Goal: Task Accomplishment & Management: Manage account settings

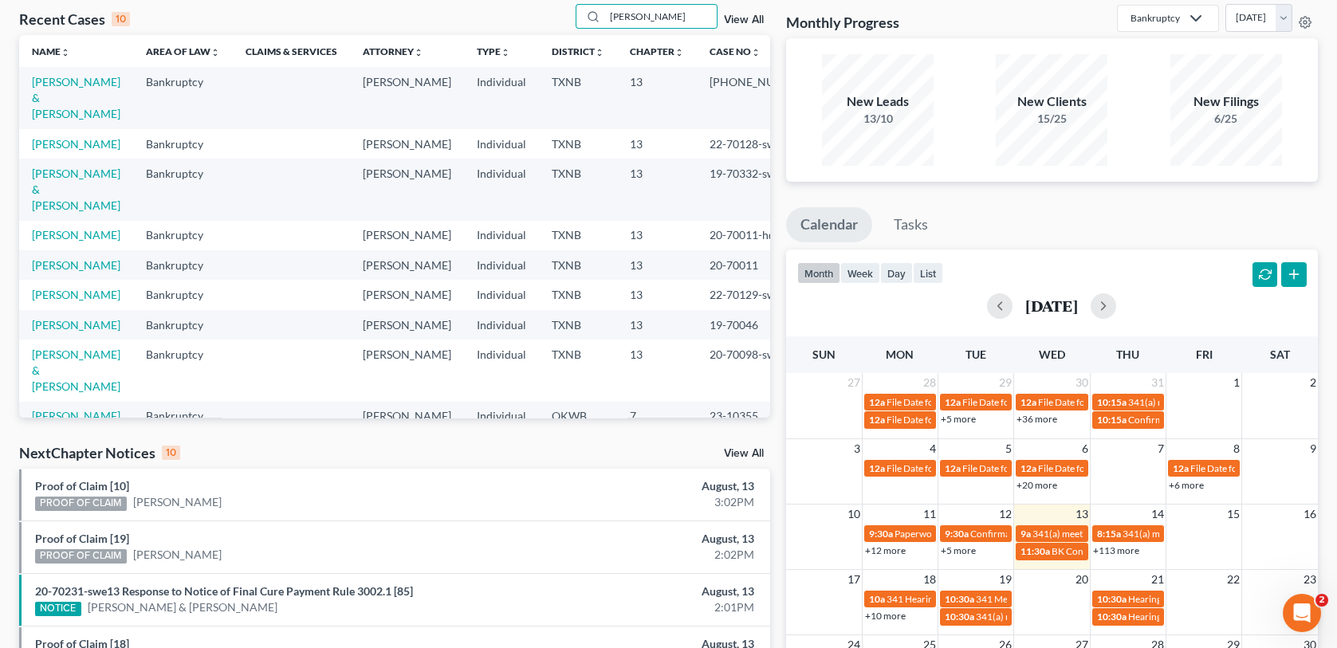
scroll to position [80, 0]
type input "r"
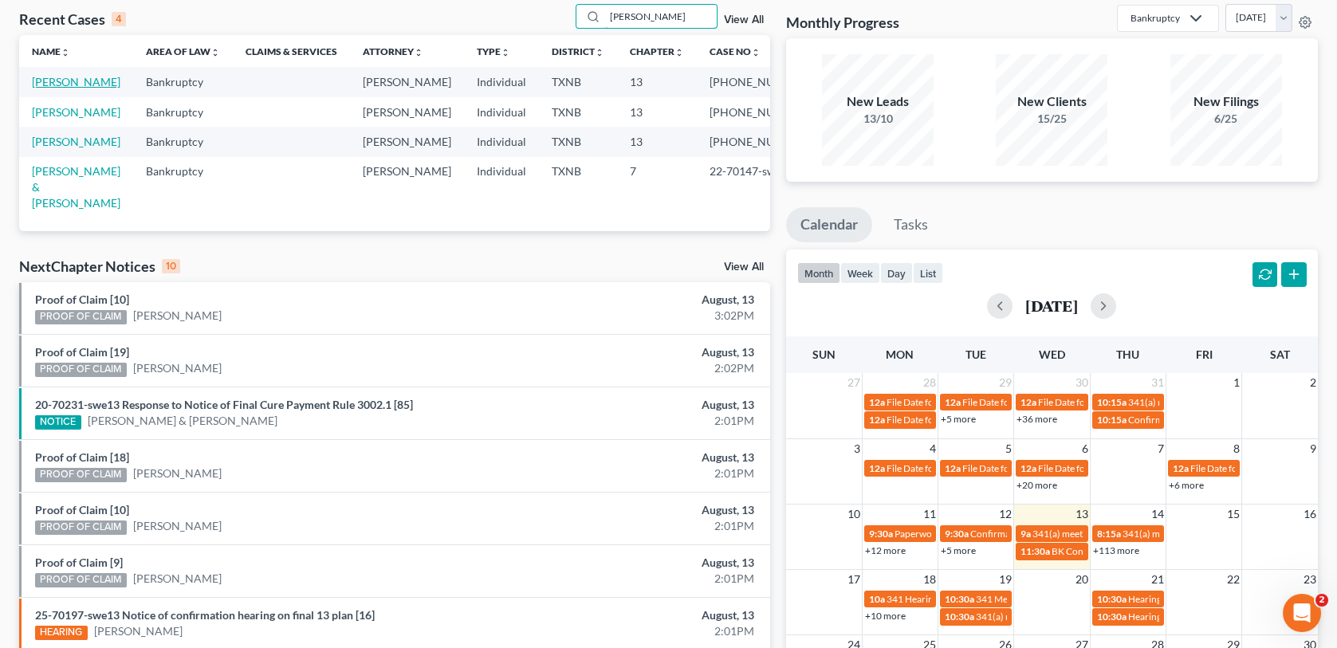
type input "[PERSON_NAME]"
click at [57, 81] on link "[PERSON_NAME]" at bounding box center [76, 82] width 89 height 14
click at [57, 82] on link "[PERSON_NAME]" at bounding box center [76, 82] width 89 height 14
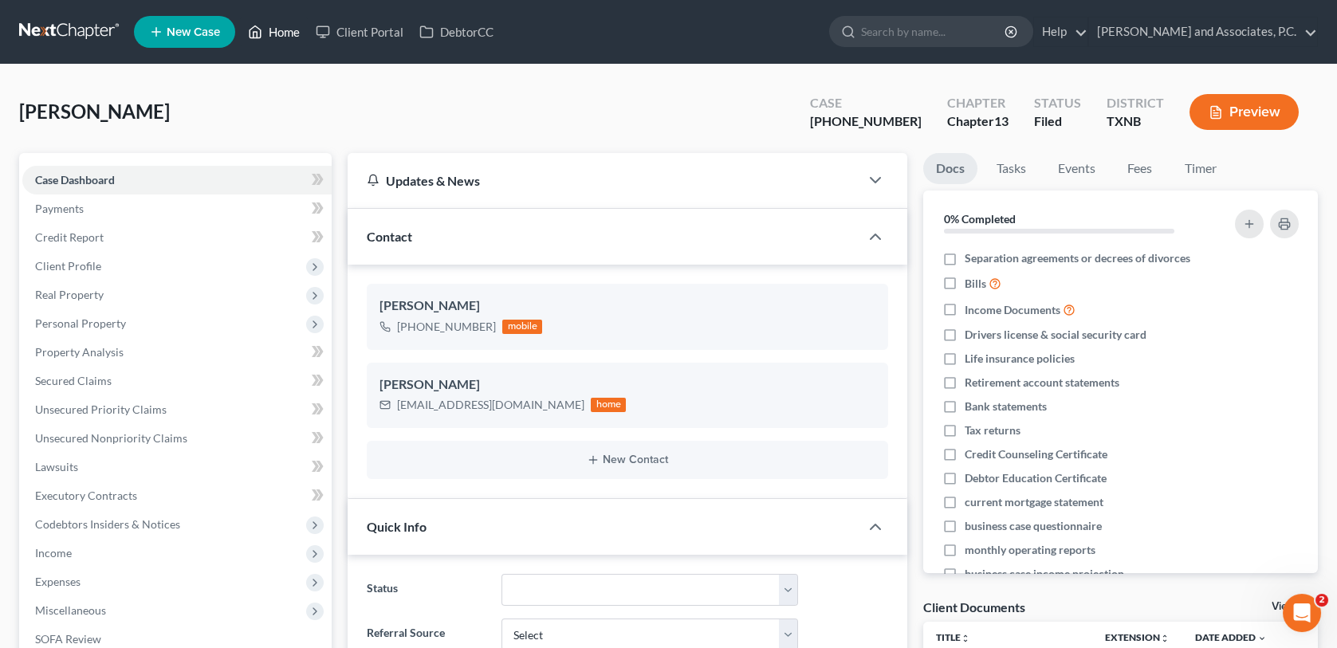
click at [291, 33] on link "Home" at bounding box center [274, 32] width 68 height 29
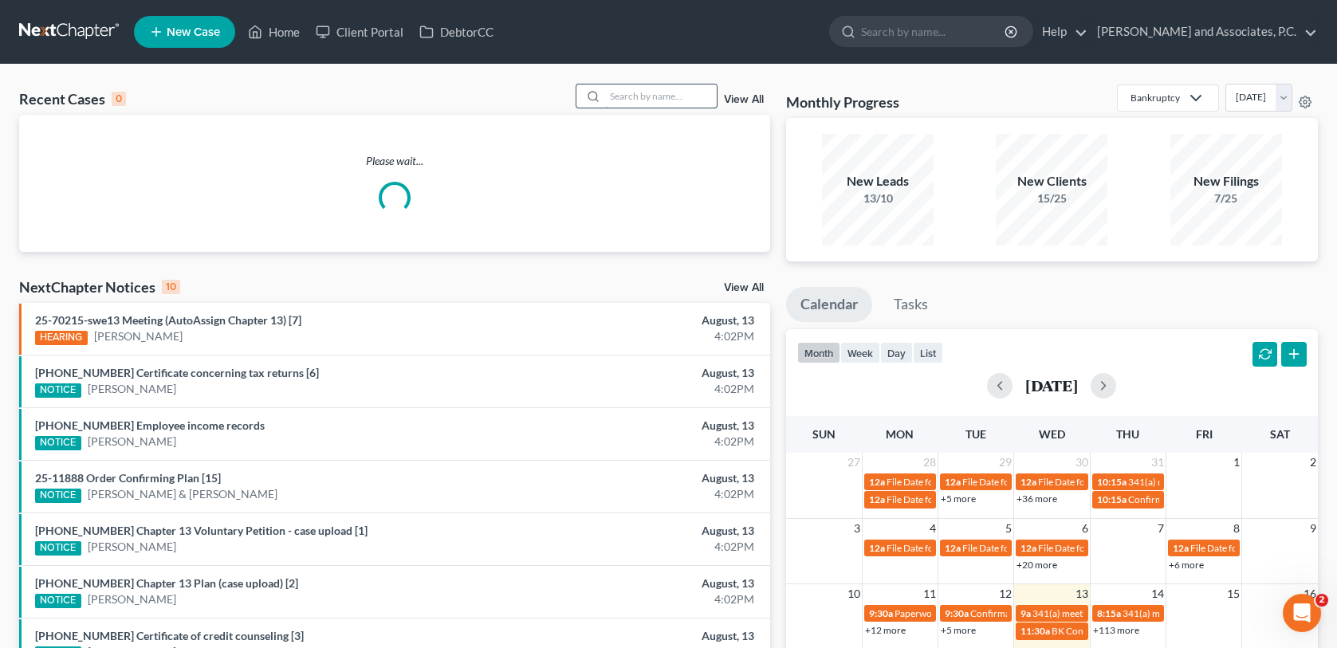
click at [636, 93] on input "search" at bounding box center [661, 96] width 112 height 23
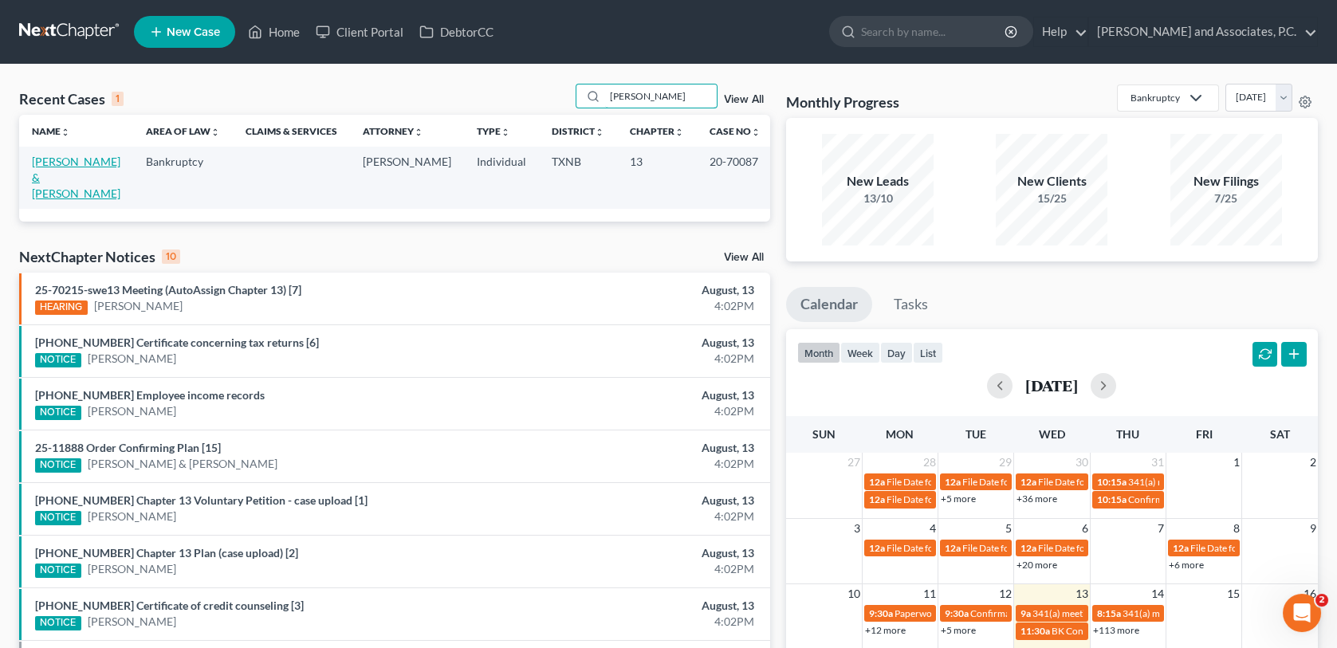
type input "[PERSON_NAME]"
click at [77, 158] on link "[PERSON_NAME] & [PERSON_NAME]" at bounding box center [76, 177] width 89 height 45
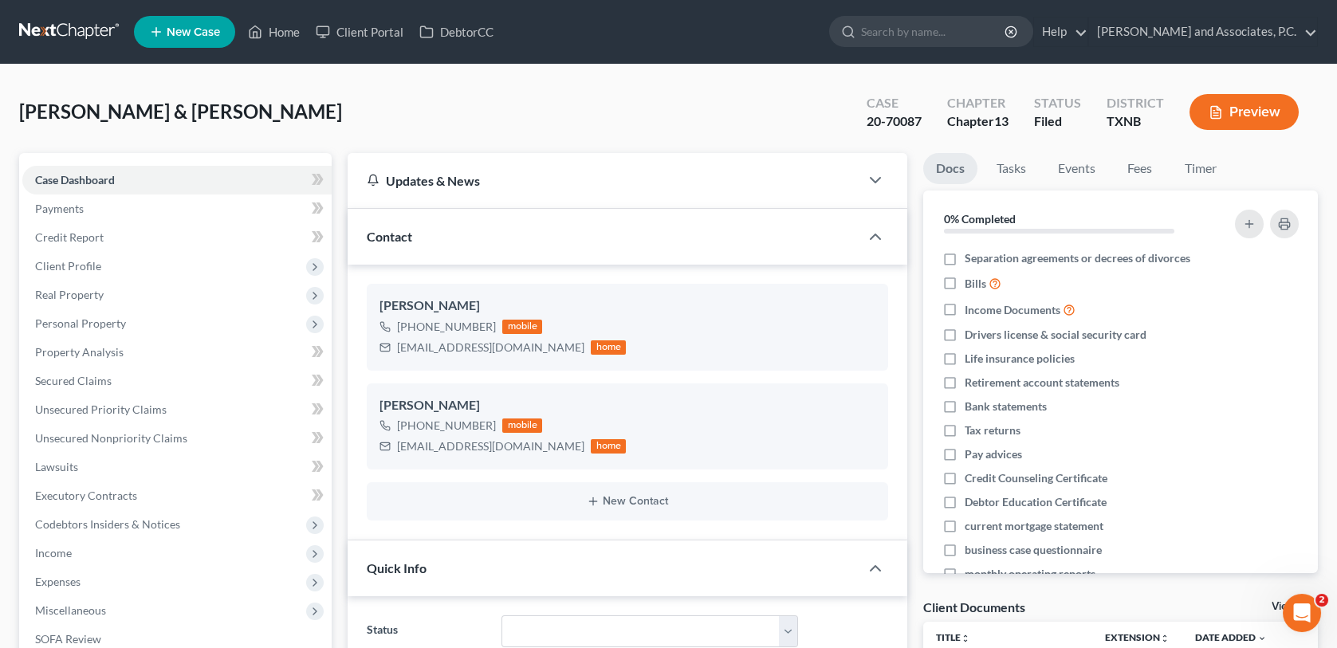
scroll to position [142, 0]
click at [1137, 170] on link "Fees" at bounding box center [1140, 168] width 51 height 31
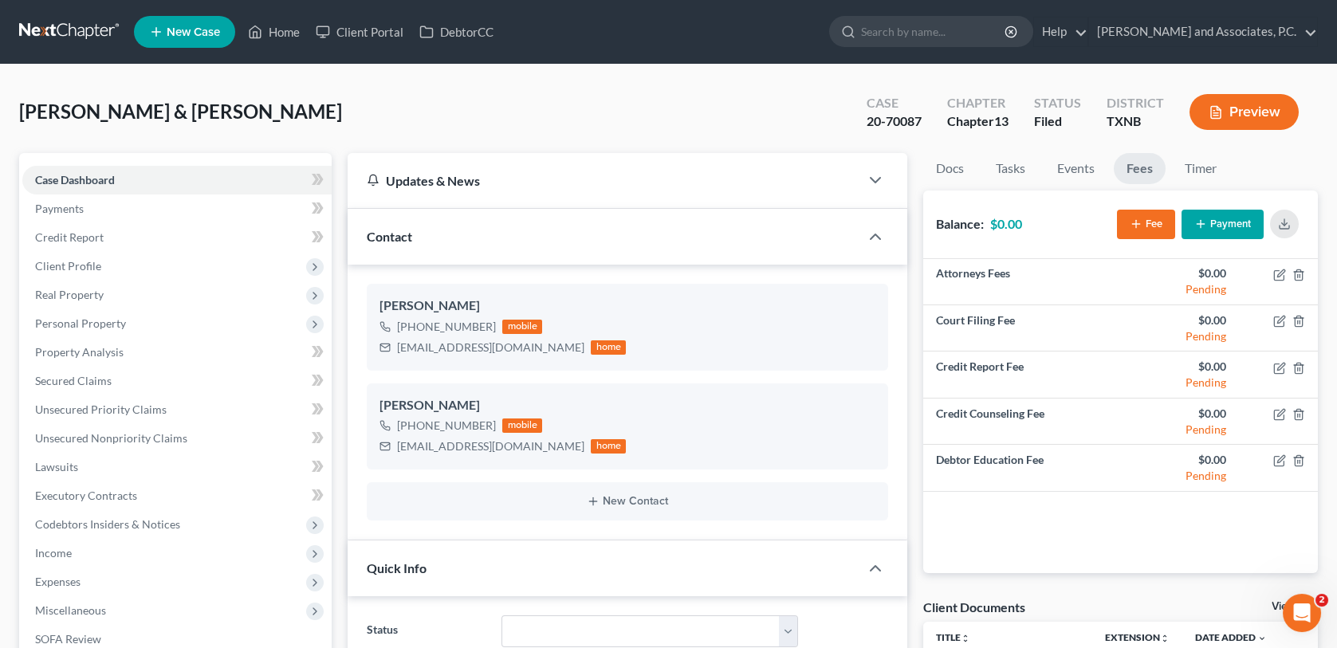
click at [1218, 228] on button "Payment" at bounding box center [1223, 225] width 82 height 30
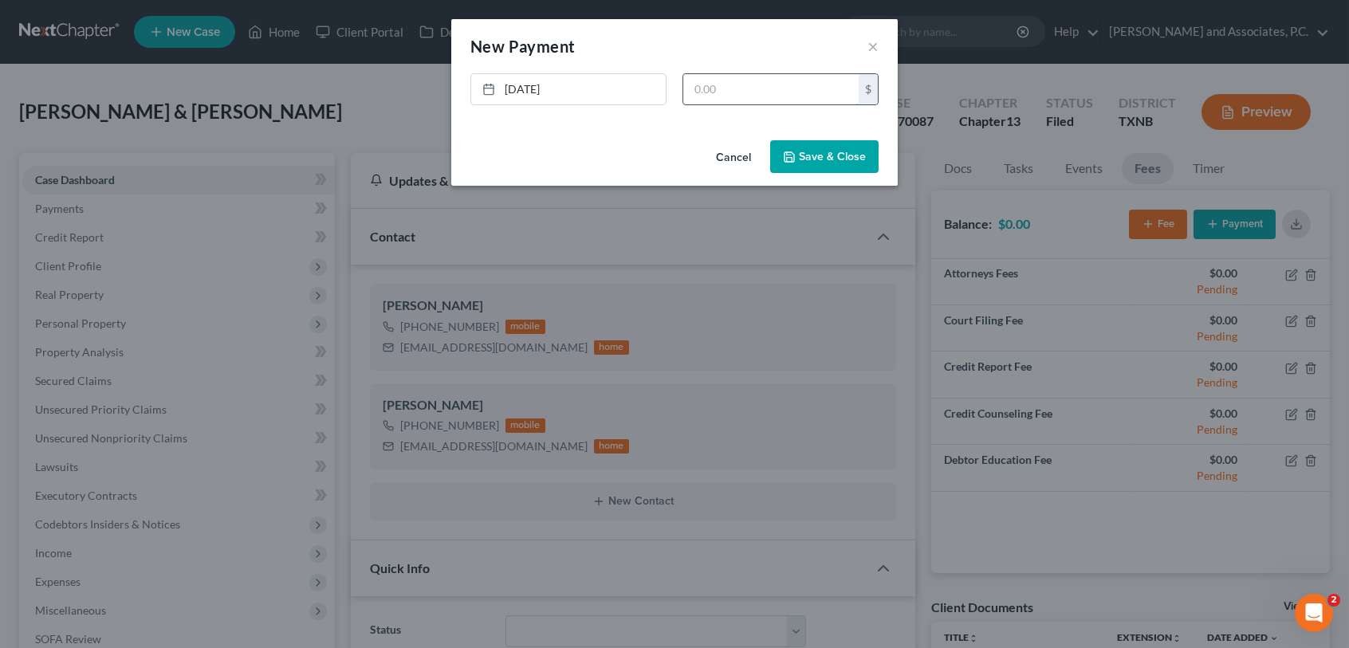
click at [699, 93] on input "text" at bounding box center [771, 89] width 175 height 30
type input "400.00"
click at [813, 158] on button "Save & Close" at bounding box center [824, 156] width 108 height 33
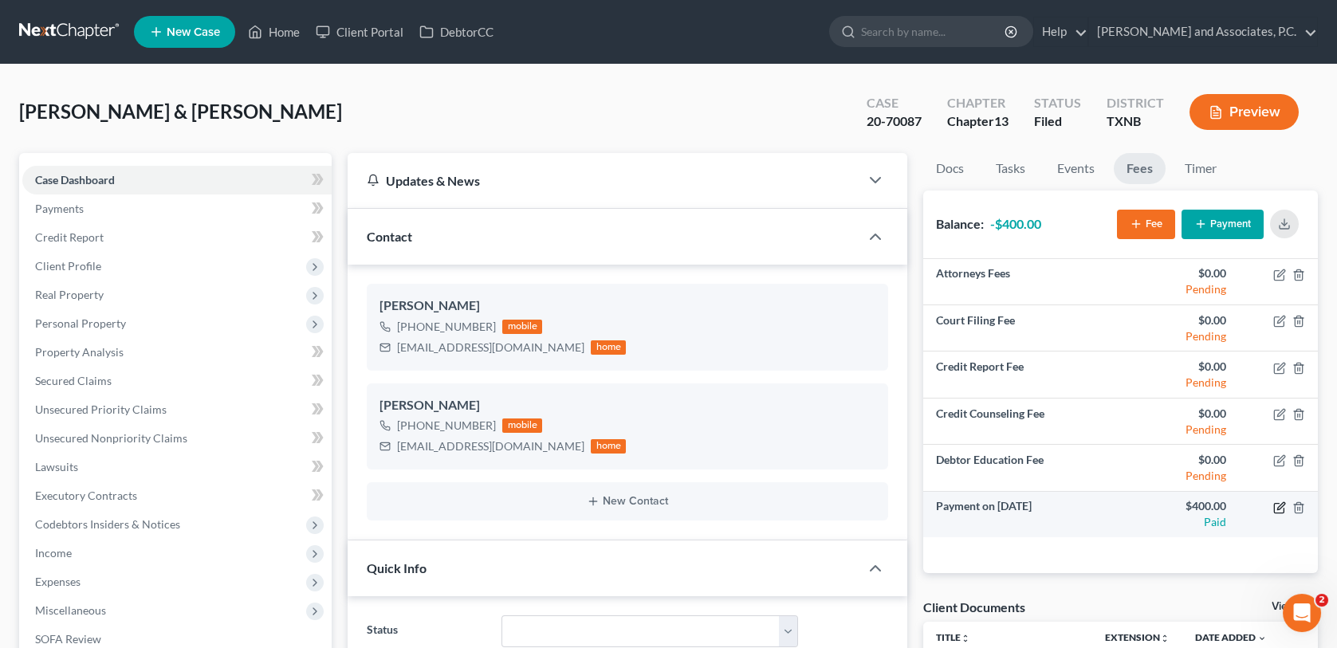
click at [1277, 506] on icon "button" at bounding box center [1280, 508] width 13 height 13
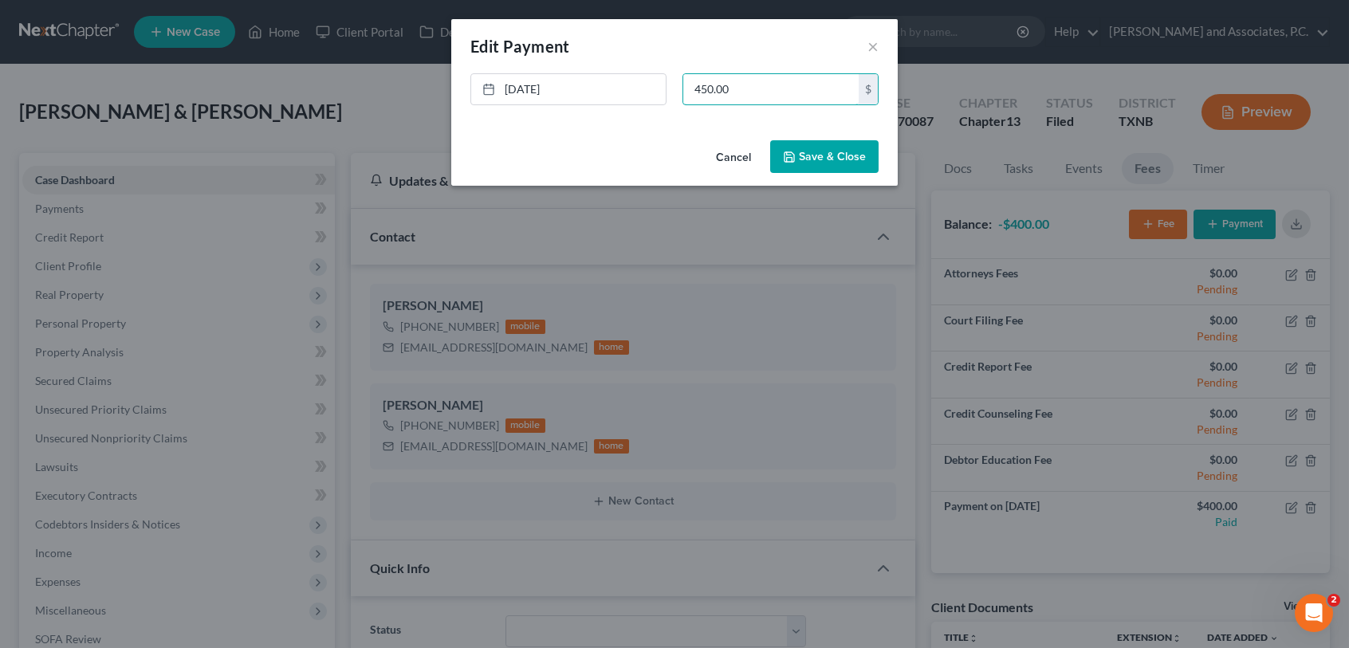
type input "450.00"
click at [817, 160] on button "Save & Close" at bounding box center [824, 156] width 108 height 33
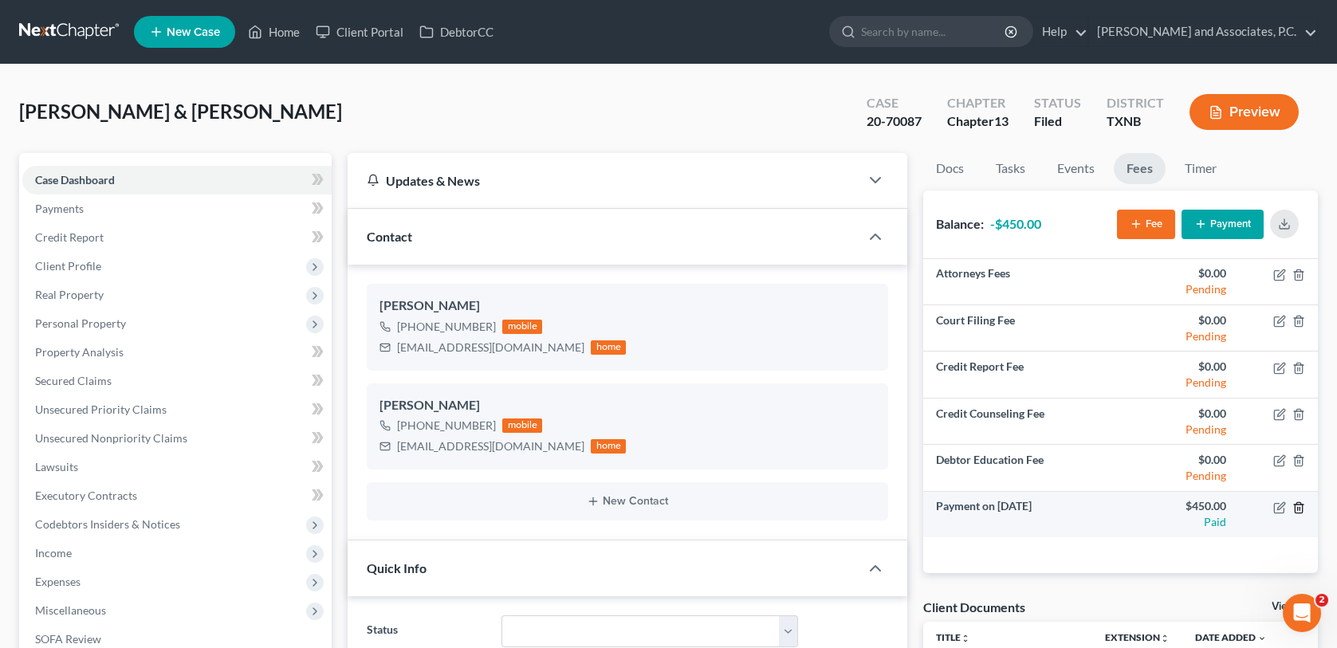
click at [1301, 506] on icon "button" at bounding box center [1299, 508] width 13 height 13
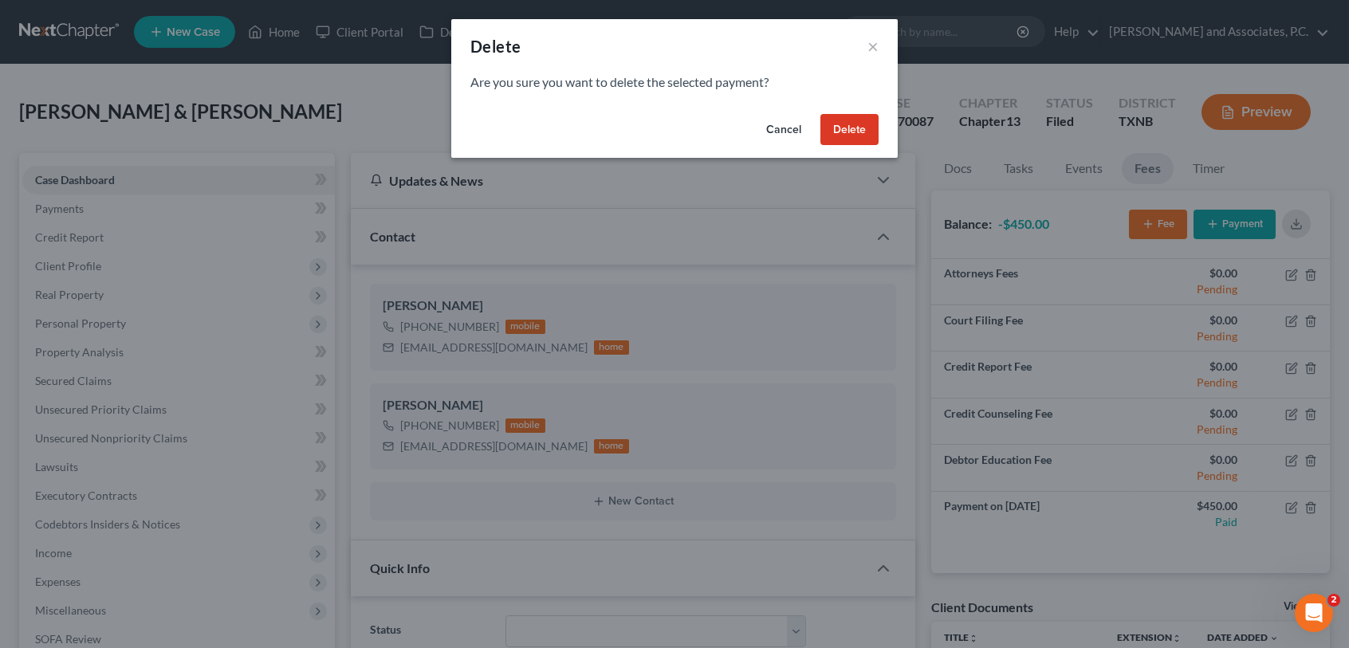
click at [849, 132] on button "Delete" at bounding box center [850, 130] width 58 height 32
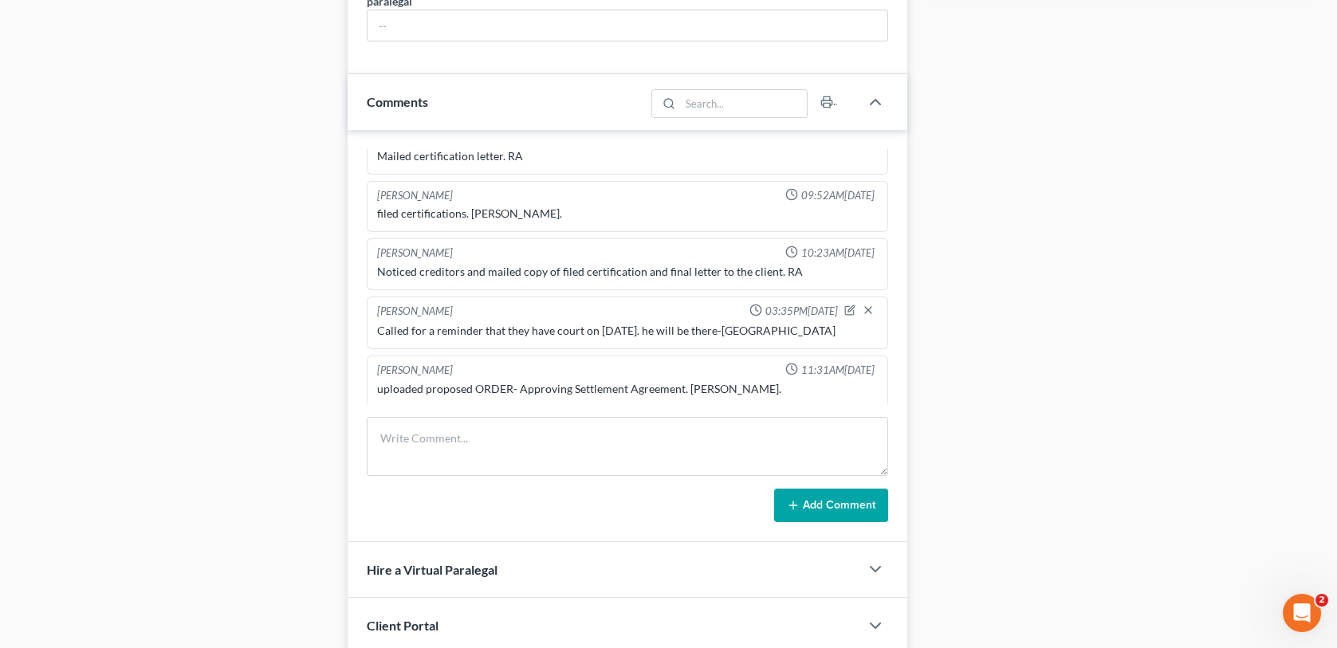
scroll to position [957, 0]
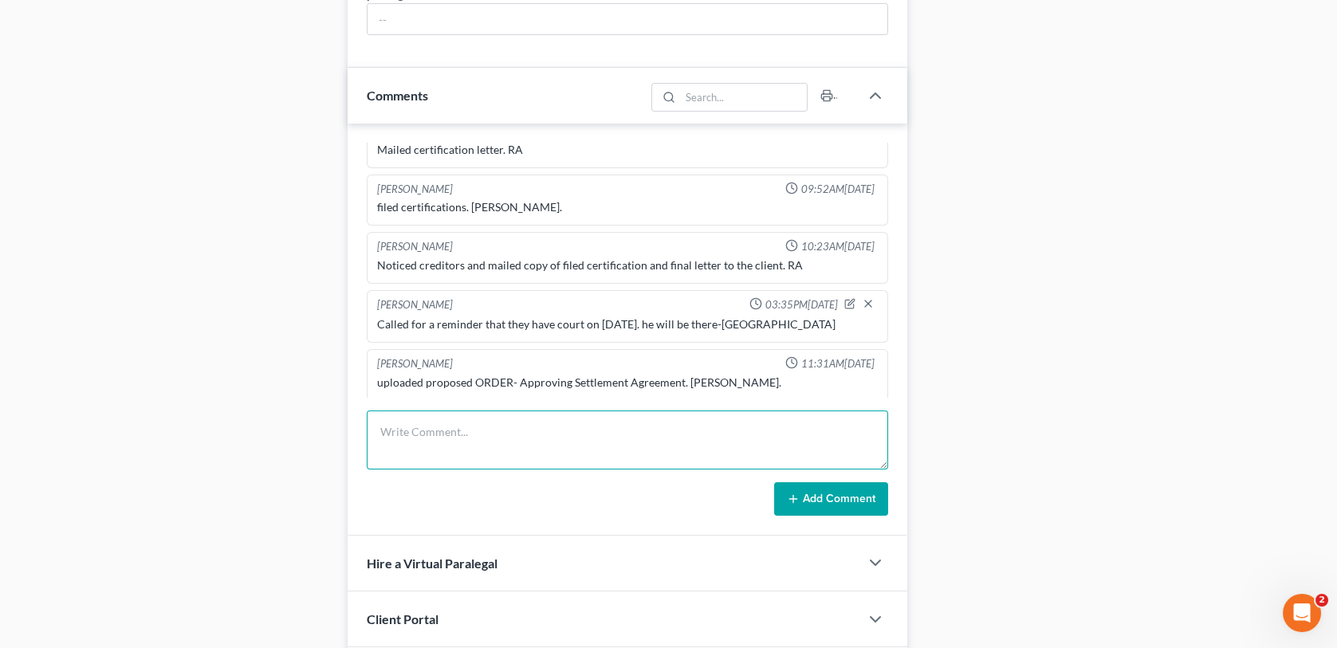
click at [395, 431] on textarea at bounding box center [627, 440] width 521 height 59
click at [435, 432] on textarea "Received a check in the mail for settlement and attorney fee" at bounding box center [627, 440] width 521 height 59
click at [718, 431] on textarea "Received a $450.00 check in the mail for settlement and attorney fee" at bounding box center [627, 440] width 521 height 59
type textarea "Received a $450.00 check in the mail for settlement and attorney fee-MC"
click at [827, 502] on button "Add Comment" at bounding box center [831, 499] width 114 height 33
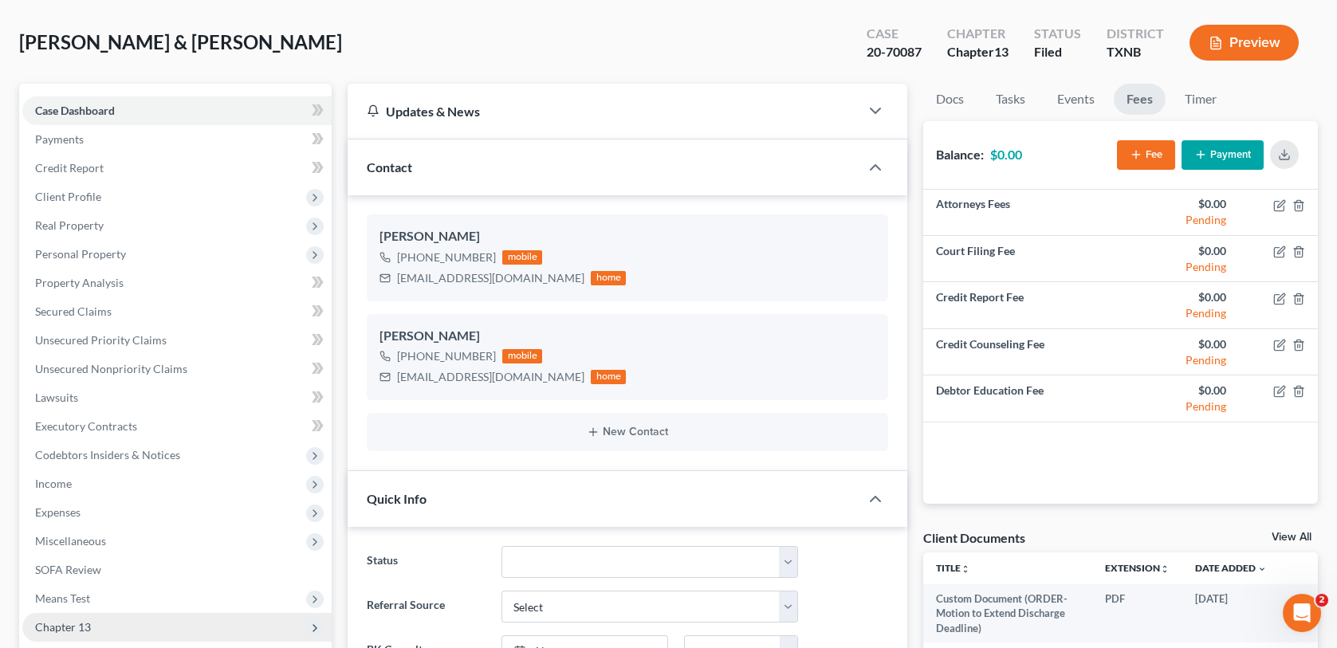
scroll to position [0, 0]
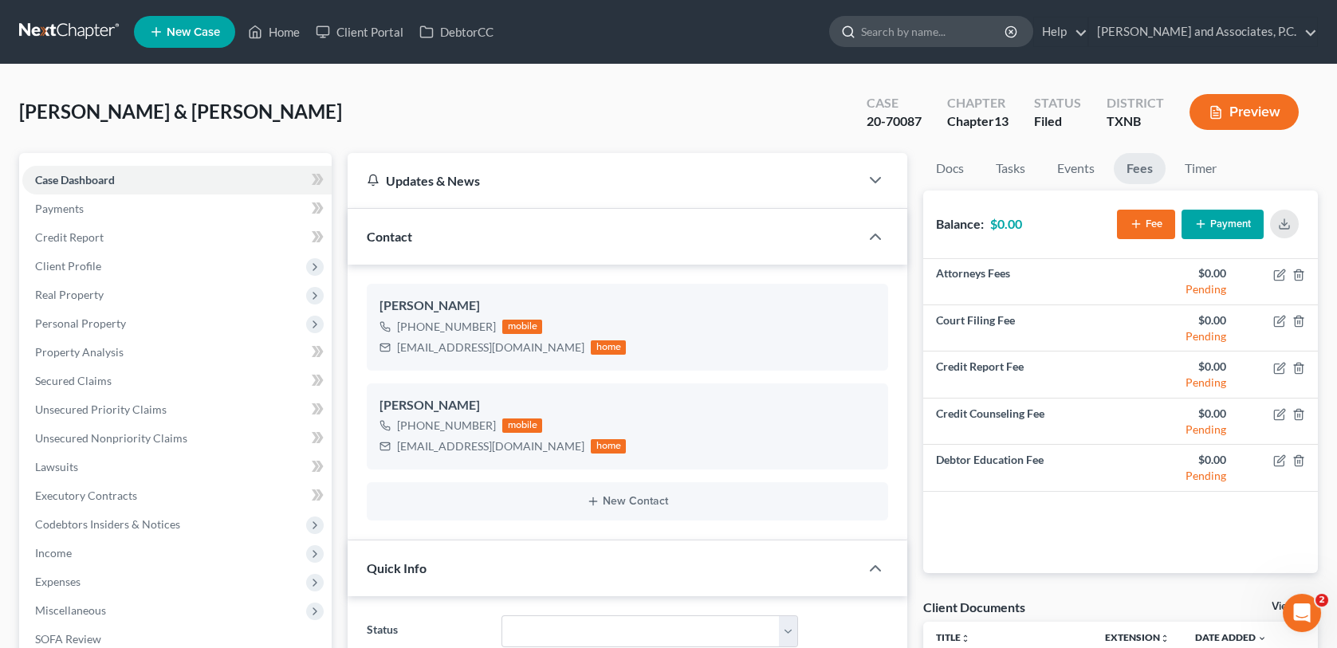
click at [904, 35] on input "search" at bounding box center [934, 32] width 146 height 30
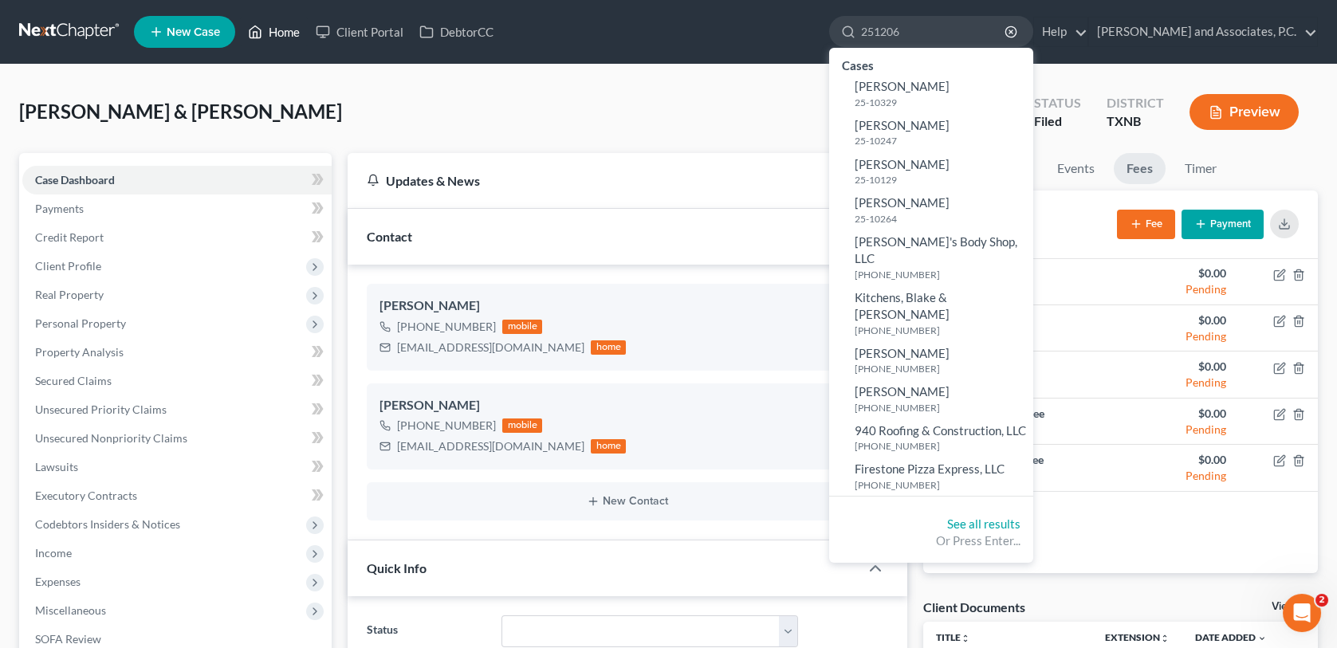
type input "251206"
click at [278, 36] on link "Home" at bounding box center [274, 32] width 68 height 29
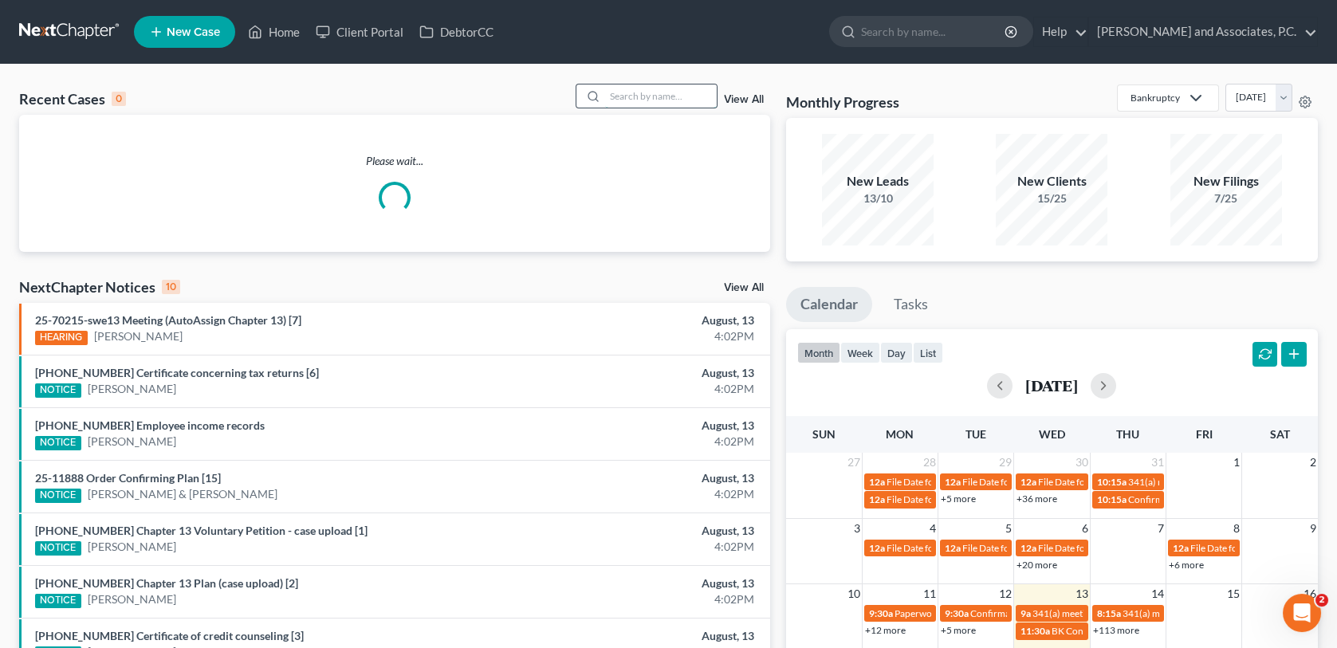
click at [622, 98] on input "search" at bounding box center [661, 96] width 112 height 23
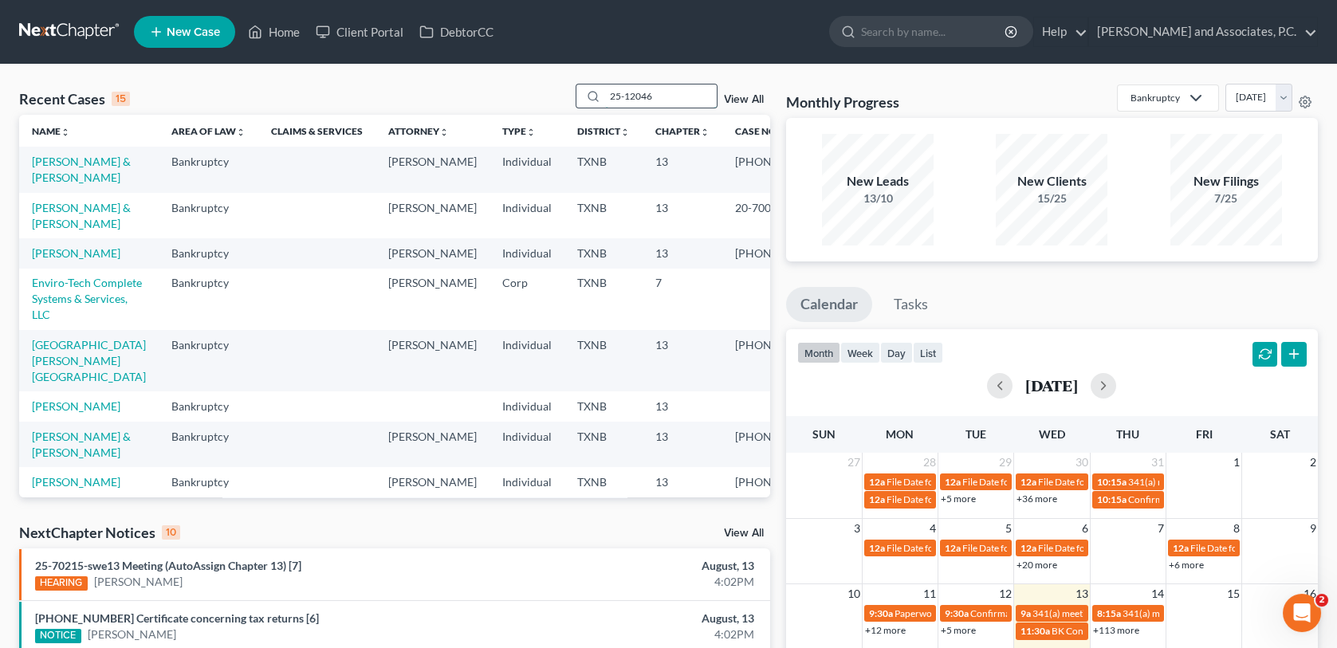
type input "25-12046"
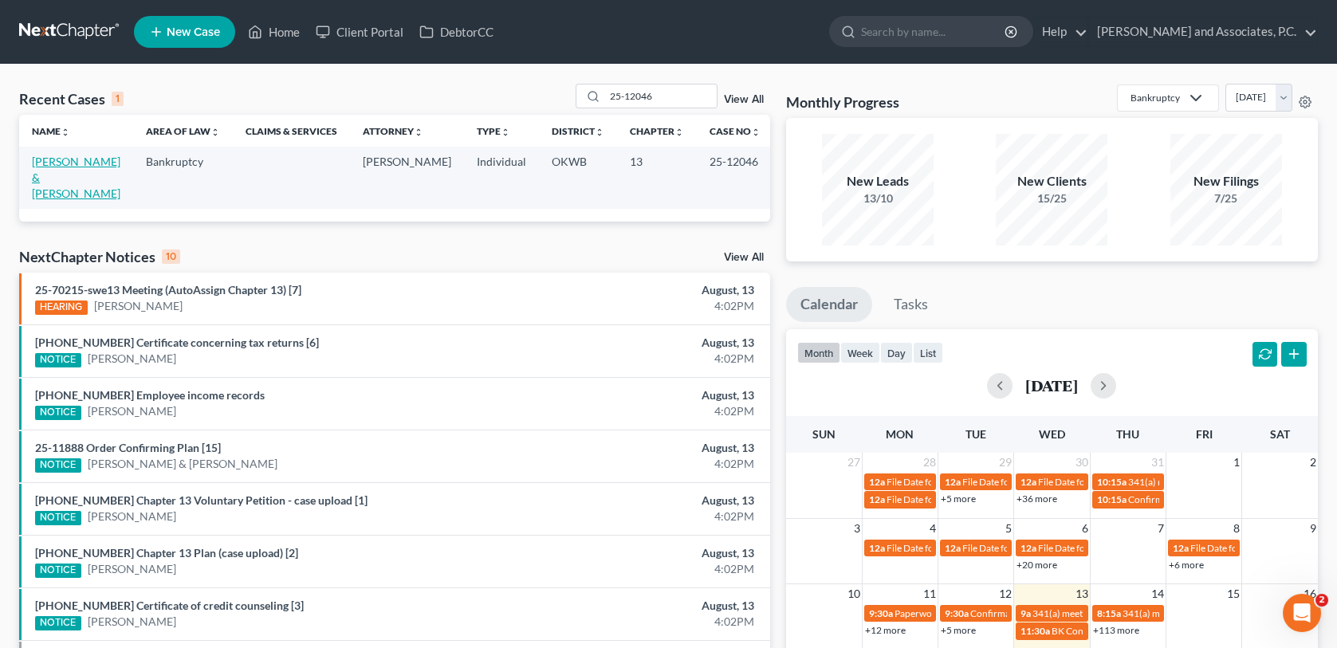
click at [100, 161] on link "[PERSON_NAME] & [PERSON_NAME]" at bounding box center [76, 177] width 89 height 45
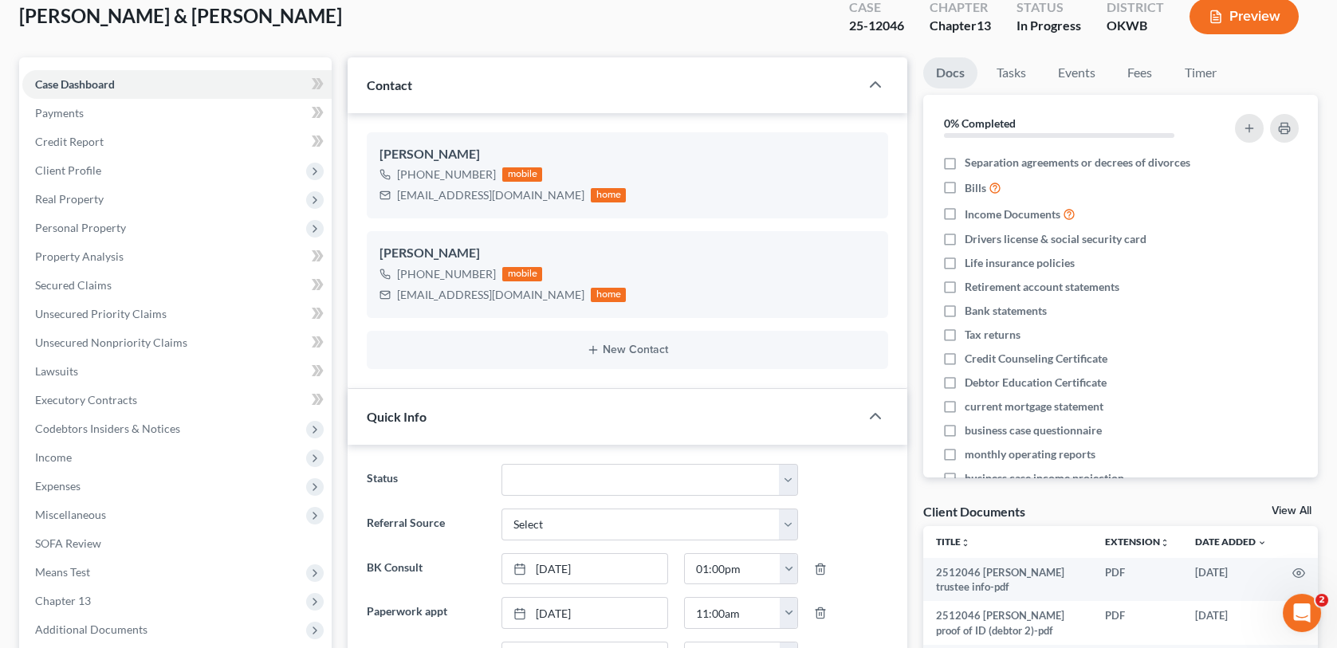
scroll to position [319, 0]
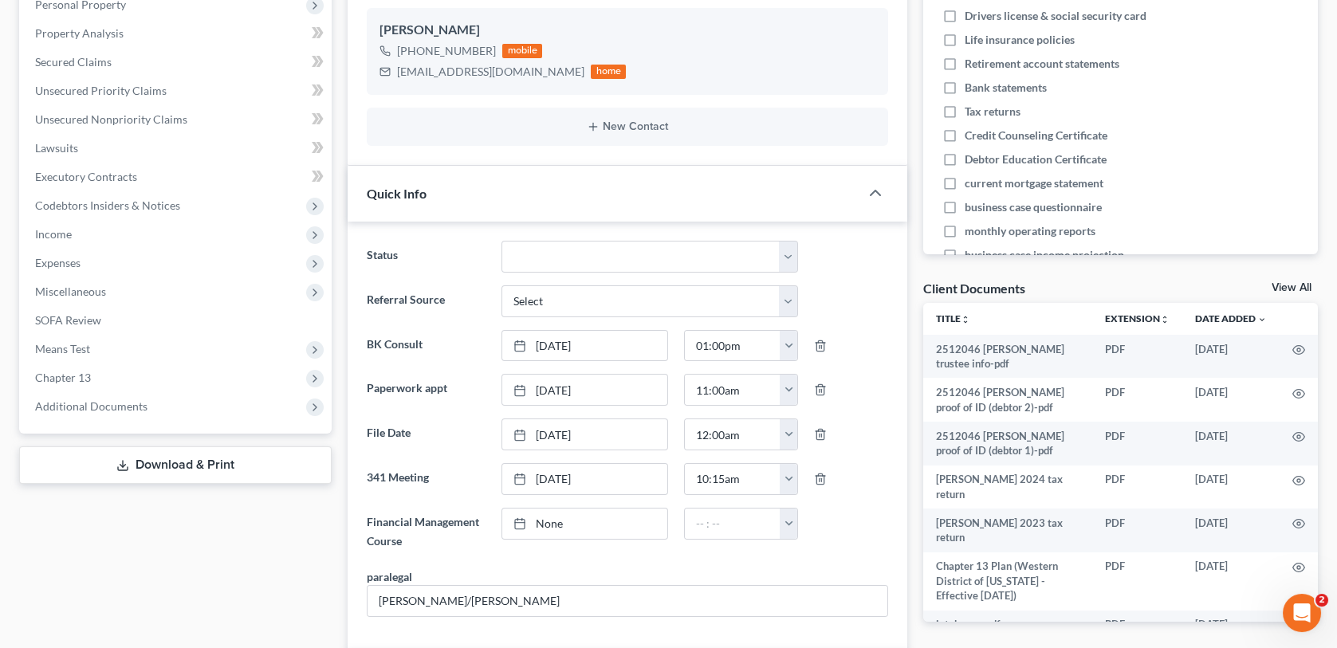
click at [205, 462] on link "Download & Print" at bounding box center [175, 465] width 313 height 37
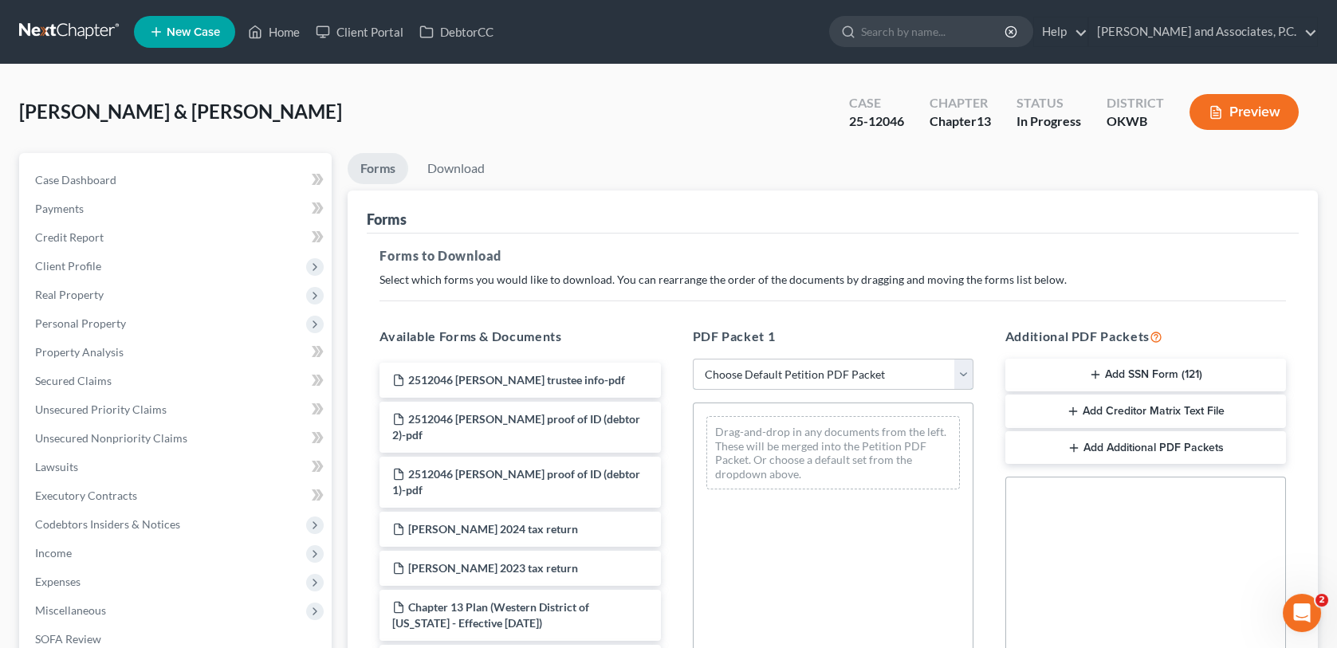
click at [775, 369] on select "Choose Default Petition PDF Packet Complete Bankruptcy Petition (all forms and …" at bounding box center [833, 375] width 281 height 32
select select "8"
click at [693, 359] on select "Choose Default Petition PDF Packet Complete Bankruptcy Petition (all forms and …" at bounding box center [833, 375] width 281 height 32
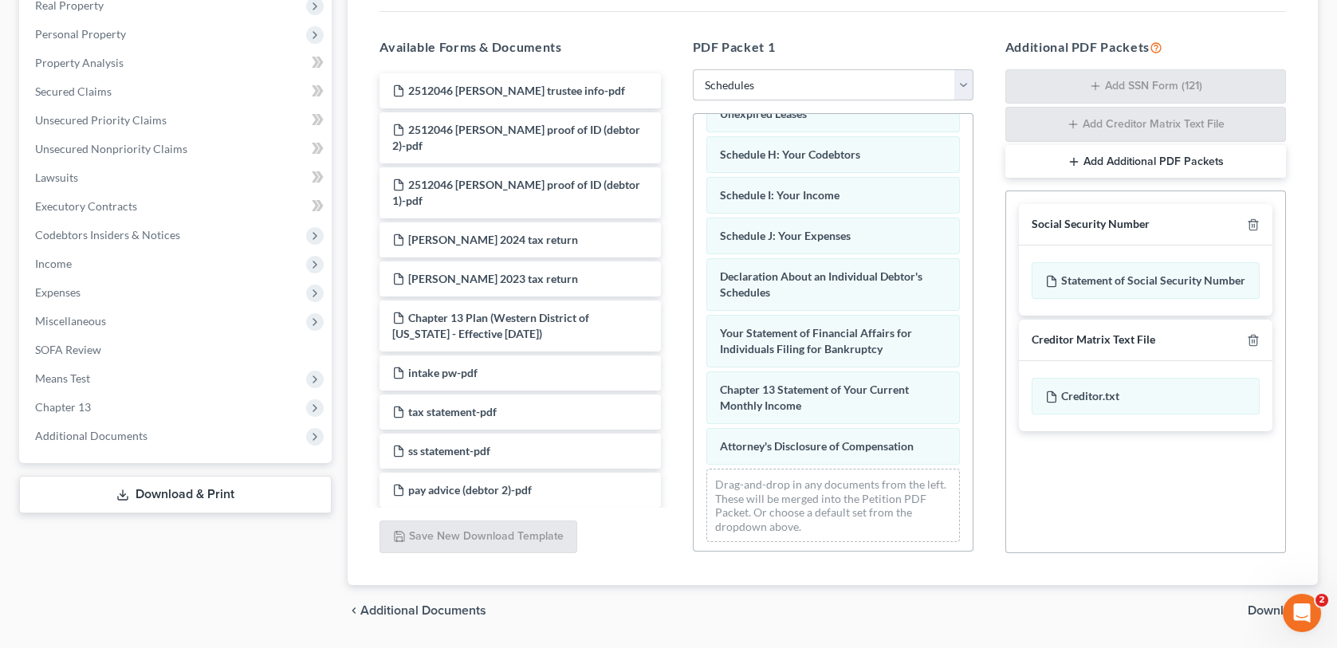
scroll to position [337, 0]
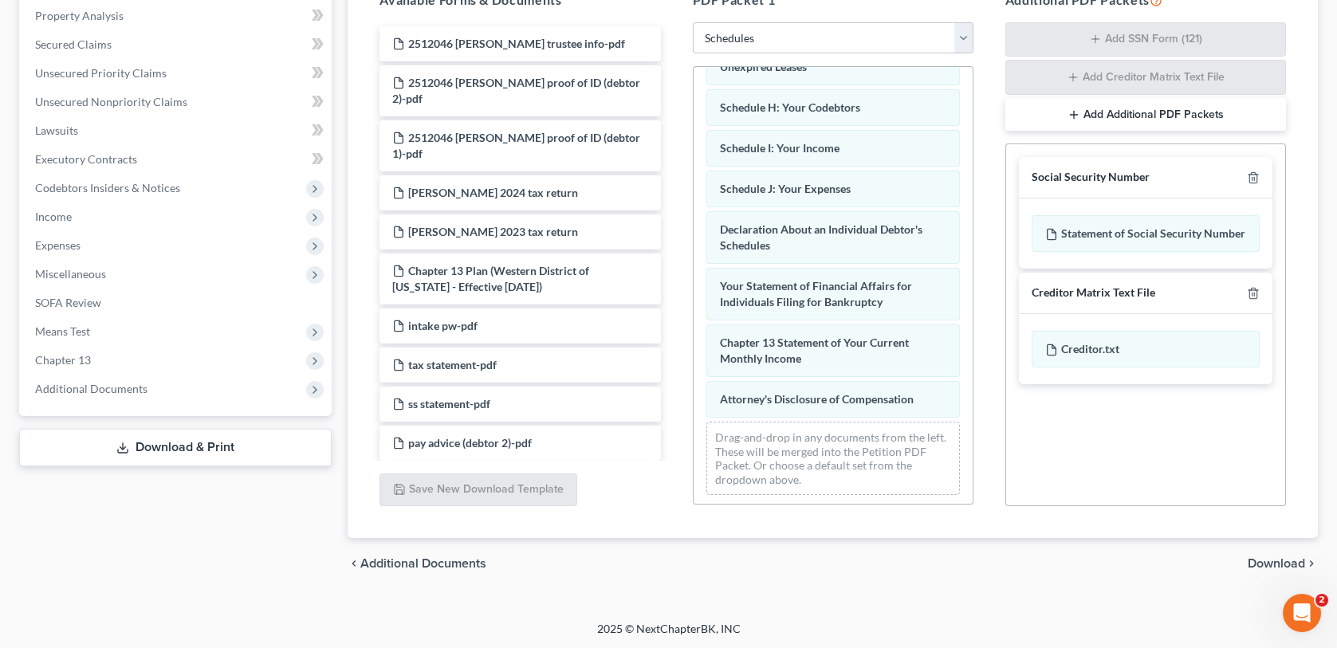
click at [1272, 561] on span "Download" at bounding box center [1276, 563] width 57 height 13
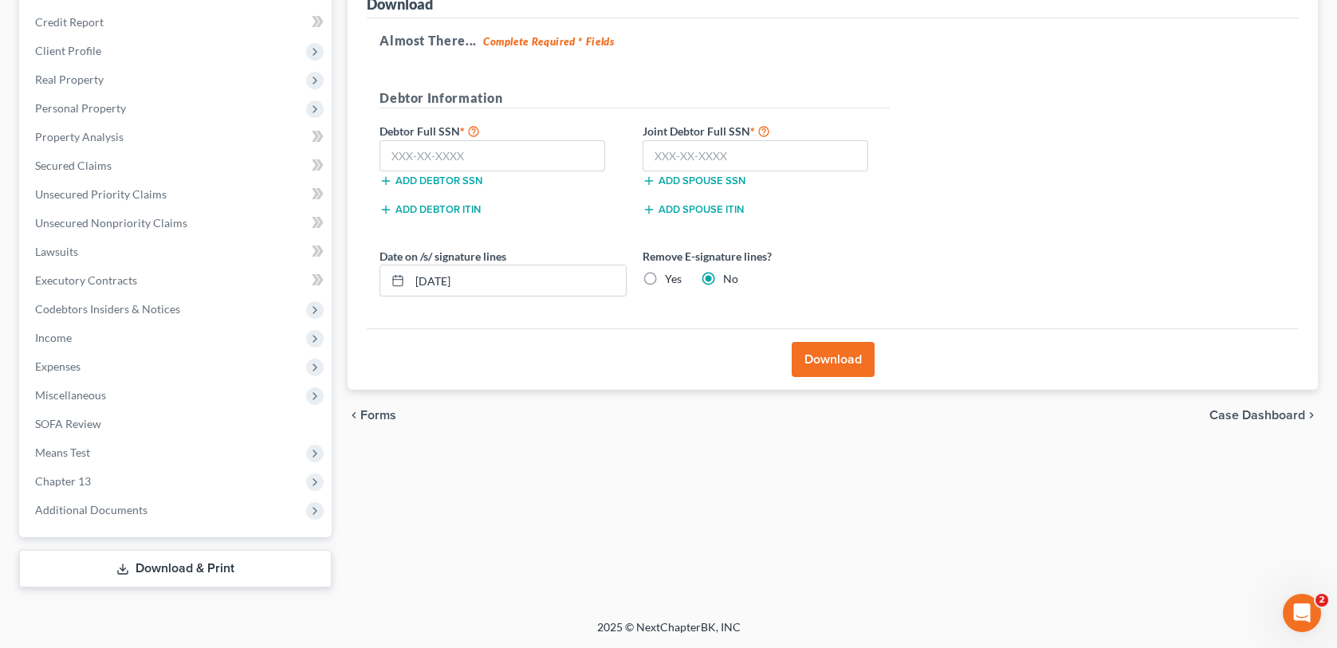
scroll to position [214, 0]
click at [665, 280] on label "Yes" at bounding box center [673, 281] width 17 height 16
click at [672, 280] on input "Yes" at bounding box center [677, 278] width 10 height 10
radio input "true"
radio input "false"
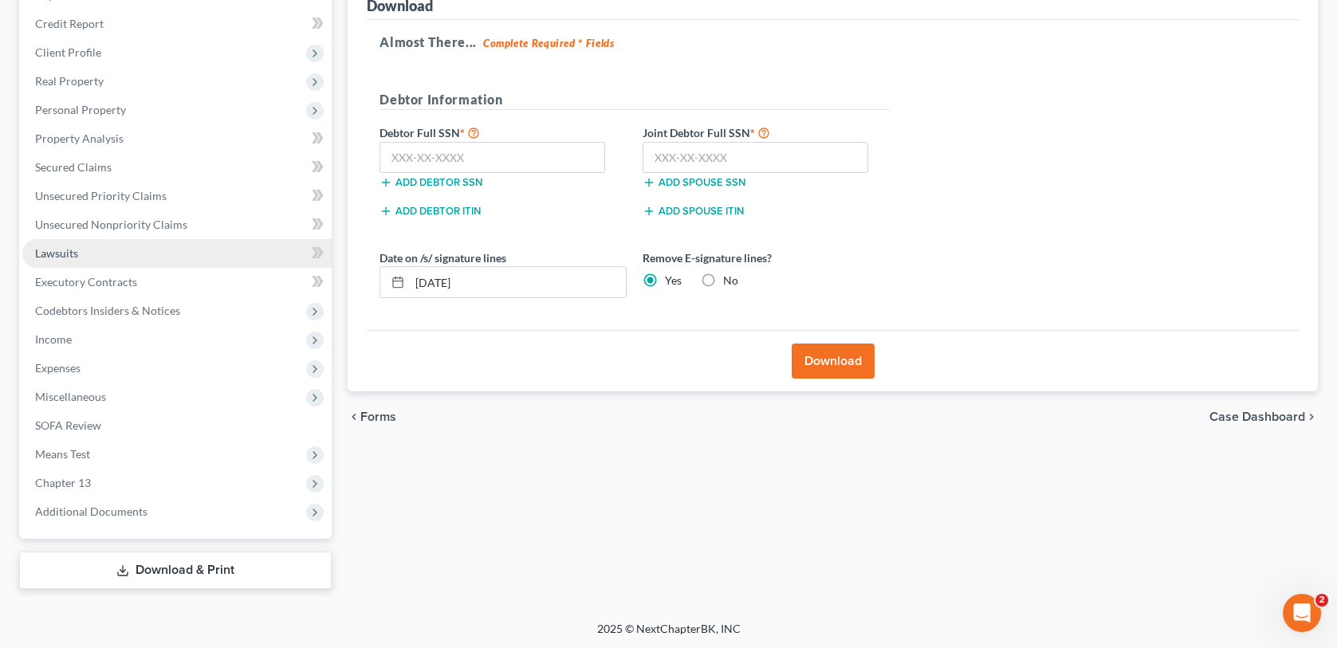
scroll to position [0, 0]
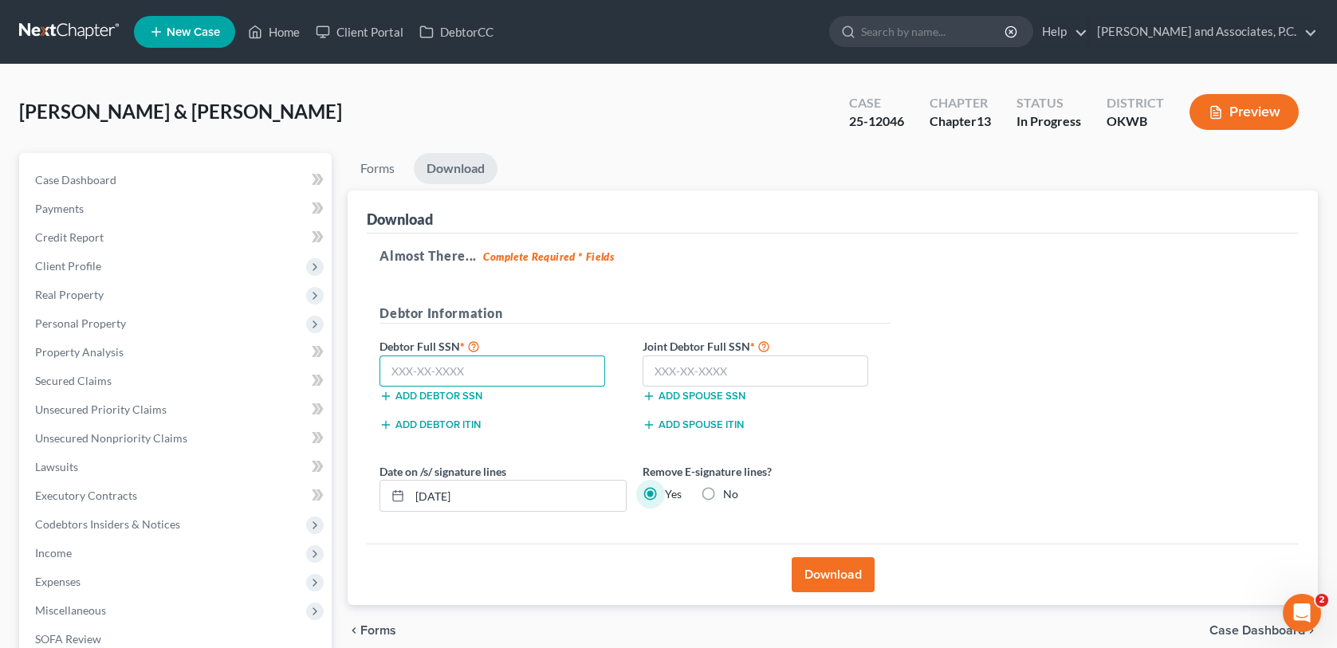
click at [394, 370] on input "text" at bounding box center [493, 372] width 226 height 32
paste input "550-53-1859"
type input "550-53-1859"
click at [830, 573] on button "Download" at bounding box center [833, 574] width 83 height 35
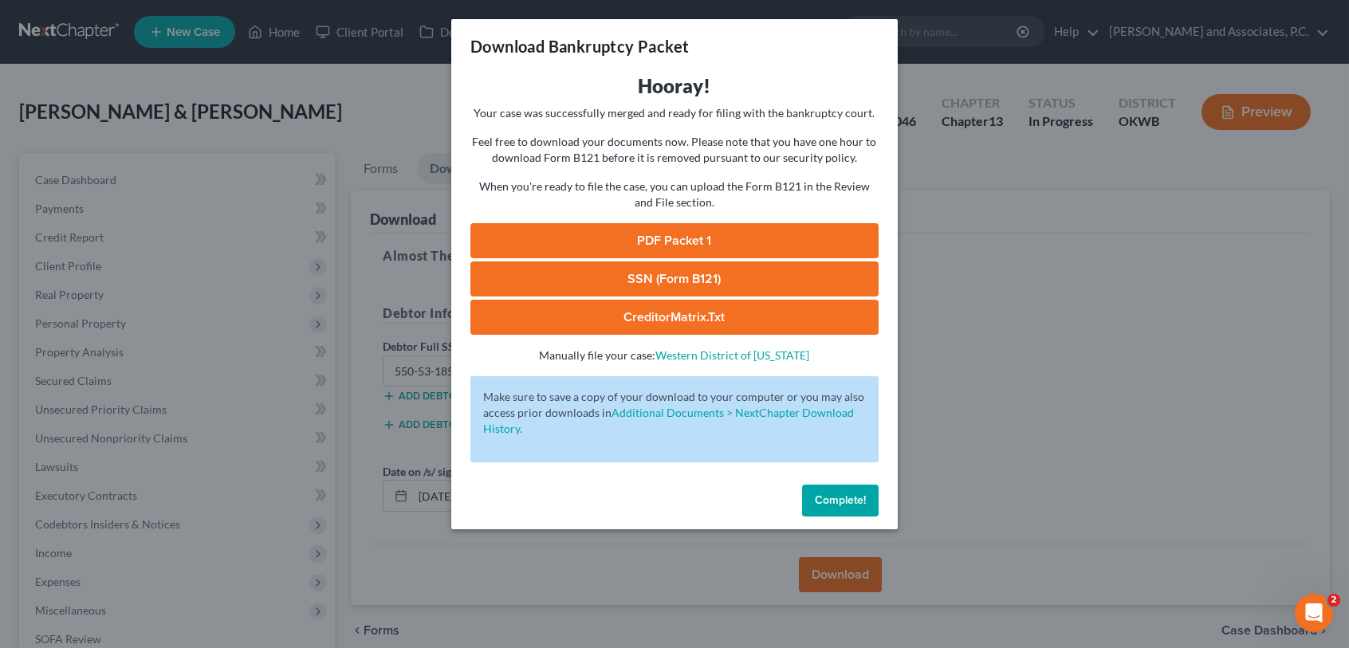
click at [814, 239] on link "PDF Packet 1" at bounding box center [675, 240] width 408 height 35
click at [567, 276] on link "SSN (Form B121)" at bounding box center [675, 279] width 408 height 35
click at [657, 310] on link "CreditorMatrix.txt" at bounding box center [675, 317] width 408 height 35
click at [841, 494] on span "Complete!" at bounding box center [840, 501] width 51 height 14
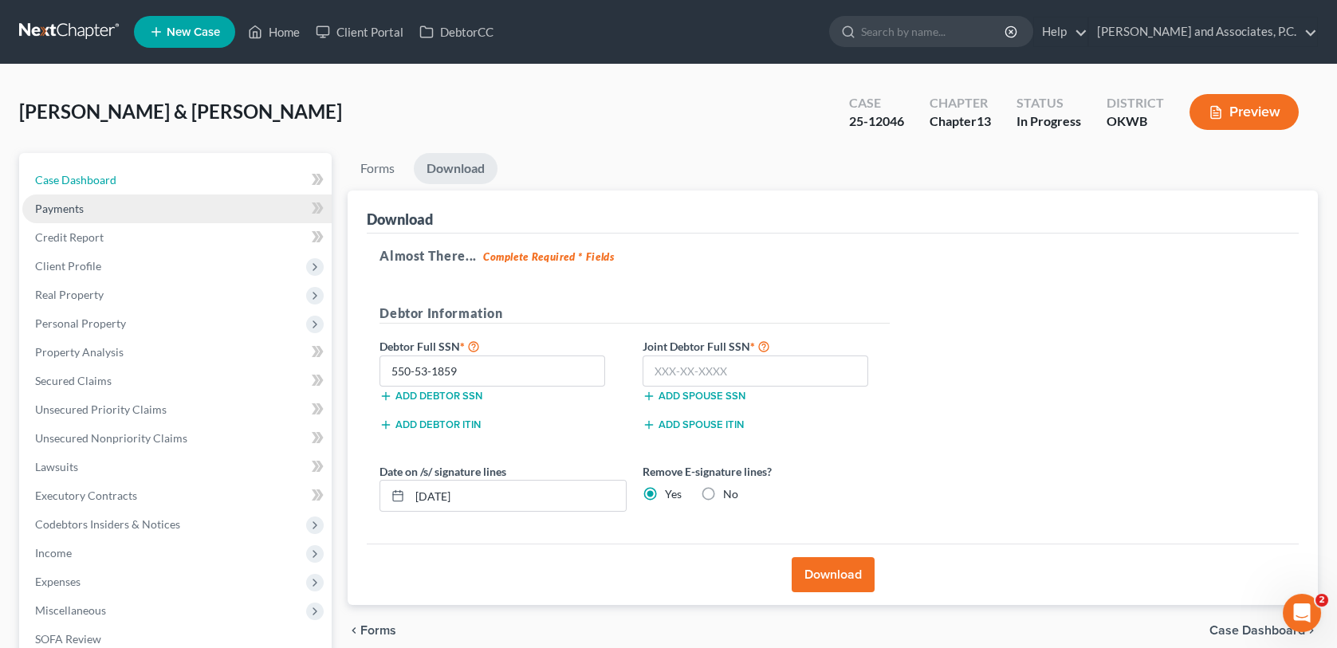
drag, startPoint x: 119, startPoint y: 175, endPoint x: 183, endPoint y: 209, distance: 73.1
click at [119, 175] on link "Case Dashboard" at bounding box center [176, 180] width 309 height 29
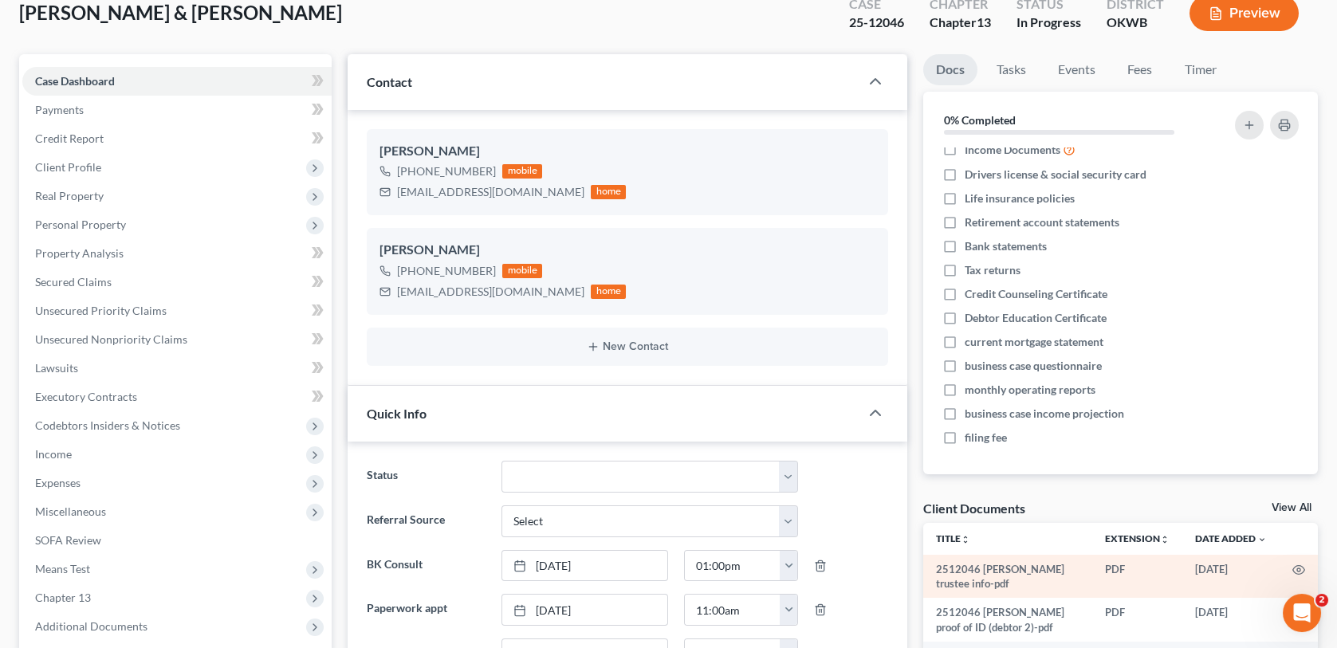
scroll to position [160, 0]
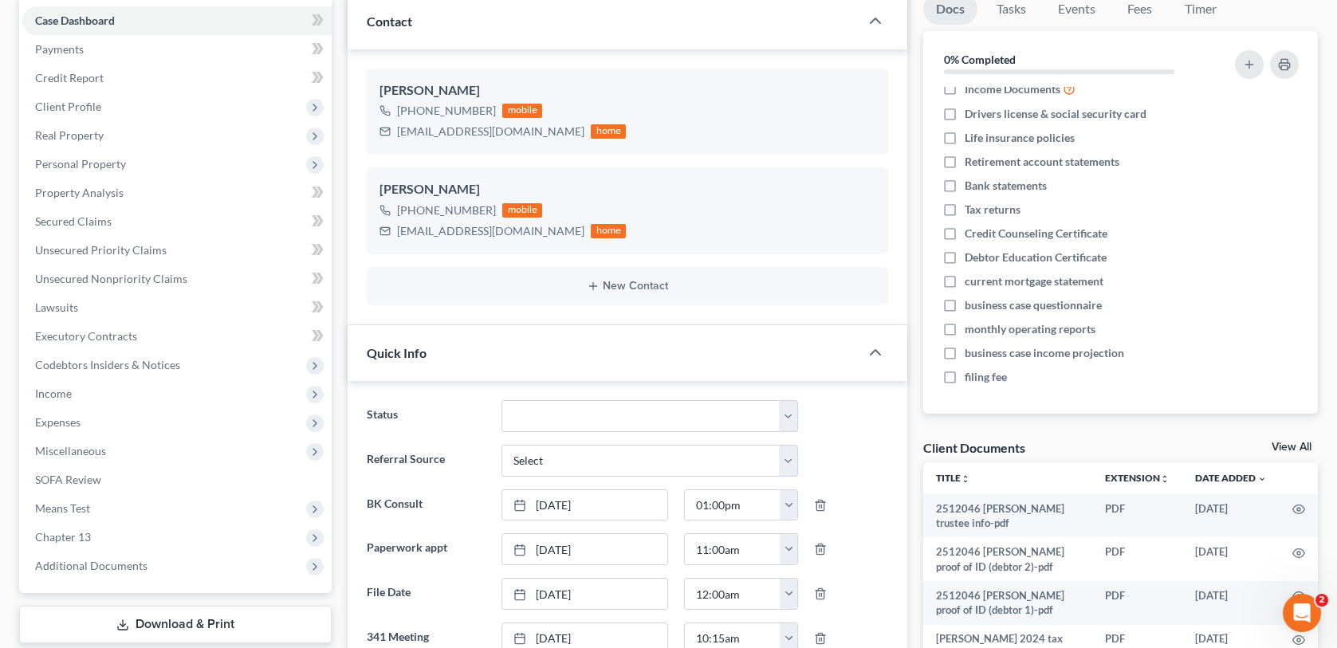
click at [1278, 443] on link "View All" at bounding box center [1292, 447] width 40 height 11
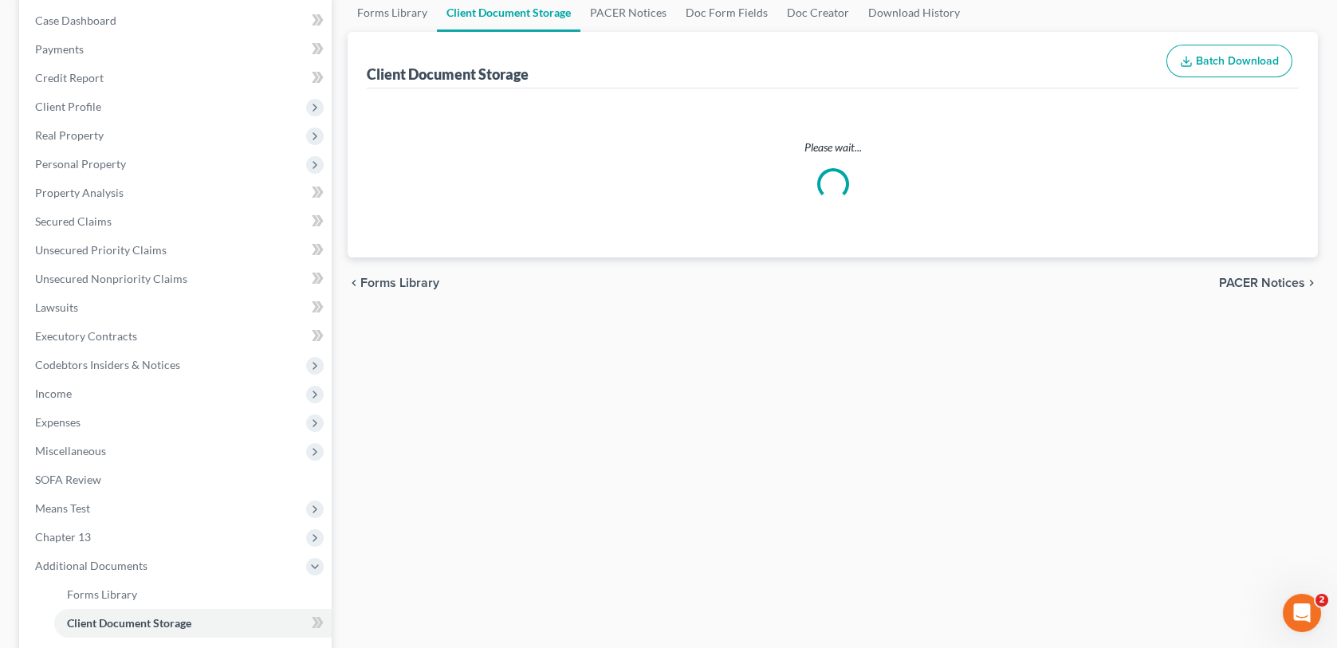
scroll to position [122, 0]
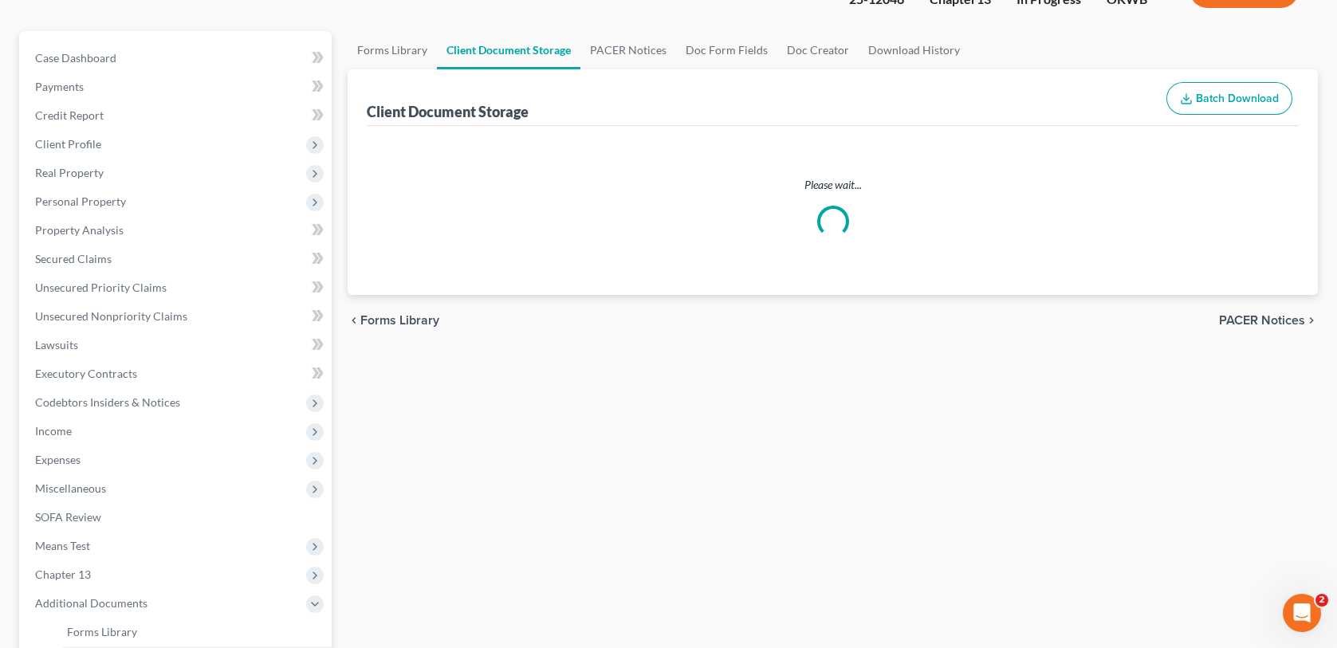
select select "0"
select select "1"
select select "3"
select select "2"
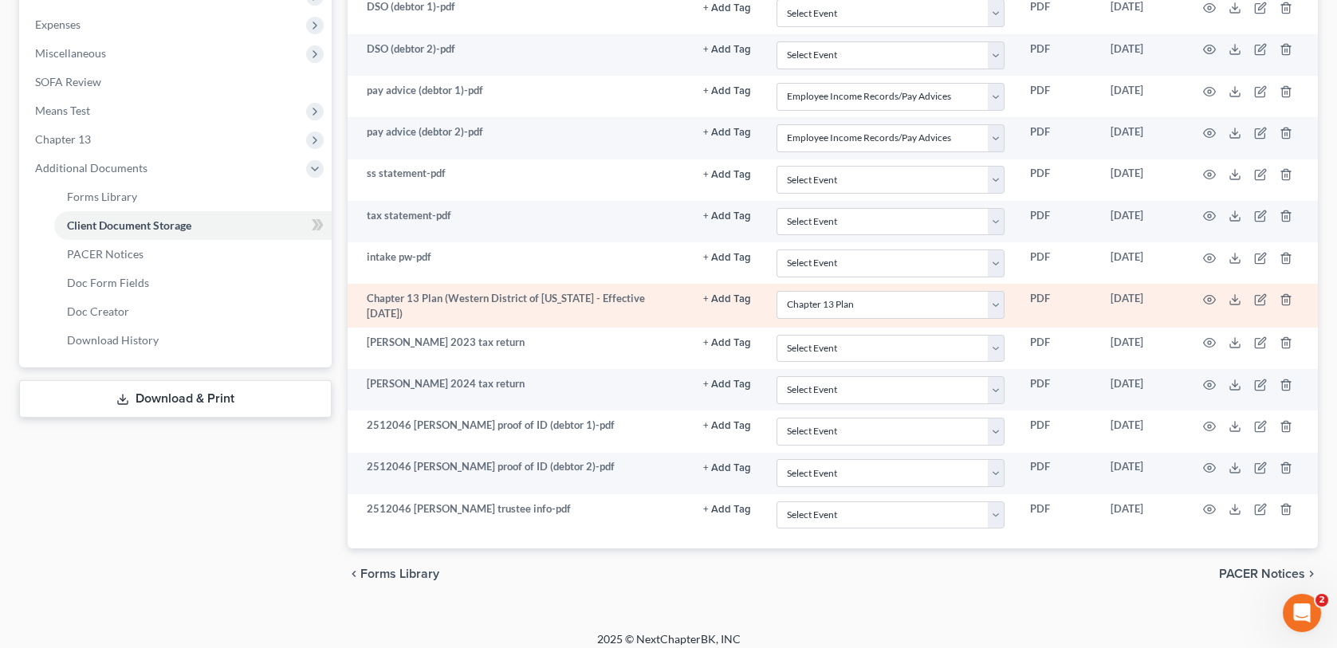
scroll to position [558, 0]
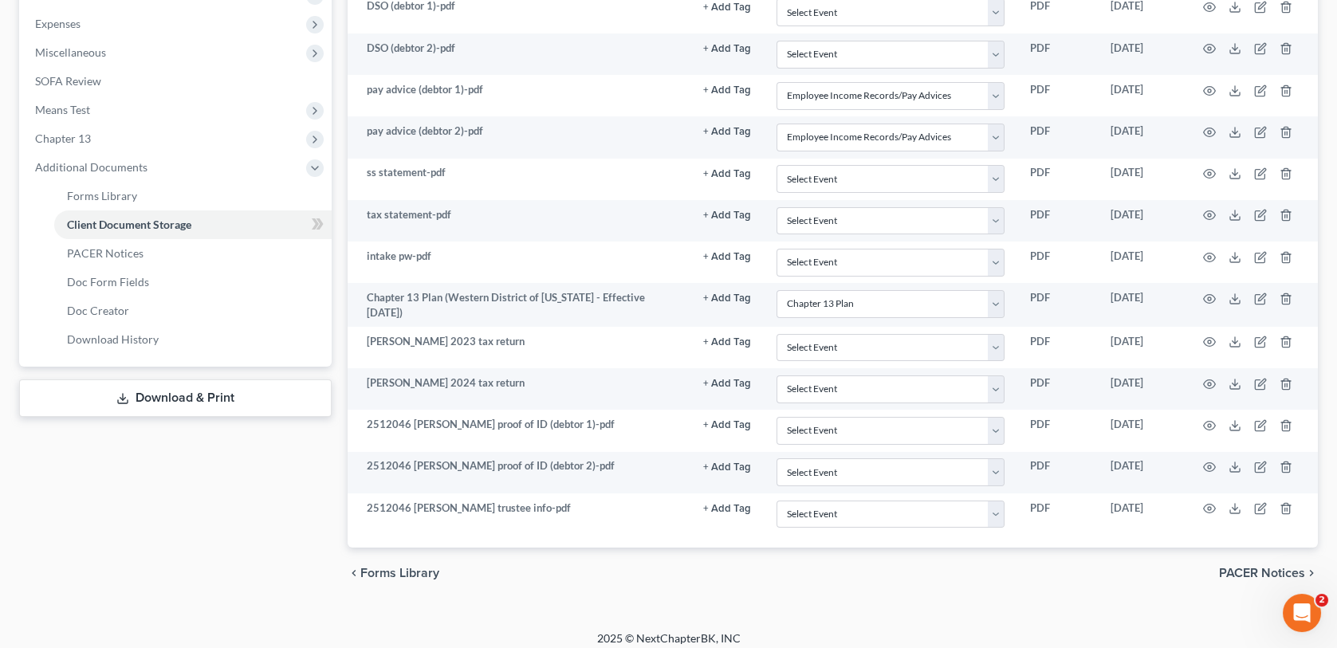
click at [1310, 567] on icon "chevron_right" at bounding box center [1312, 573] width 13 height 13
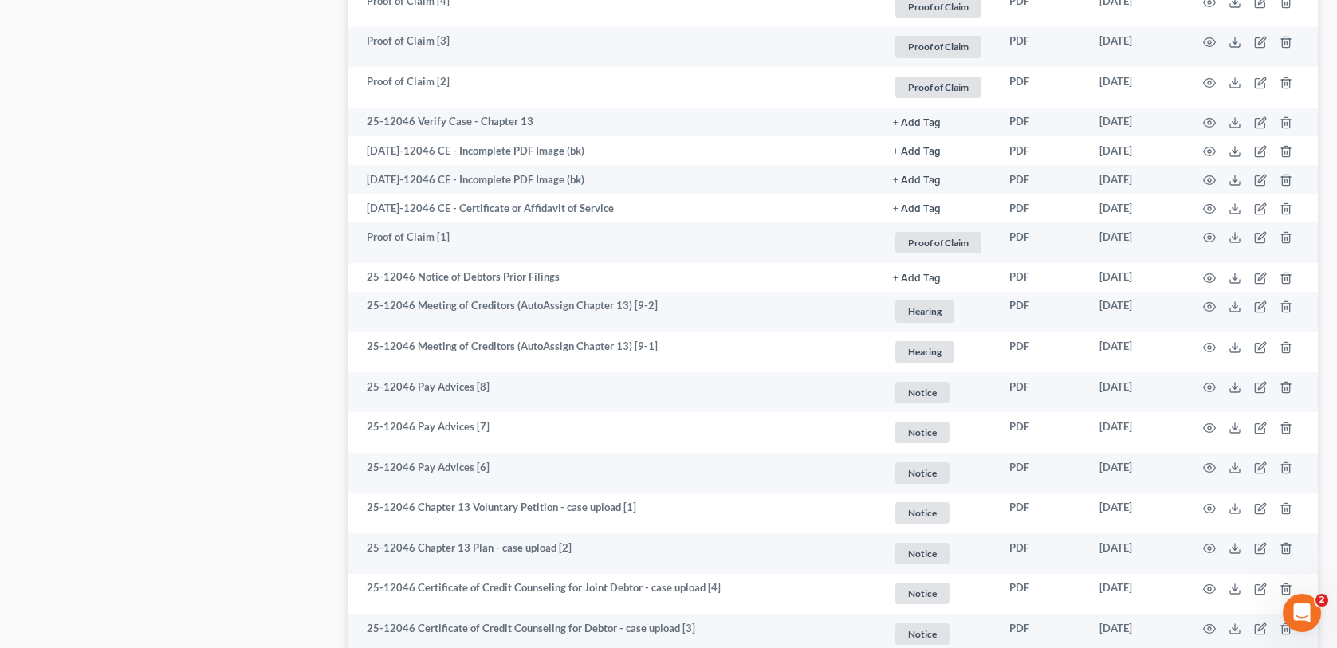
scroll to position [2186, 0]
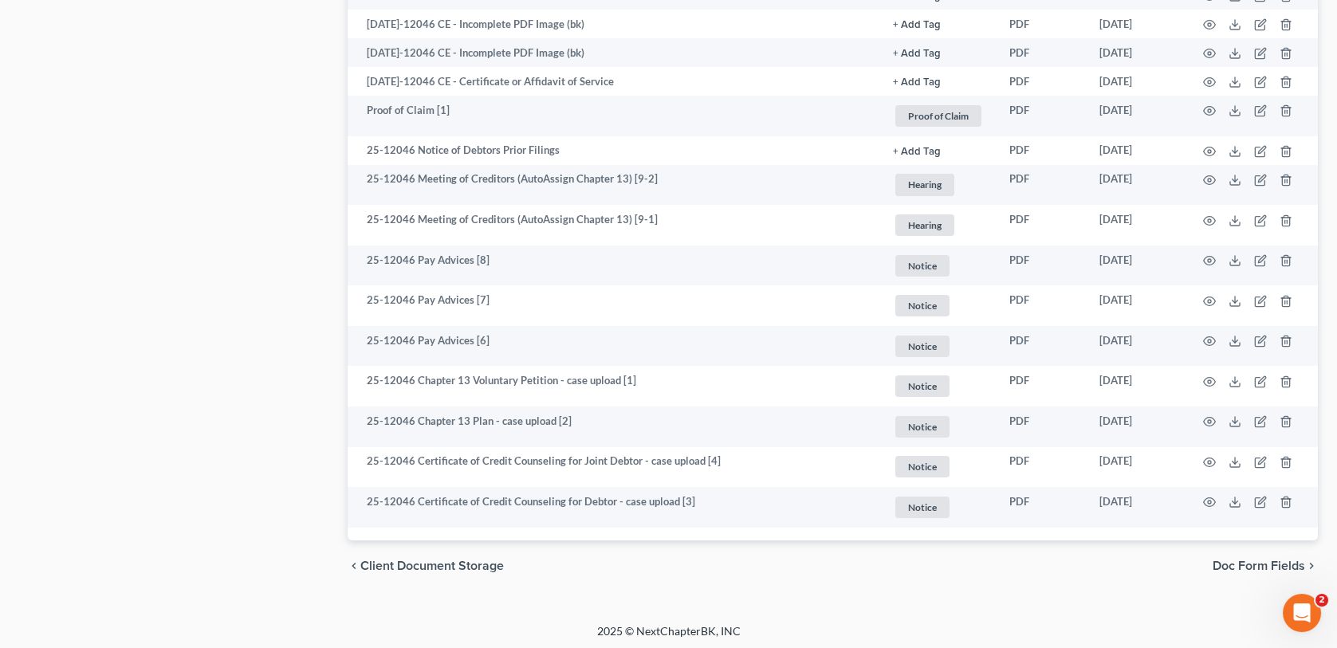
click at [1288, 562] on span "Doc Form Fields" at bounding box center [1259, 566] width 93 height 13
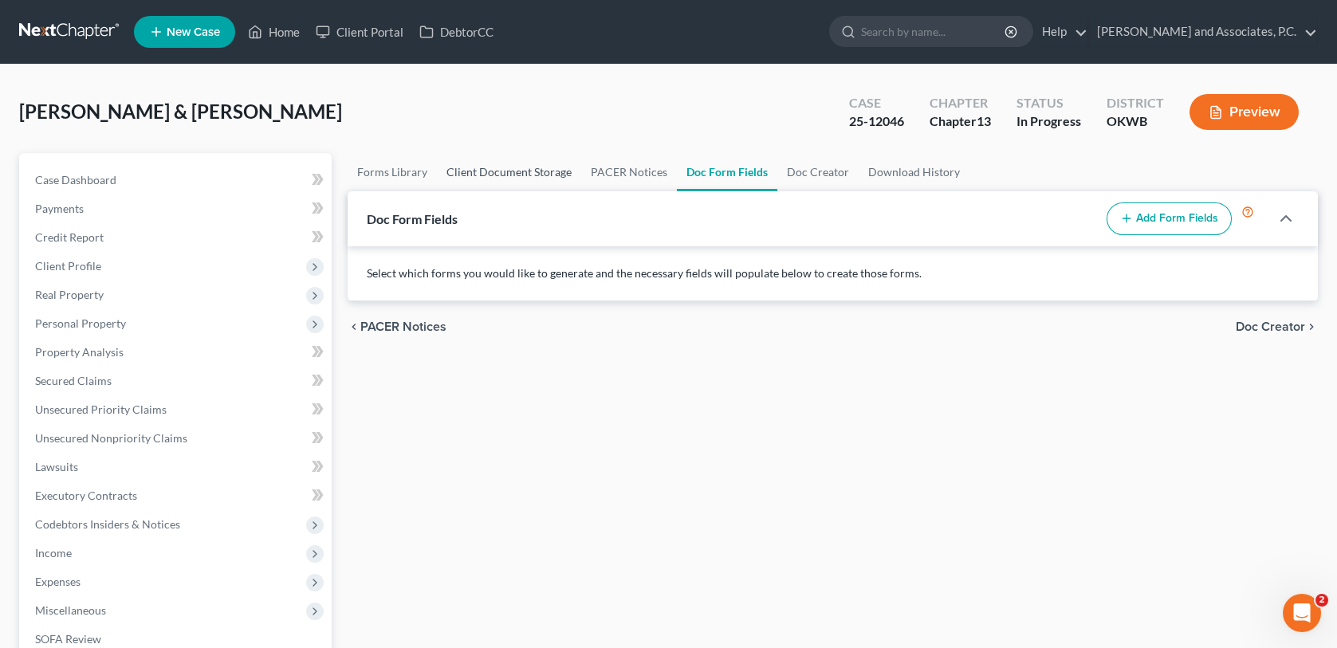
click at [531, 172] on link "Client Document Storage" at bounding box center [509, 172] width 144 height 38
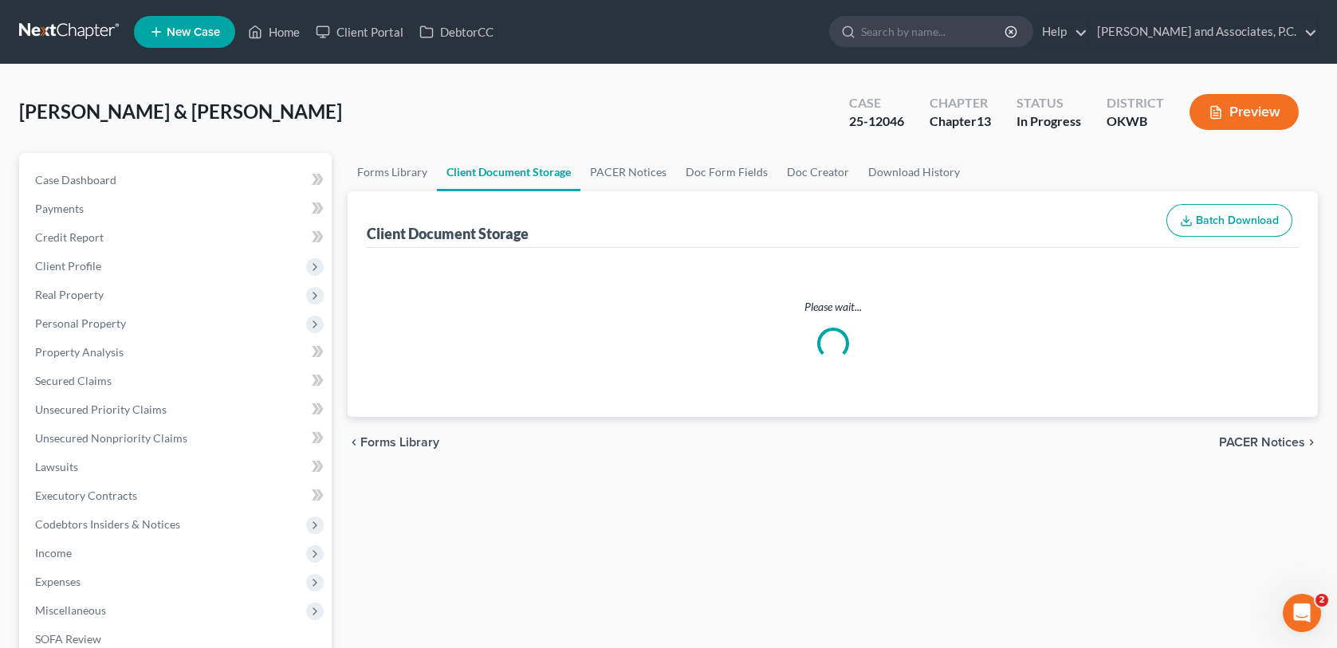
select select "0"
select select "1"
select select "3"
select select "2"
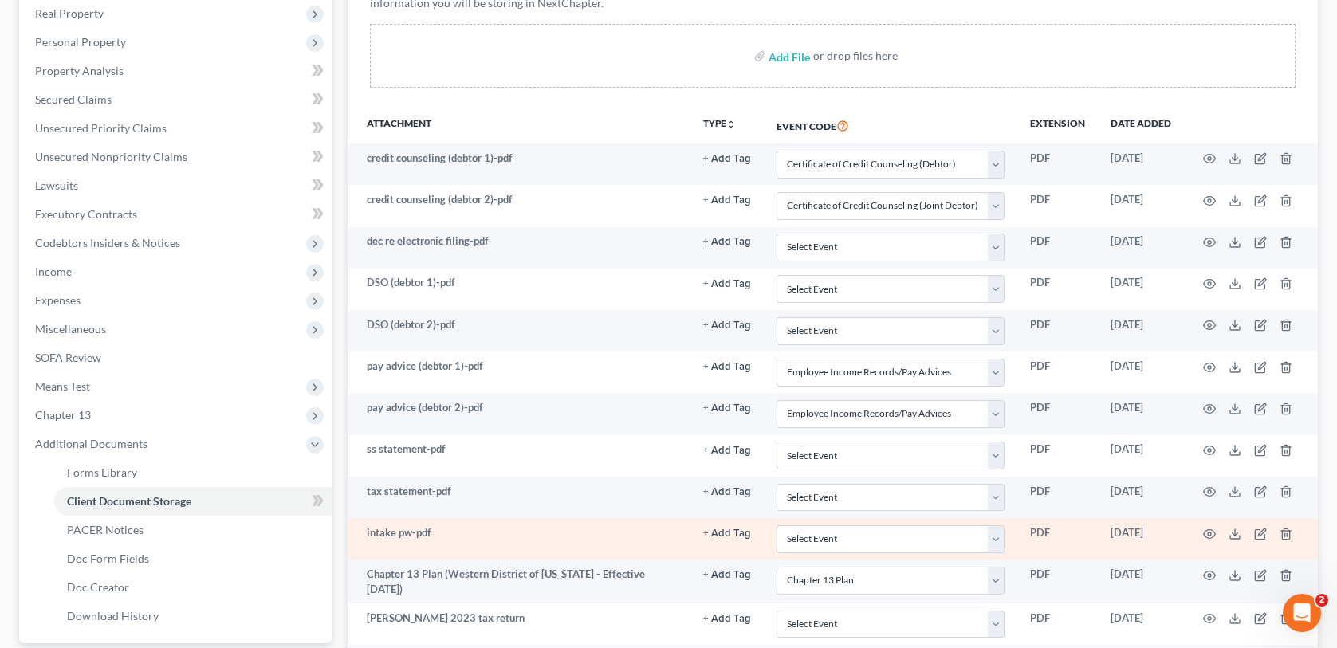
scroll to position [319, 0]
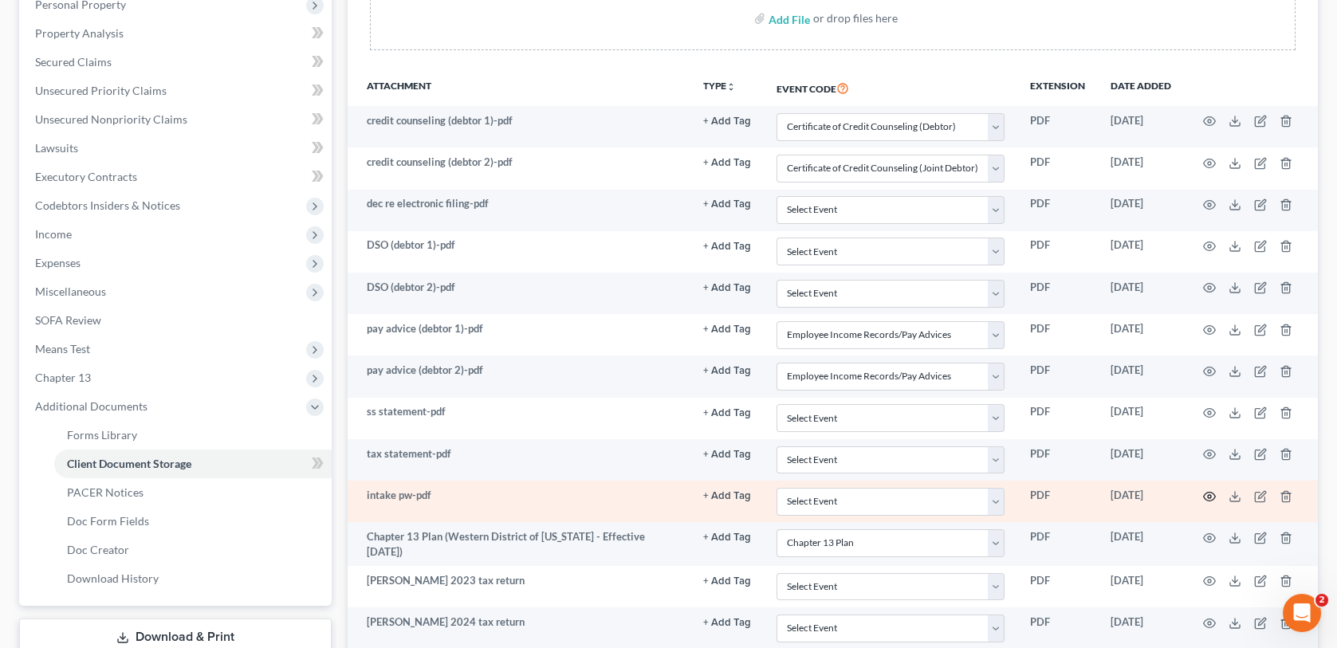
click at [1213, 492] on icon "button" at bounding box center [1210, 496] width 13 height 13
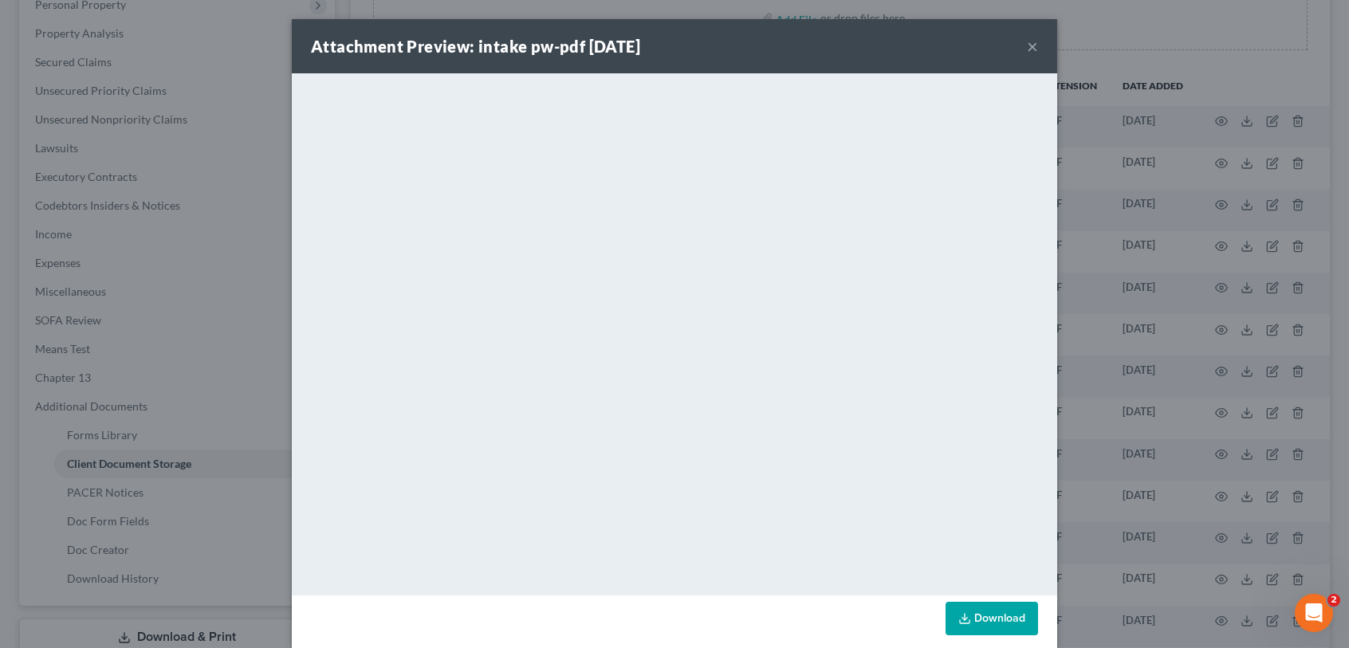
click at [1027, 41] on button "×" at bounding box center [1032, 46] width 11 height 19
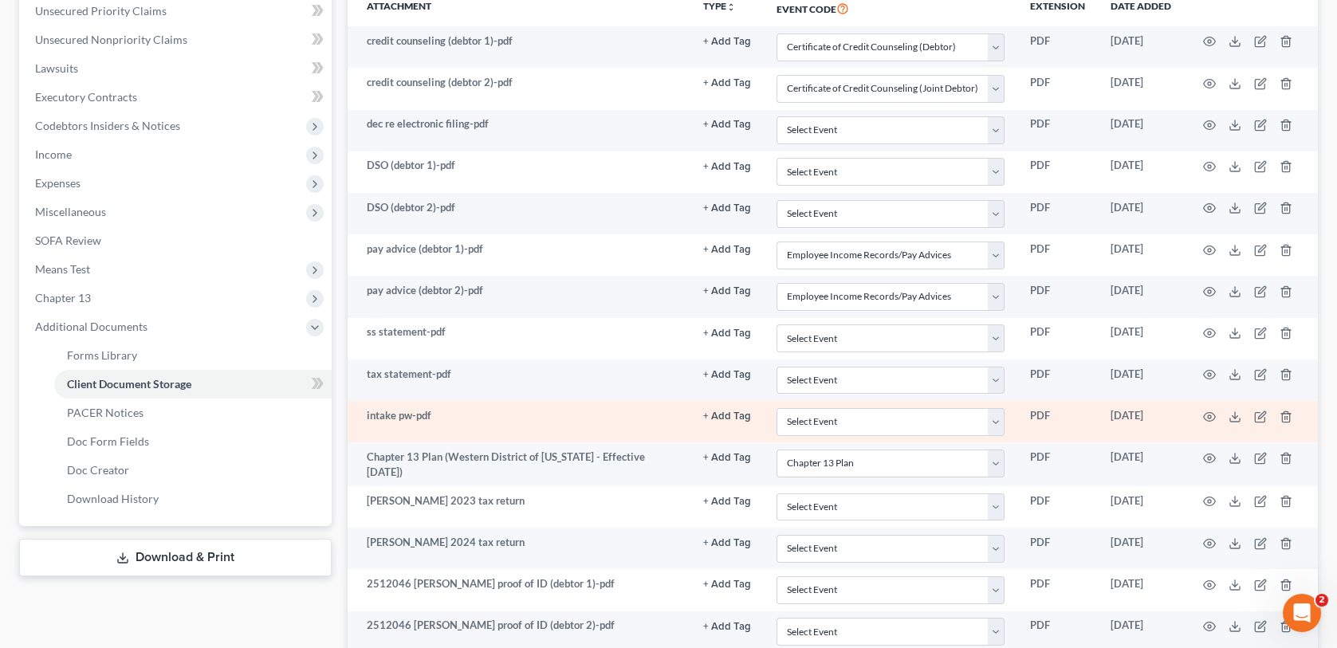
scroll to position [479, 0]
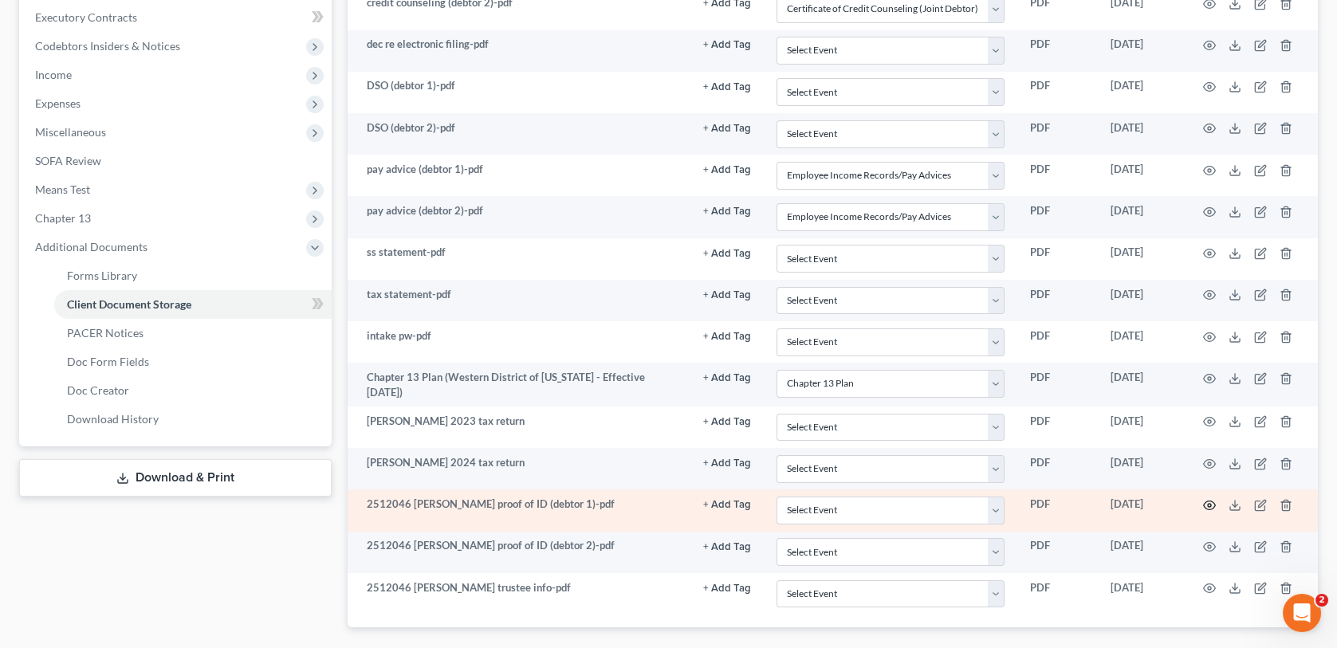
click at [1213, 501] on icon "button" at bounding box center [1210, 505] width 12 height 9
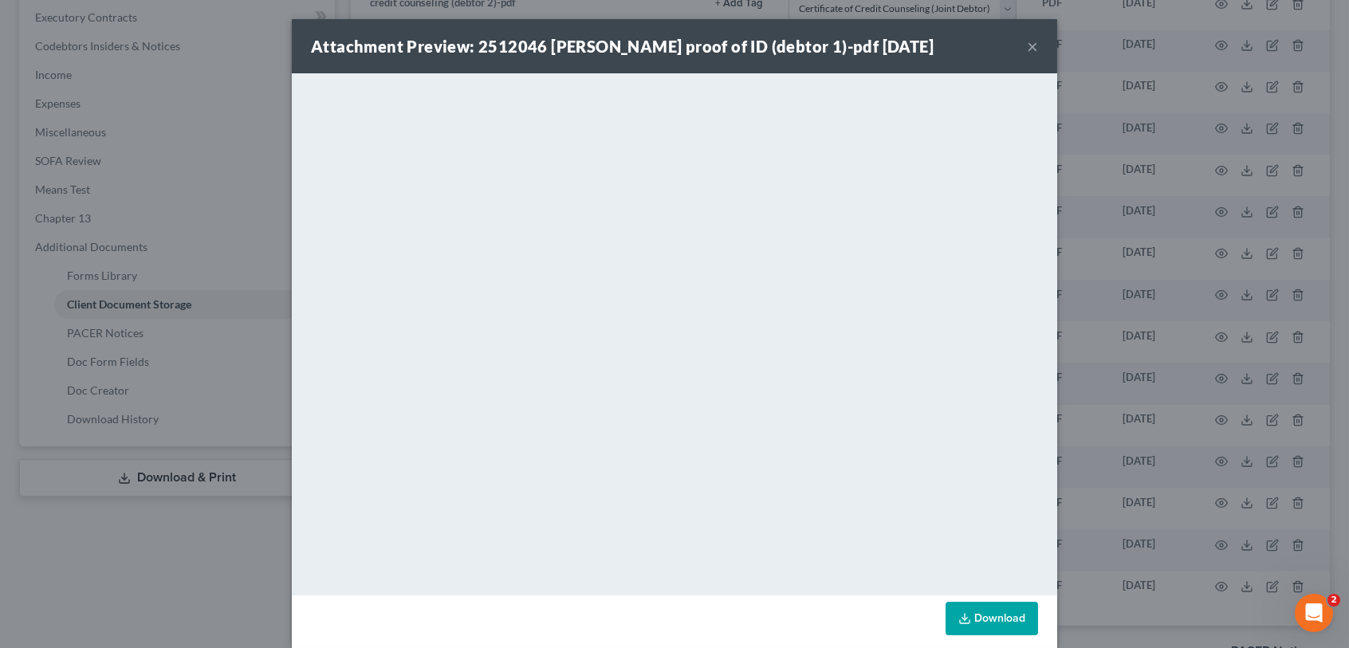
click at [1027, 47] on button "×" at bounding box center [1032, 46] width 11 height 19
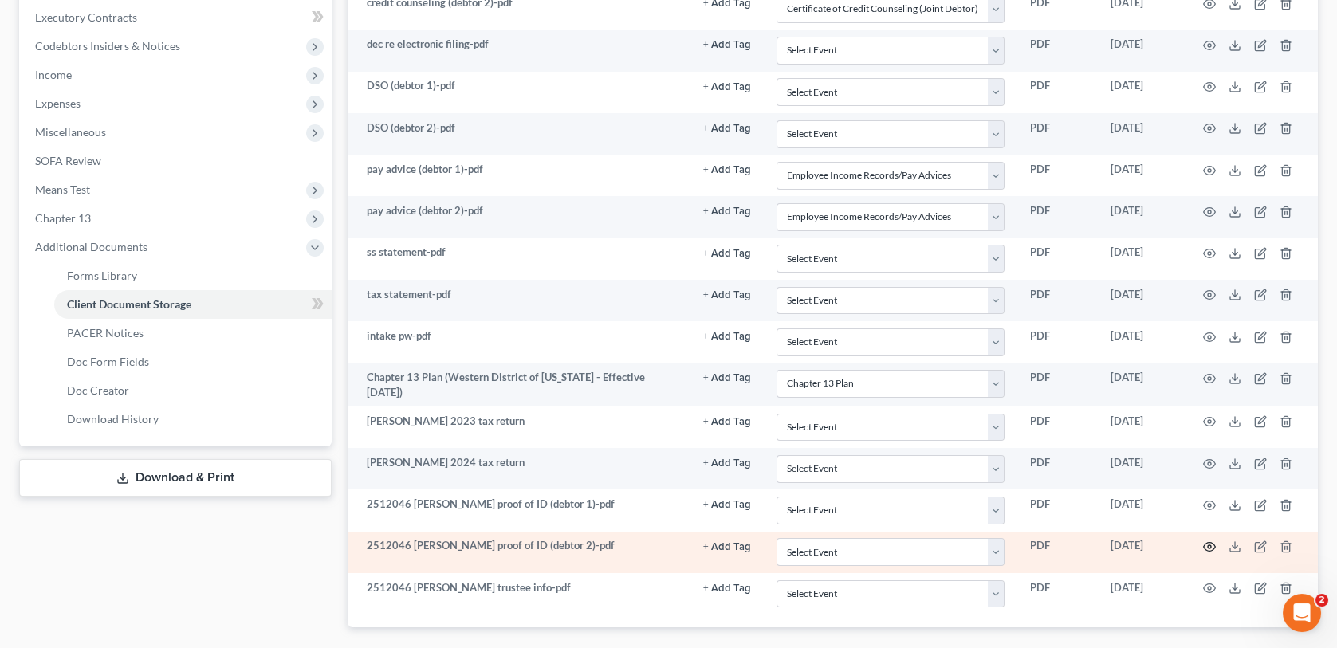
click at [1204, 542] on icon "button" at bounding box center [1210, 547] width 13 height 13
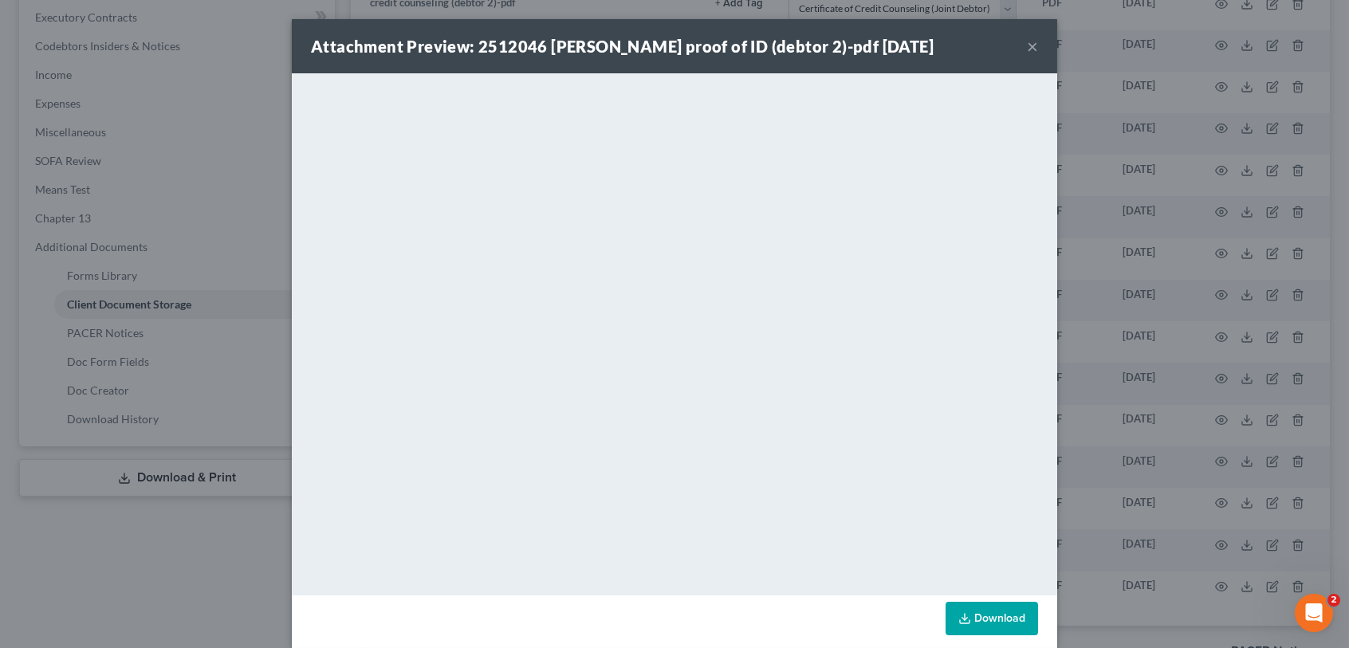
click at [1027, 50] on button "×" at bounding box center [1032, 46] width 11 height 19
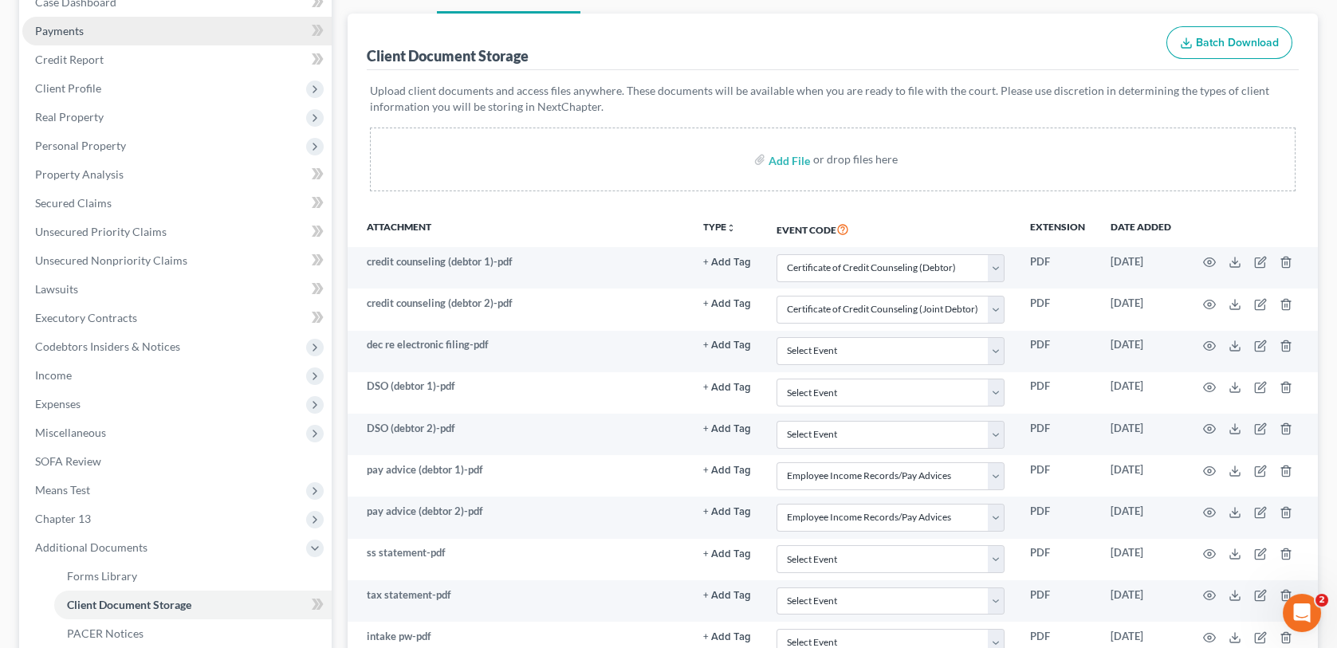
scroll to position [0, 0]
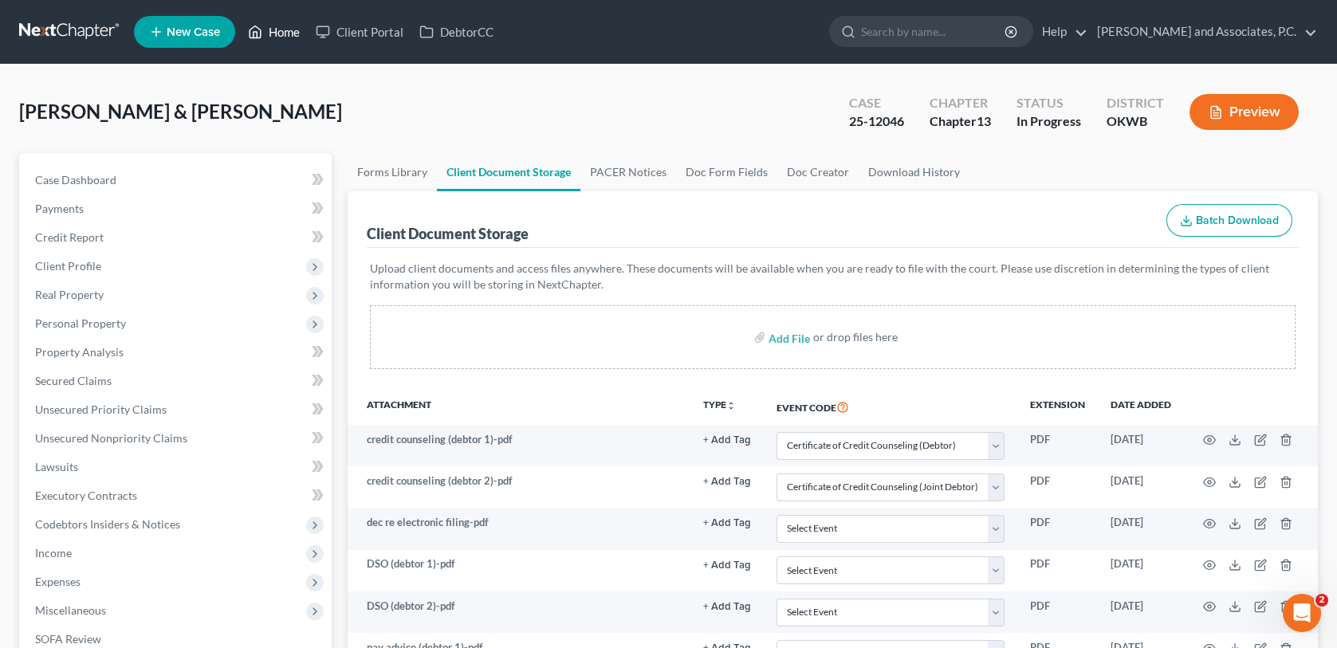
click at [282, 35] on link "Home" at bounding box center [274, 32] width 68 height 29
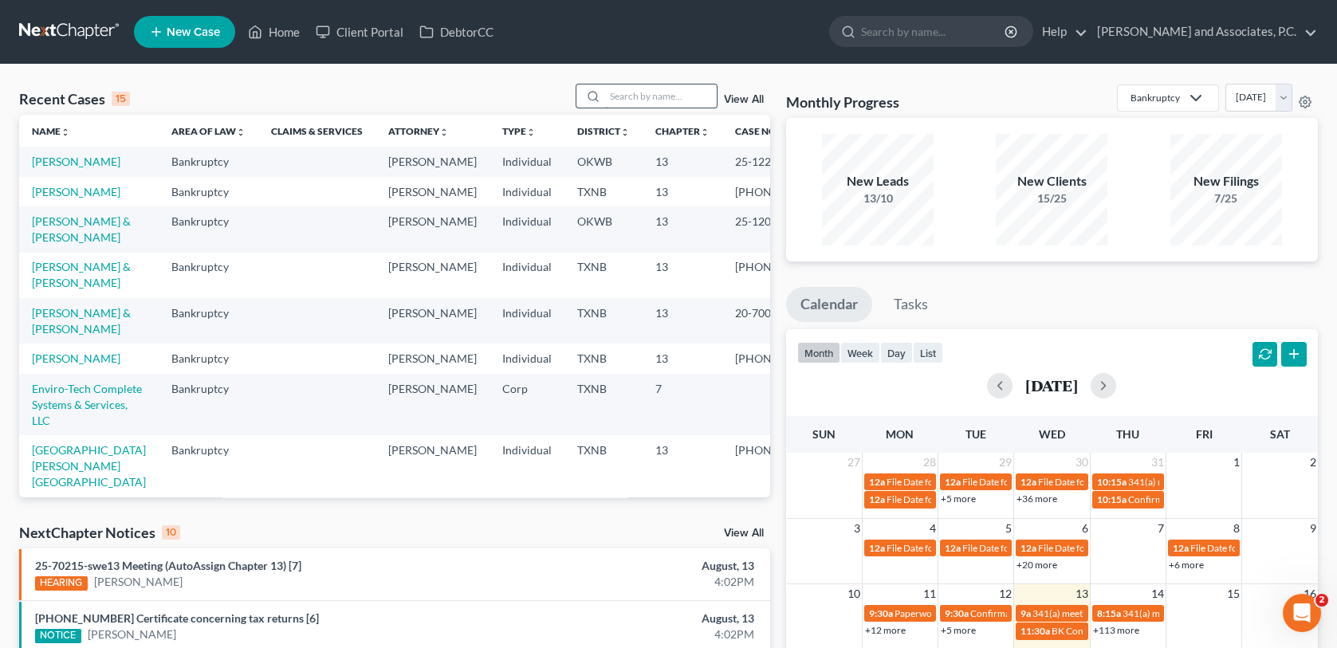
click at [669, 100] on input "search" at bounding box center [661, 96] width 112 height 23
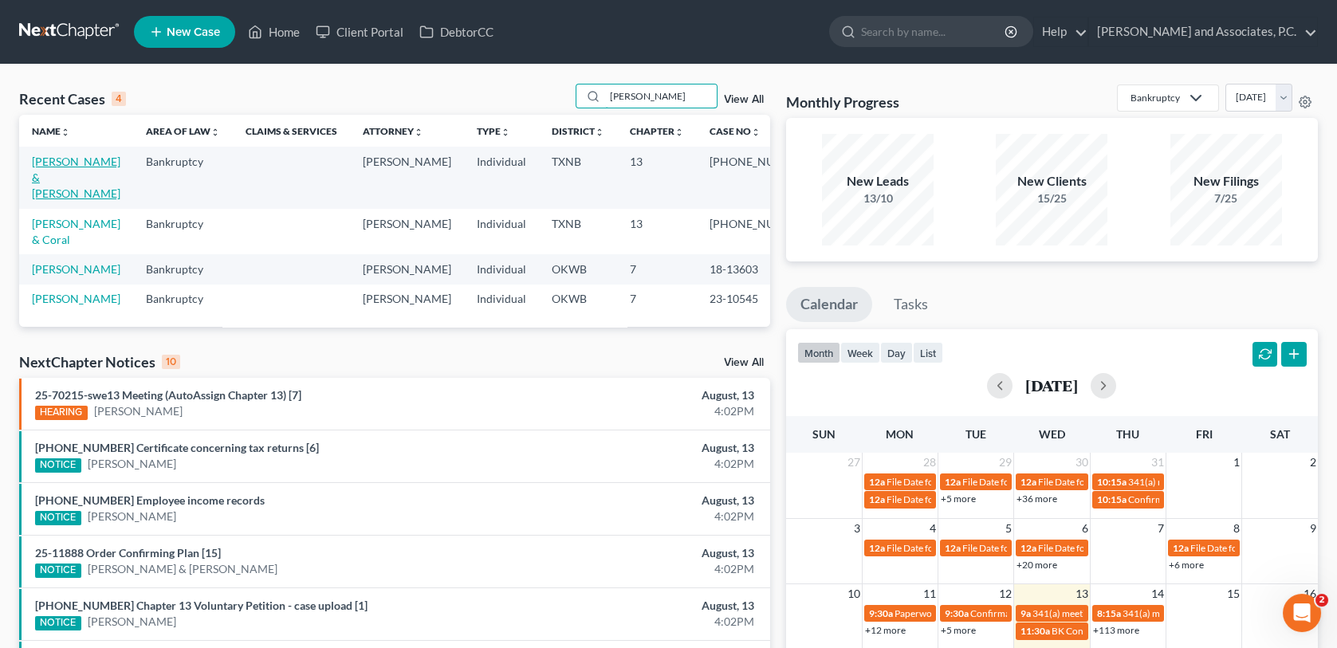
type input "[PERSON_NAME]"
click at [81, 163] on link "[PERSON_NAME] & [PERSON_NAME]" at bounding box center [76, 177] width 89 height 45
select select "1"
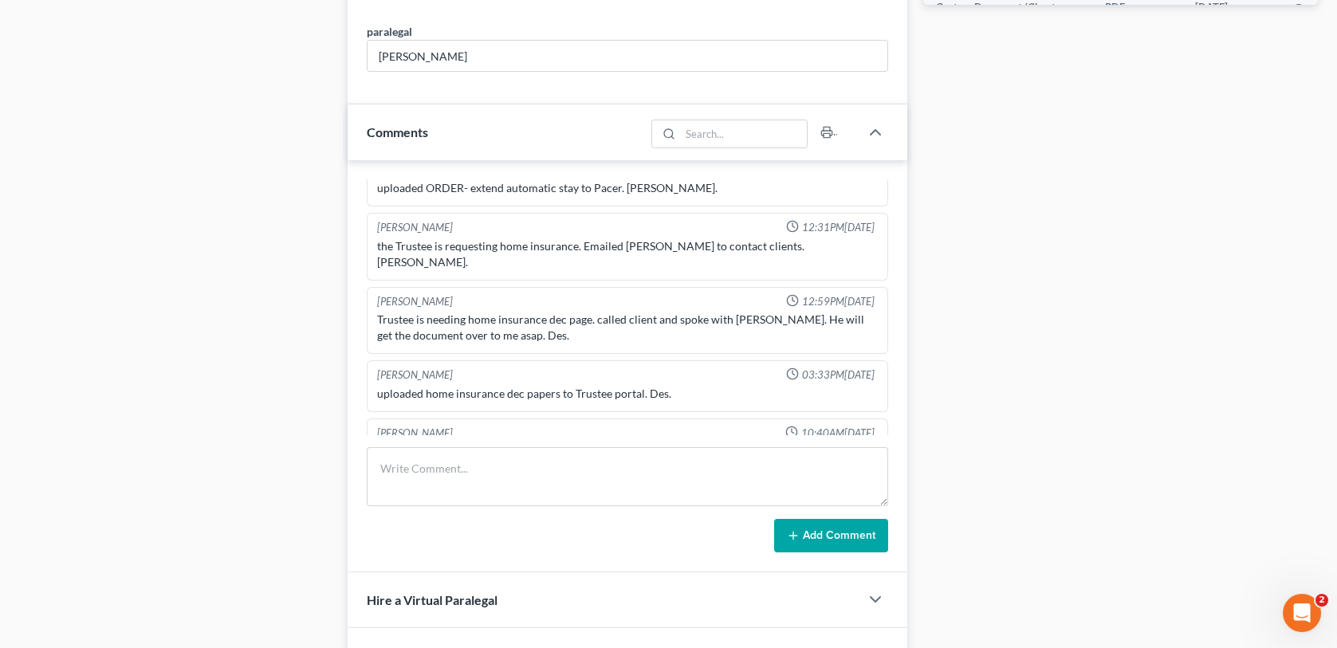
scroll to position [957, 0]
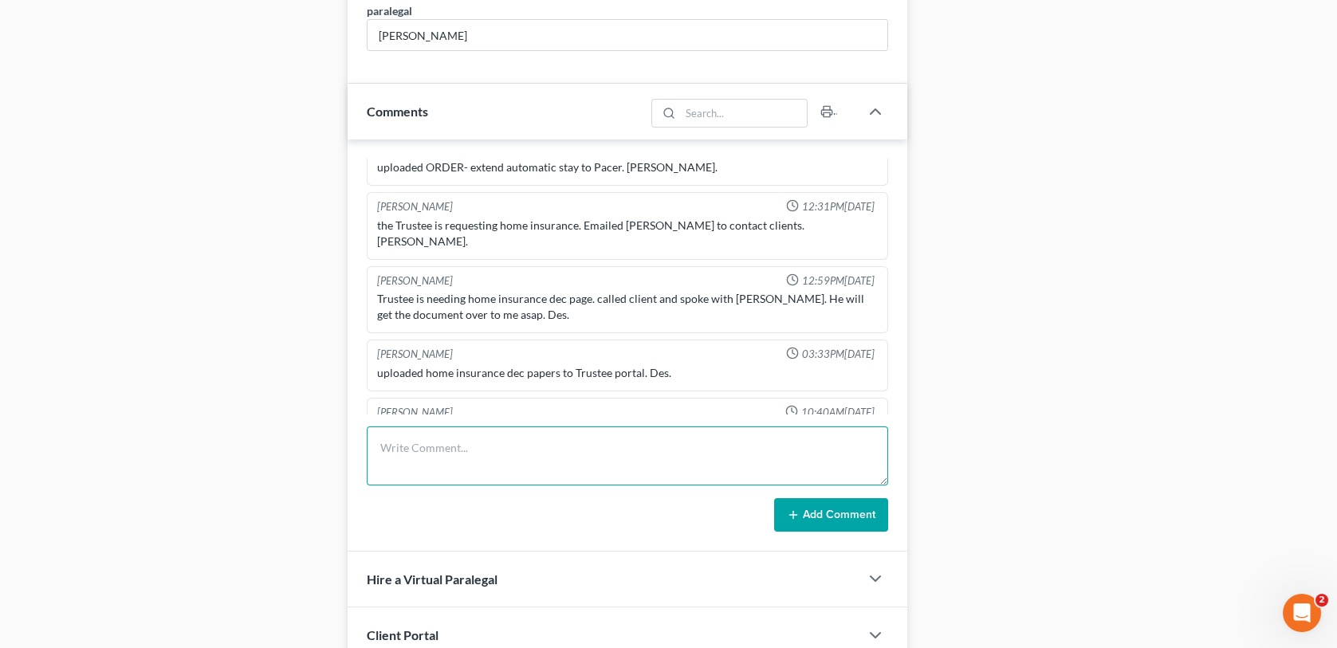
click at [390, 439] on textarea at bounding box center [627, 456] width 521 height 59
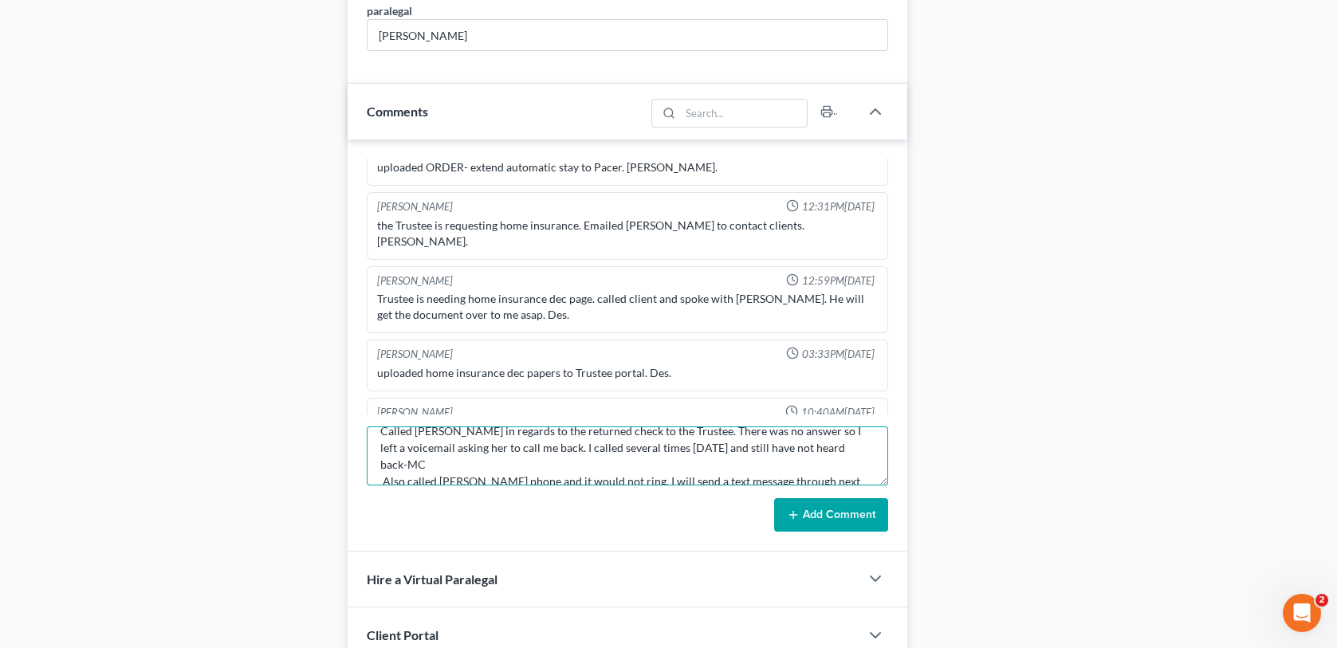
scroll to position [19, 0]
type textarea "Called [PERSON_NAME] in regards to the returned check to the Trustee. There was…"
click at [800, 498] on button "Add Comment" at bounding box center [831, 514] width 114 height 33
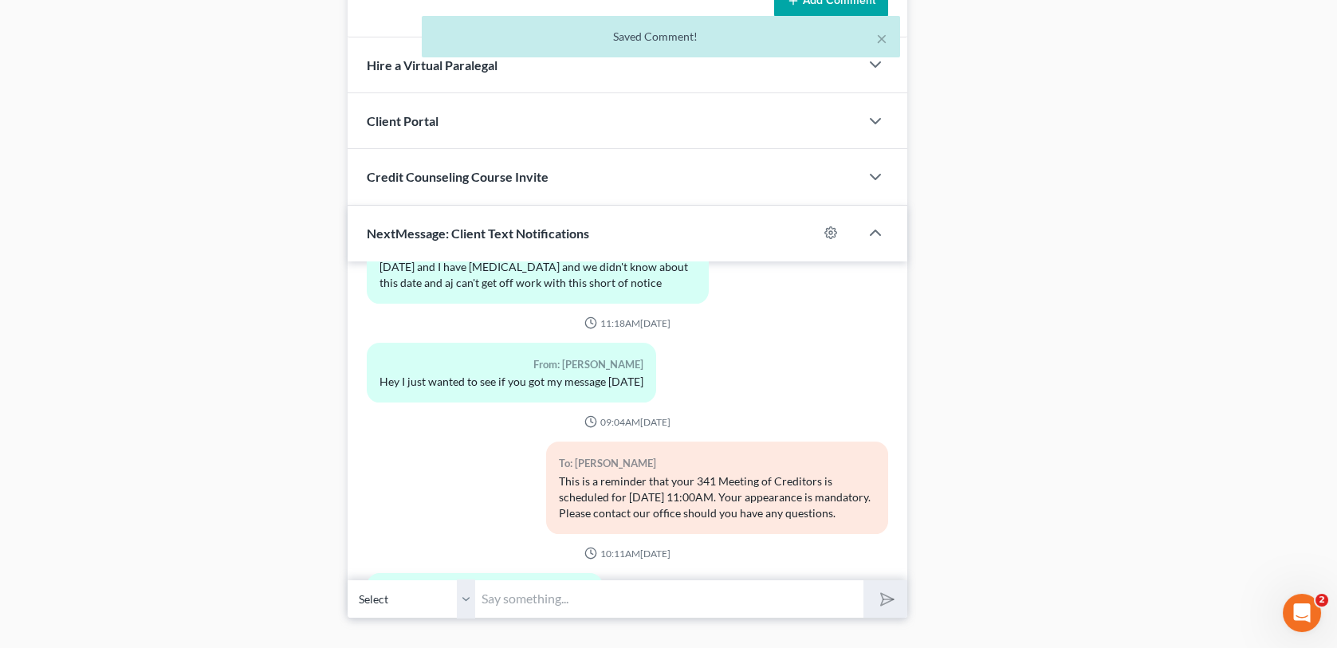
scroll to position [1483, 0]
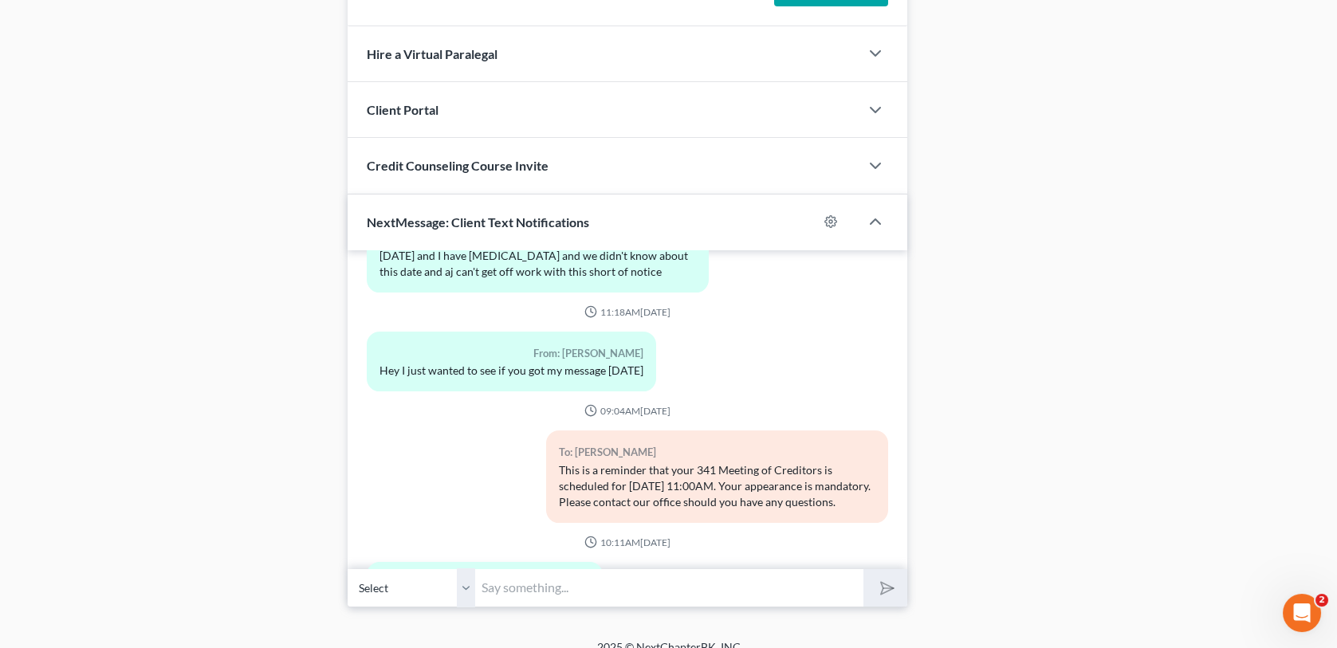
drag, startPoint x: 463, startPoint y: 569, endPoint x: 460, endPoint y: 557, distance: 11.4
click at [463, 569] on select "Select [PHONE_NUMBER] - [PERSON_NAME] [PHONE_NUMBER] - [PERSON_NAME]" at bounding box center [412, 588] width 128 height 39
select select "1"
click at [348, 569] on select "Select [PHONE_NUMBER] - [PERSON_NAME] [PHONE_NUMBER] - [PERSON_NAME]" at bounding box center [412, 588] width 128 height 39
click at [502, 571] on input "text" at bounding box center [669, 588] width 388 height 39
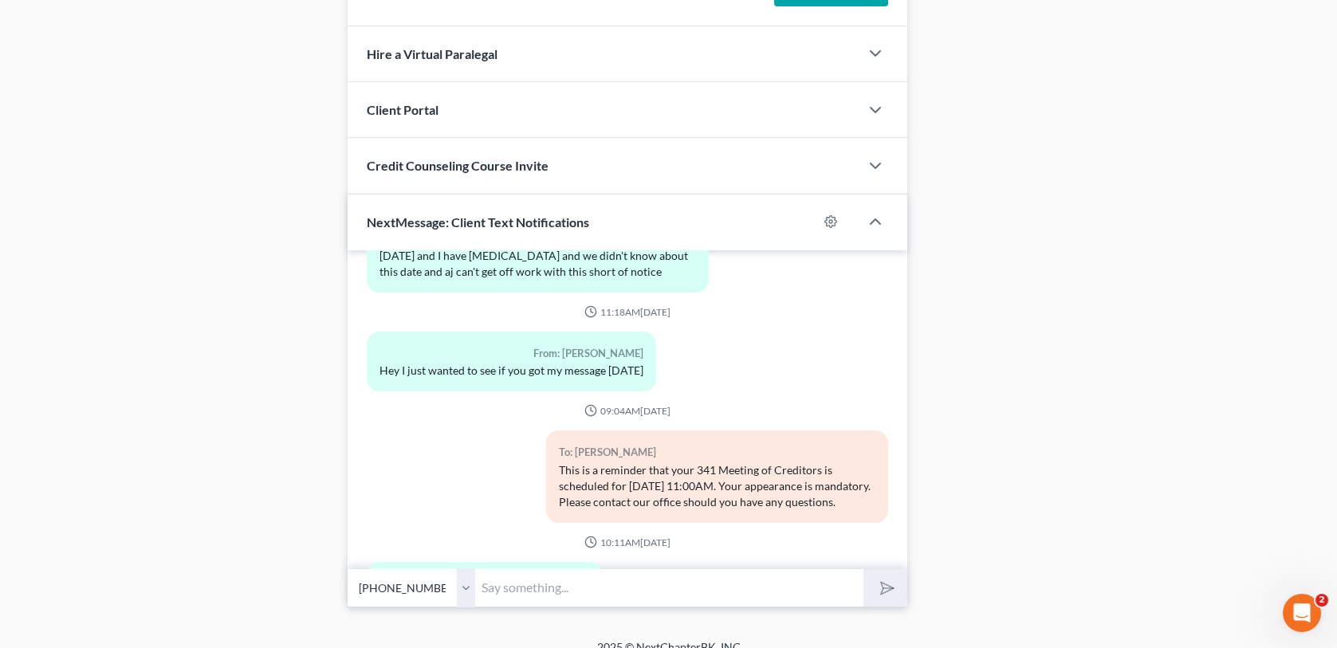
click at [494, 569] on input "text" at bounding box center [669, 588] width 388 height 39
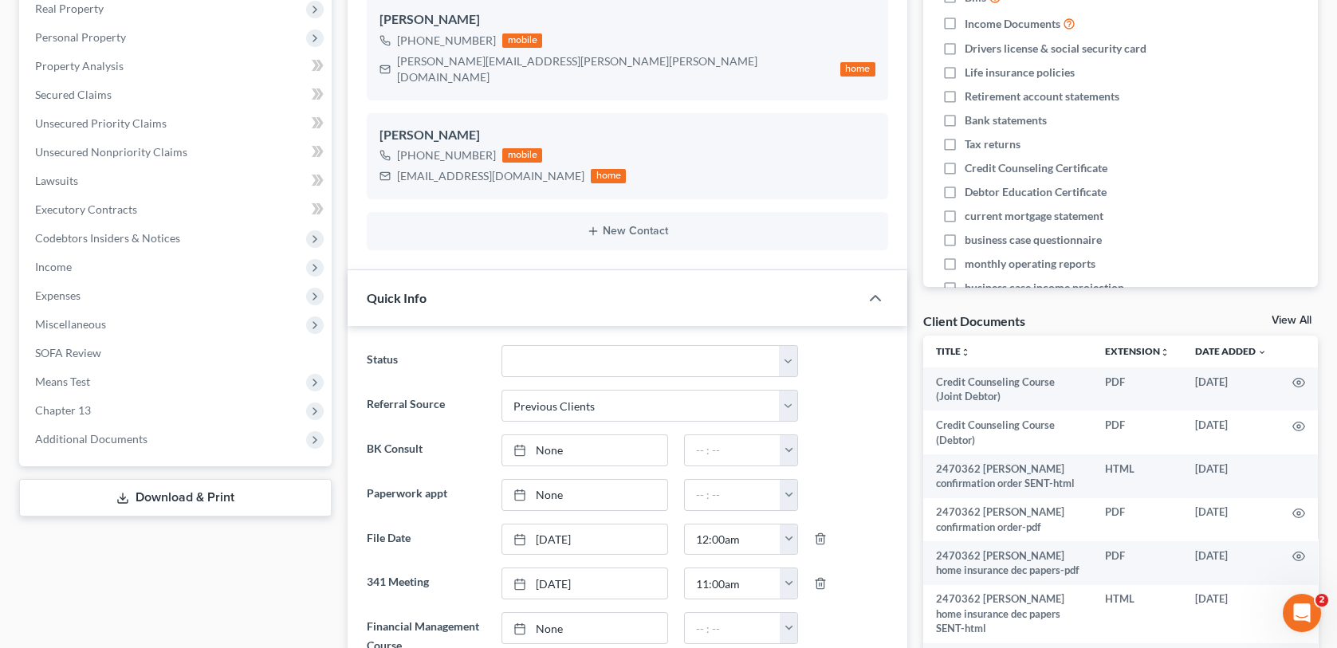
scroll to position [207, 0]
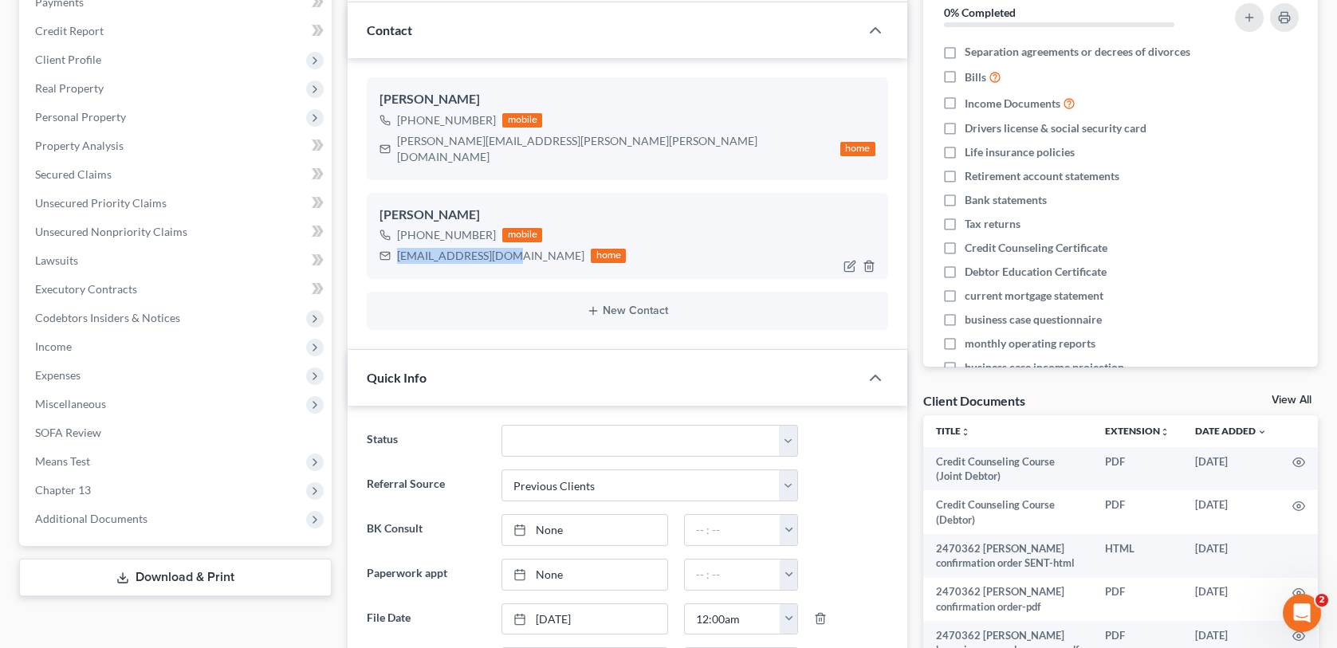
drag, startPoint x: 398, startPoint y: 236, endPoint x: 498, endPoint y: 246, distance: 101.0
click at [498, 248] on div "[EMAIL_ADDRESS][DOMAIN_NAME]" at bounding box center [490, 256] width 187 height 16
copy div "[EMAIL_ADDRESS][DOMAIN_NAME]"
drag, startPoint x: 294, startPoint y: 618, endPoint x: 581, endPoint y: 318, distance: 415.2
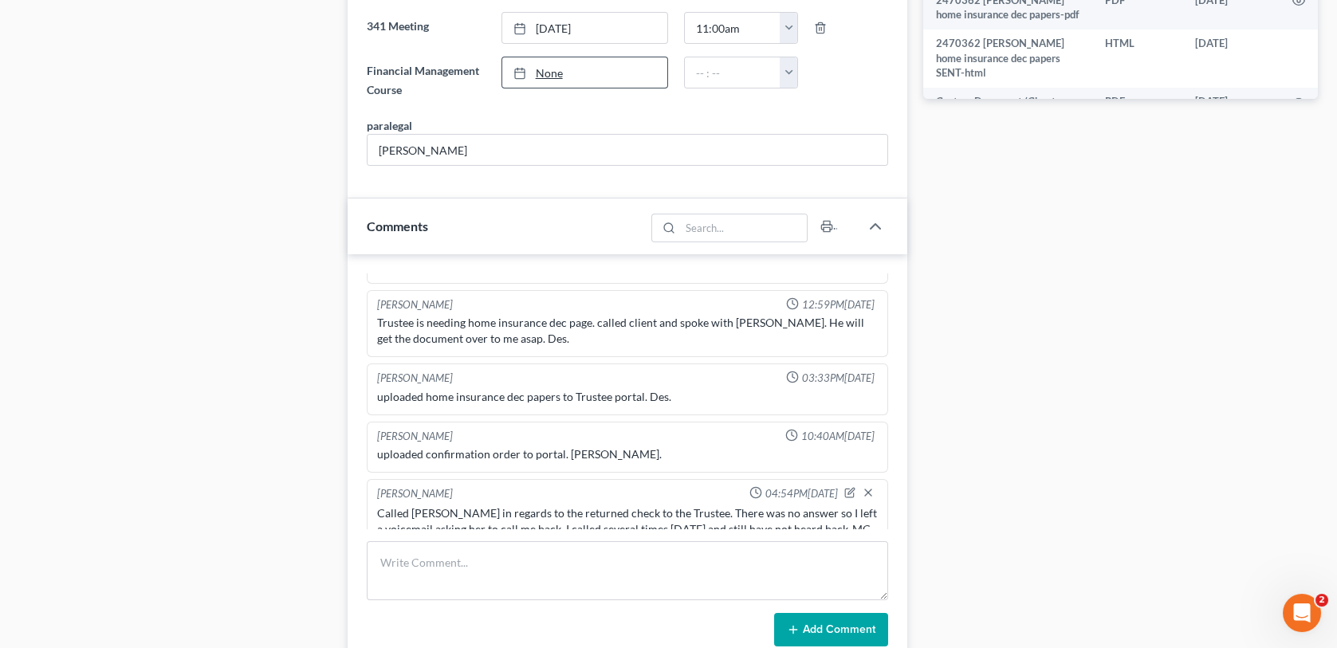
scroll to position [845, 0]
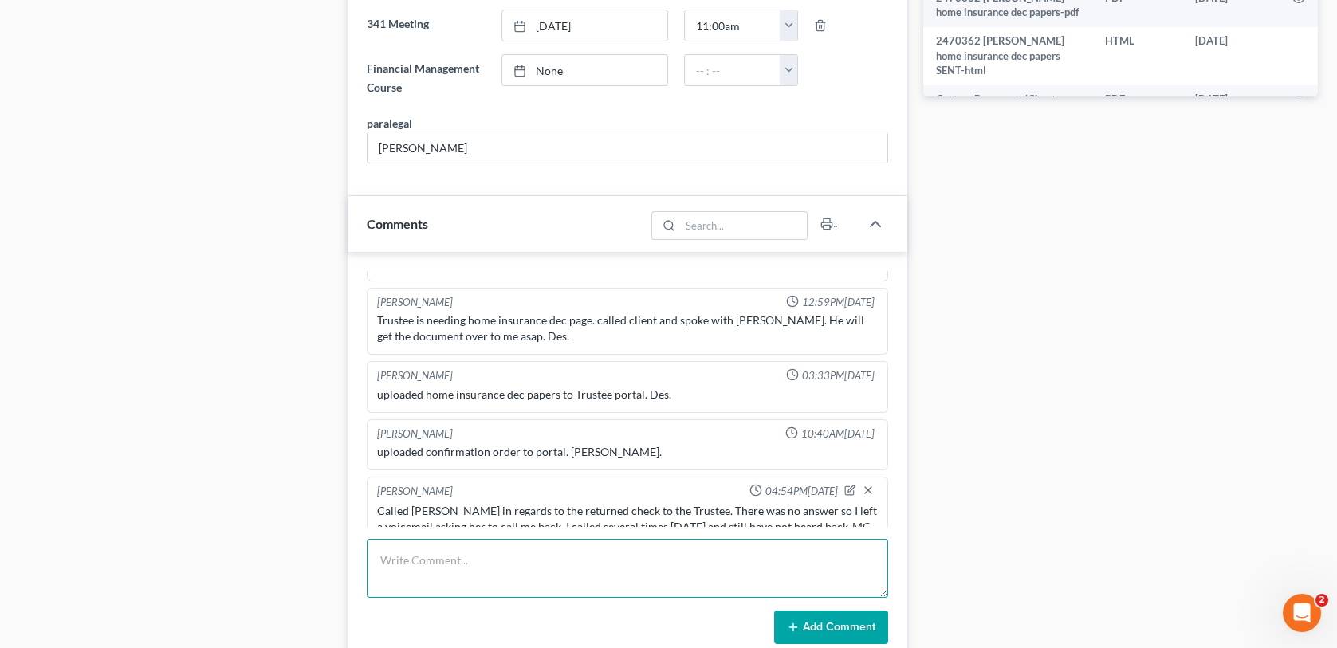
drag, startPoint x: 378, startPoint y: 539, endPoint x: 427, endPoint y: 537, distance: 48.7
click at [378, 539] on textarea at bounding box center [627, 568] width 521 height 59
type textarea "I sent and email to the client as well regarding the returned check. -MC"
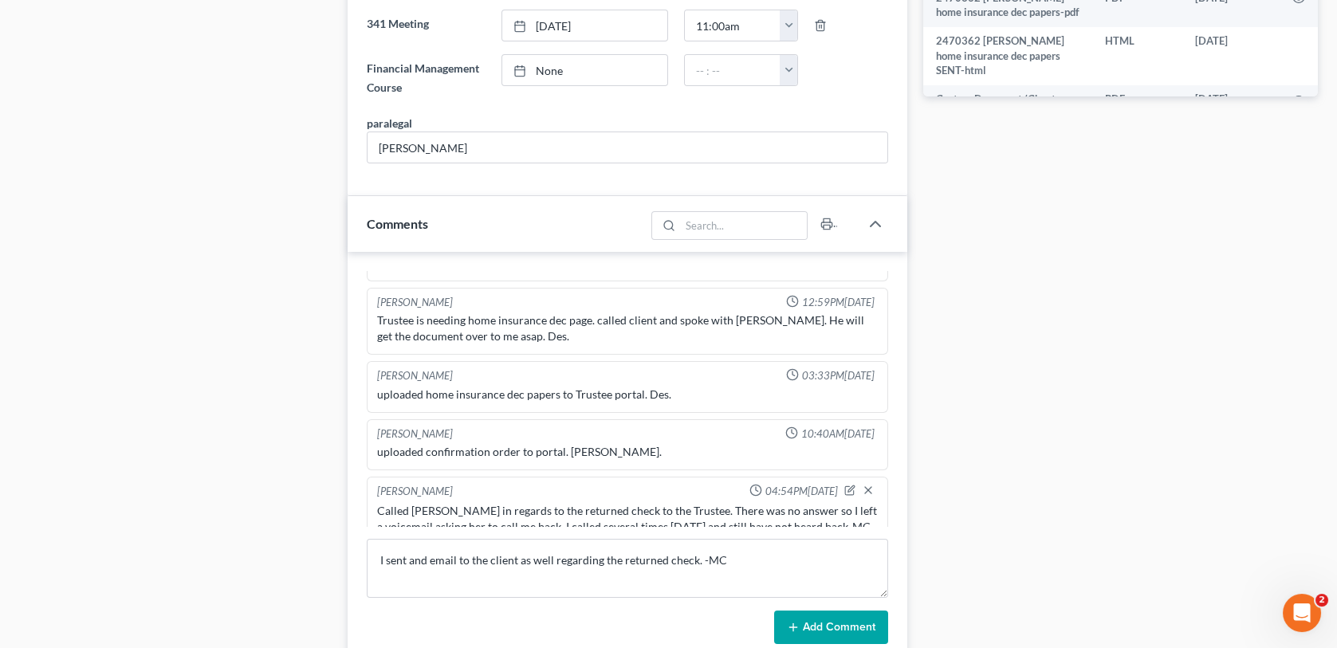
click at [793, 621] on icon at bounding box center [793, 627] width 13 height 13
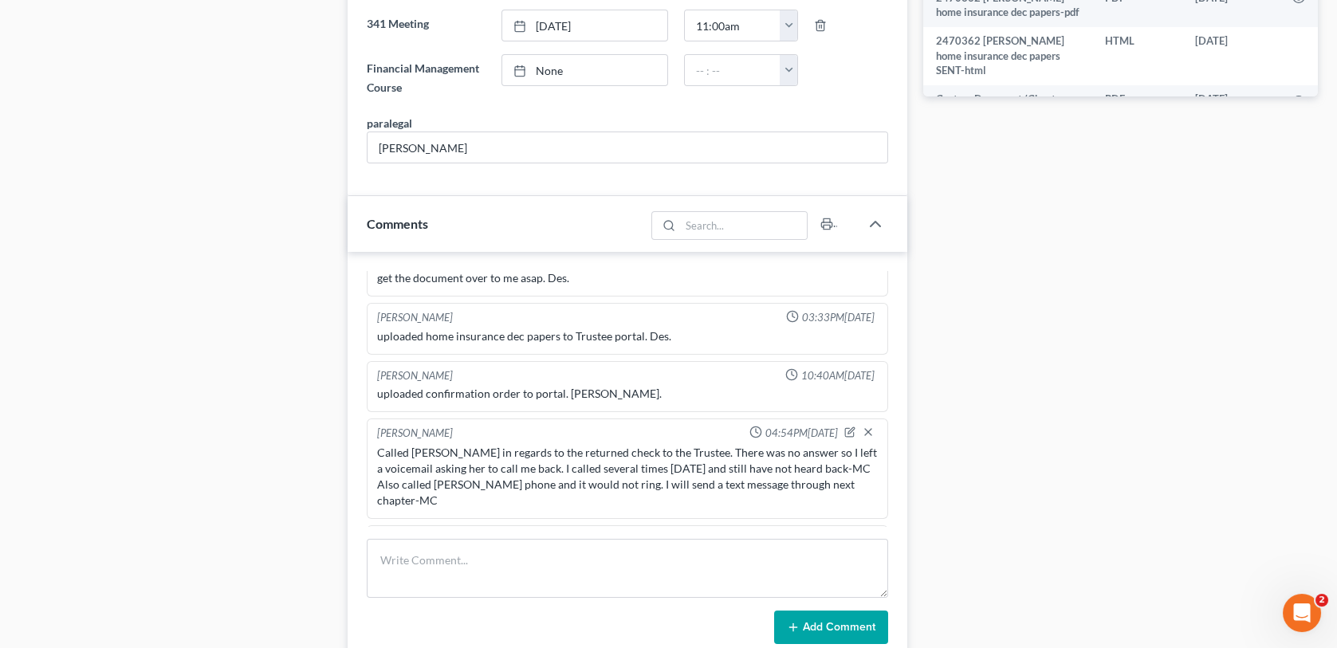
scroll to position [0, 0]
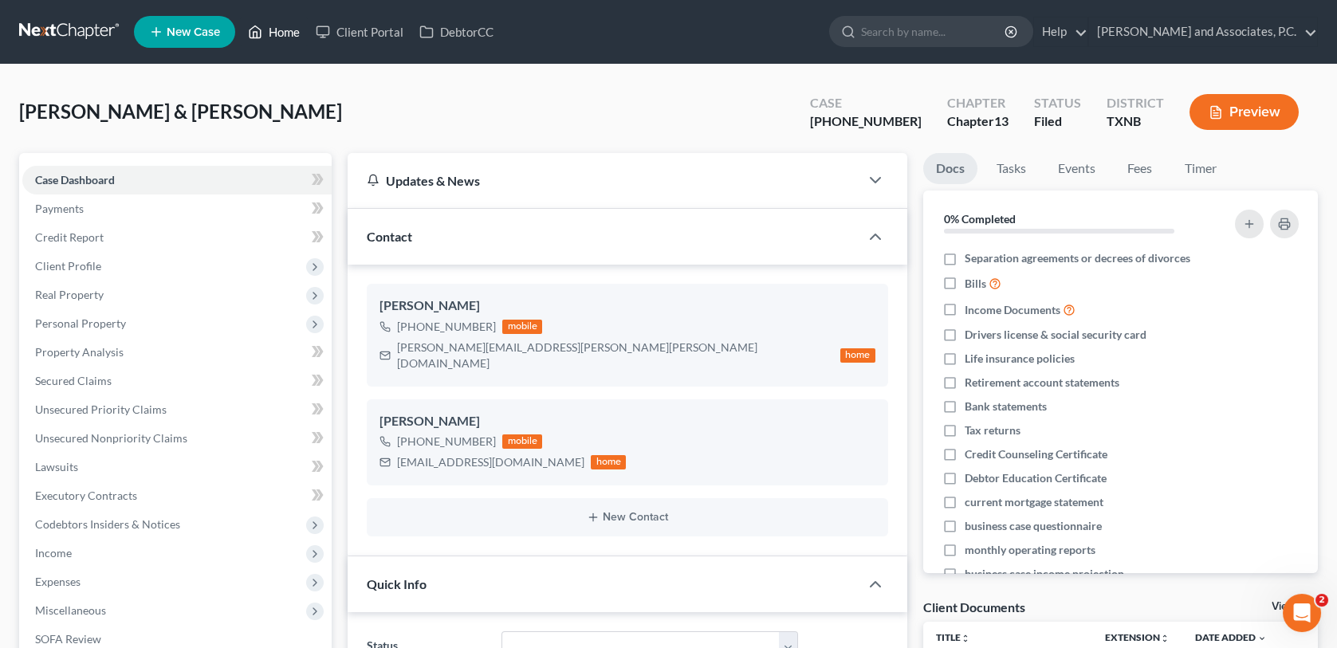
drag, startPoint x: 292, startPoint y: 33, endPoint x: 302, endPoint y: 37, distance: 11.1
click at [292, 33] on link "Home" at bounding box center [274, 32] width 68 height 29
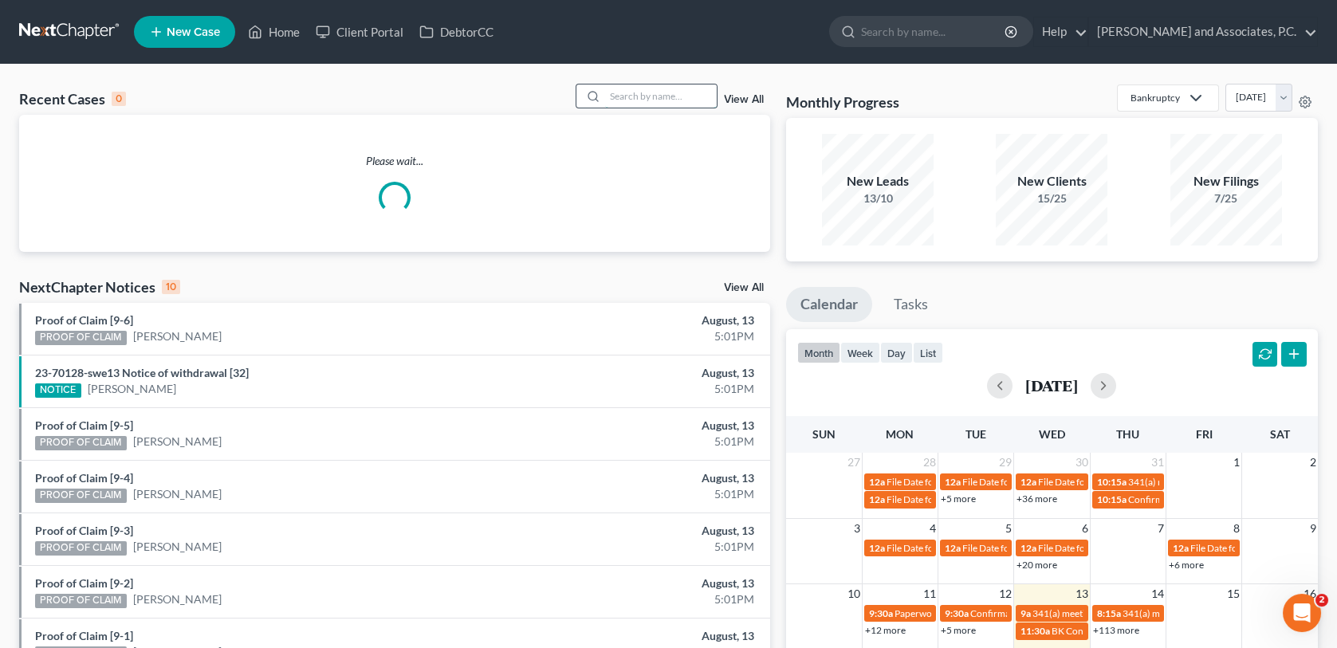
click at [616, 96] on input "search" at bounding box center [661, 96] width 112 height 23
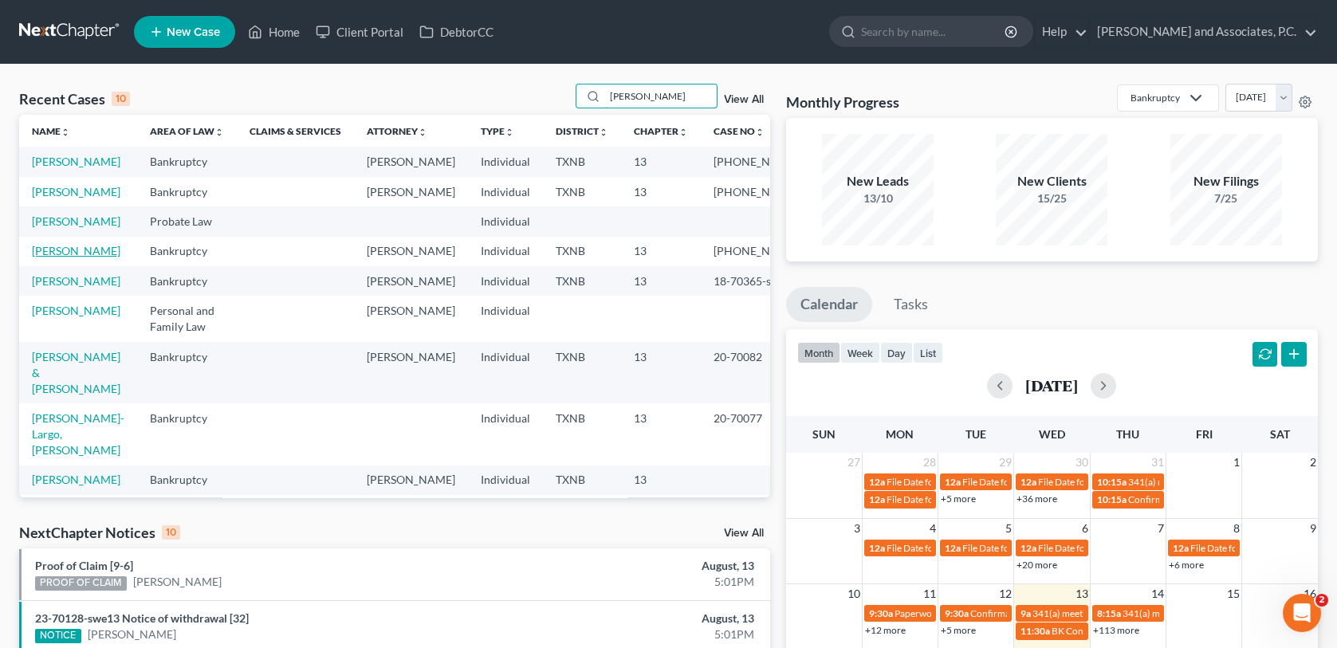
type input "[PERSON_NAME]"
click at [60, 258] on link "[PERSON_NAME]" at bounding box center [76, 251] width 89 height 14
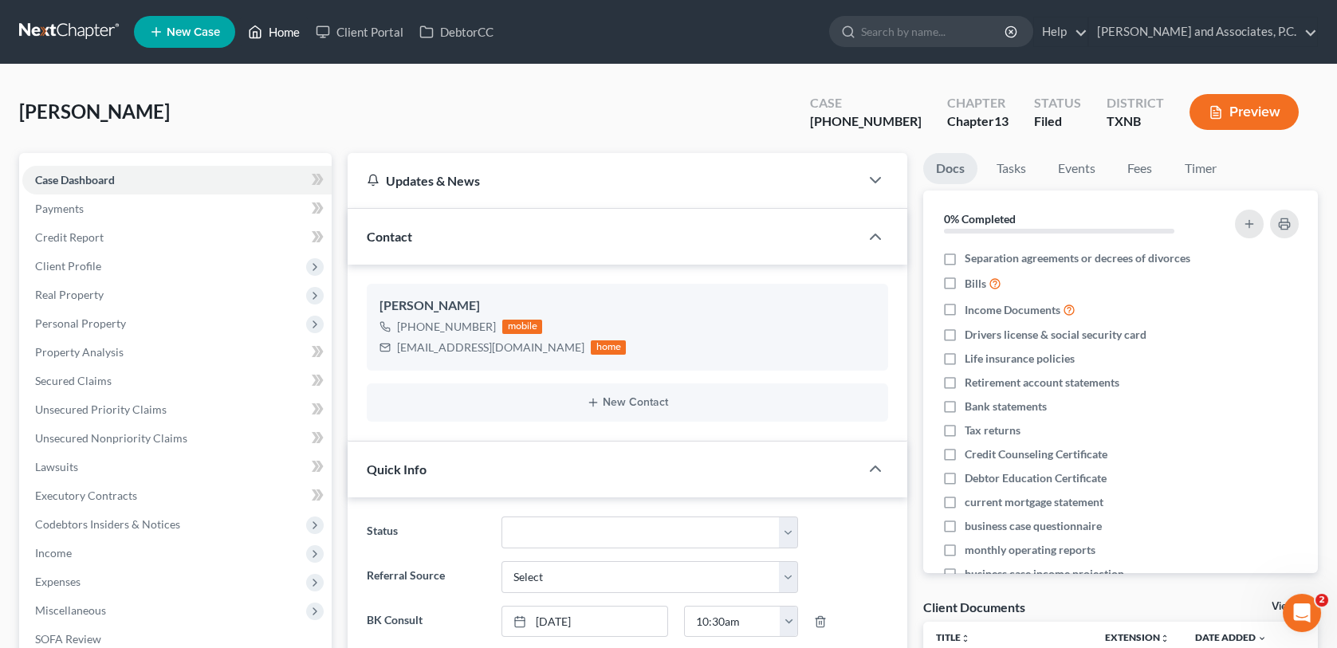
drag, startPoint x: 282, startPoint y: 33, endPoint x: 494, endPoint y: 114, distance: 226.9
click at [282, 33] on link "Home" at bounding box center [274, 32] width 68 height 29
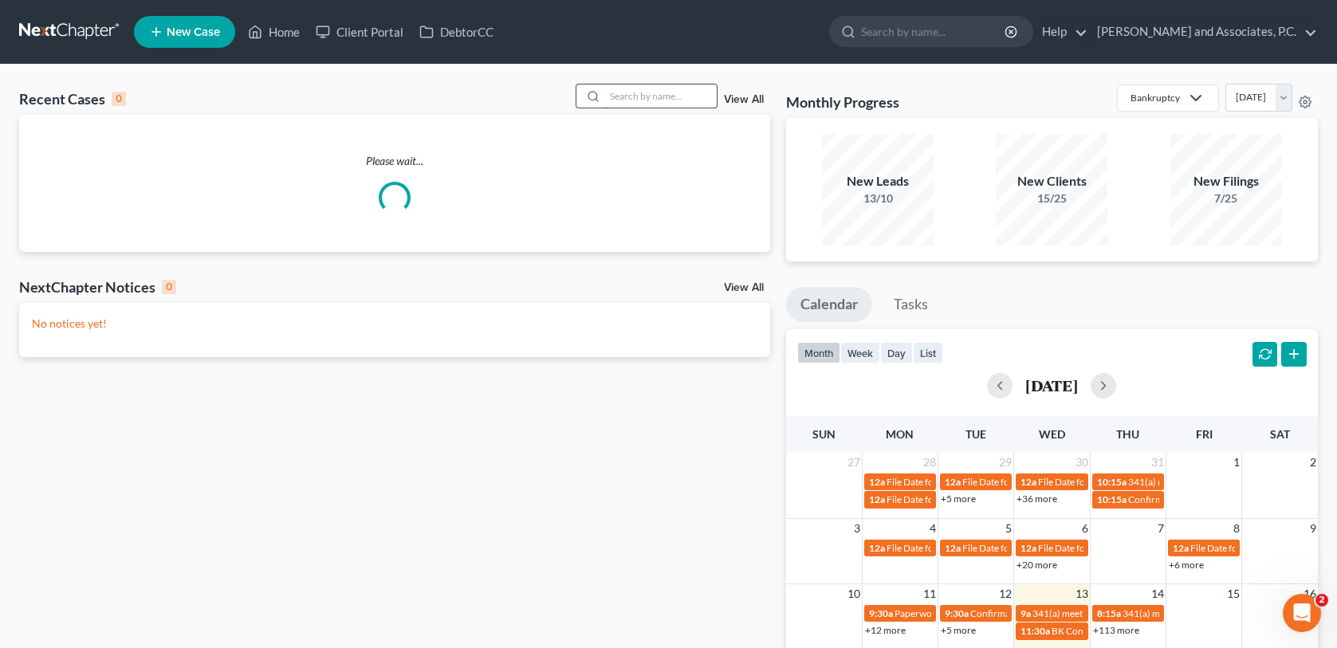
click at [621, 103] on input "search" at bounding box center [661, 96] width 112 height 23
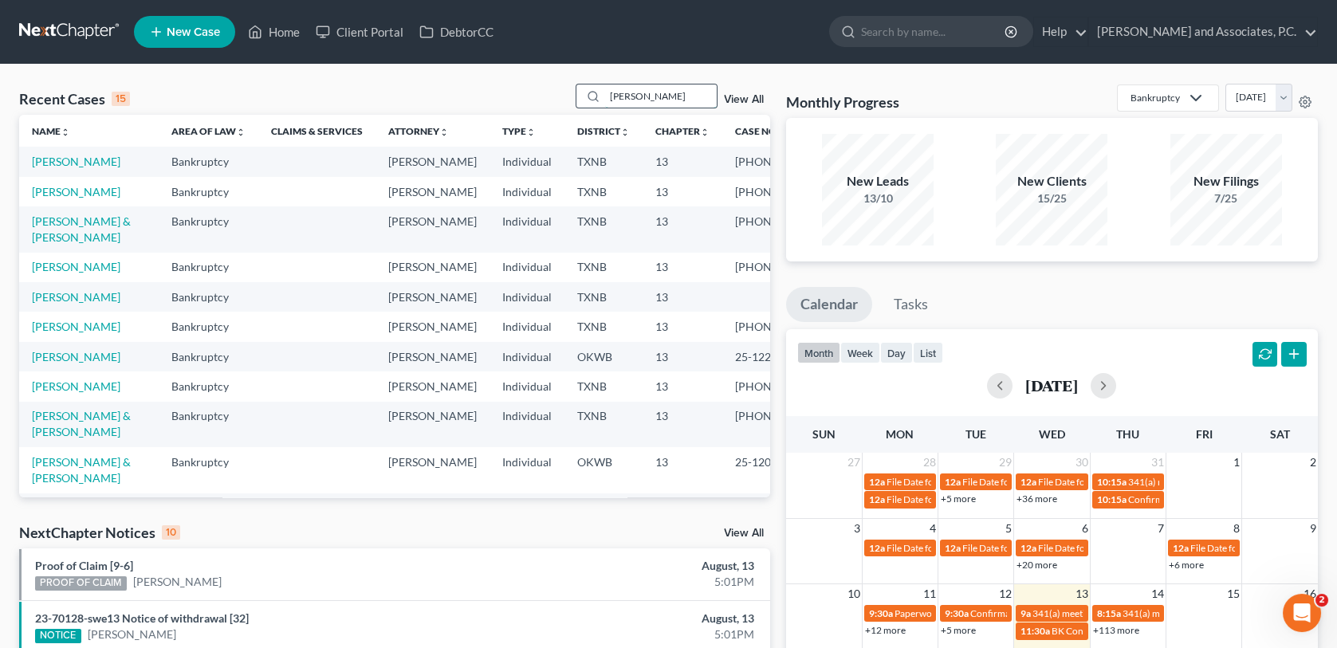
type input "[PERSON_NAME]"
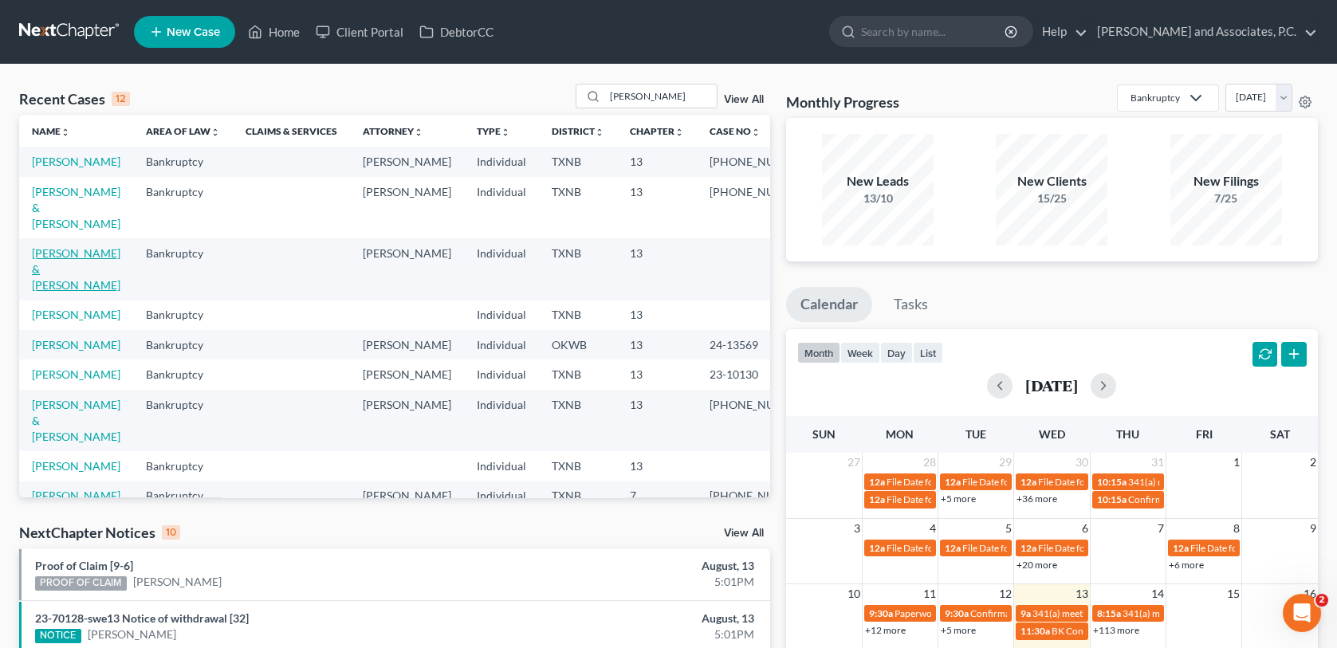
click at [43, 278] on link "[PERSON_NAME] & [PERSON_NAME]" at bounding box center [76, 268] width 89 height 45
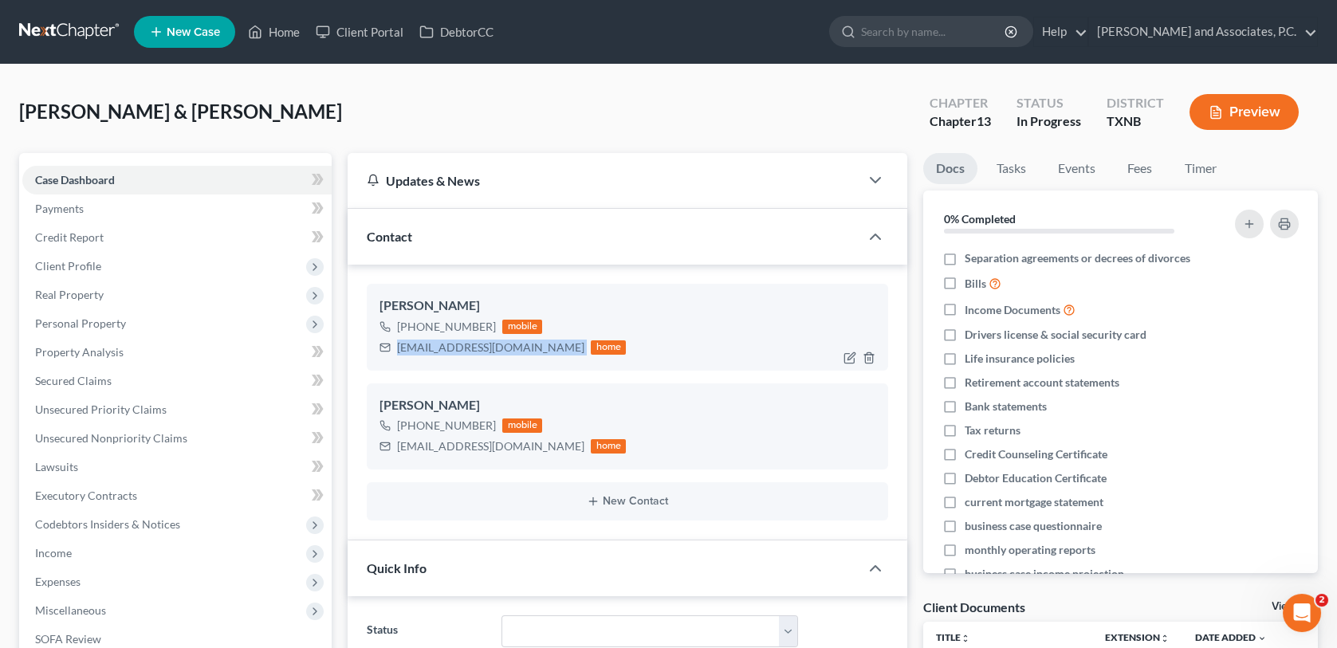
drag, startPoint x: 397, startPoint y: 349, endPoint x: 544, endPoint y: 353, distance: 146.8
click at [544, 353] on div "[EMAIL_ADDRESS][DOMAIN_NAME] home" at bounding box center [503, 347] width 246 height 21
copy div "[EMAIL_ADDRESS][DOMAIN_NAME]"
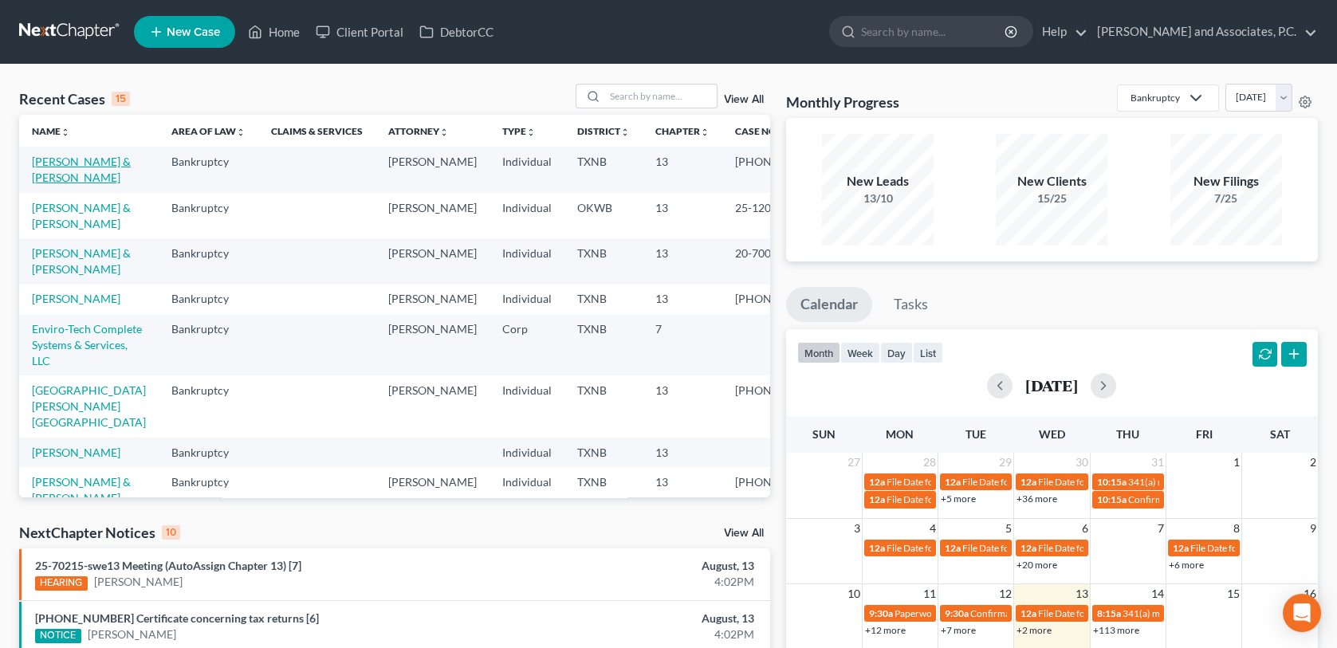
click at [49, 157] on link "[PERSON_NAME] & [PERSON_NAME]" at bounding box center [81, 170] width 99 height 30
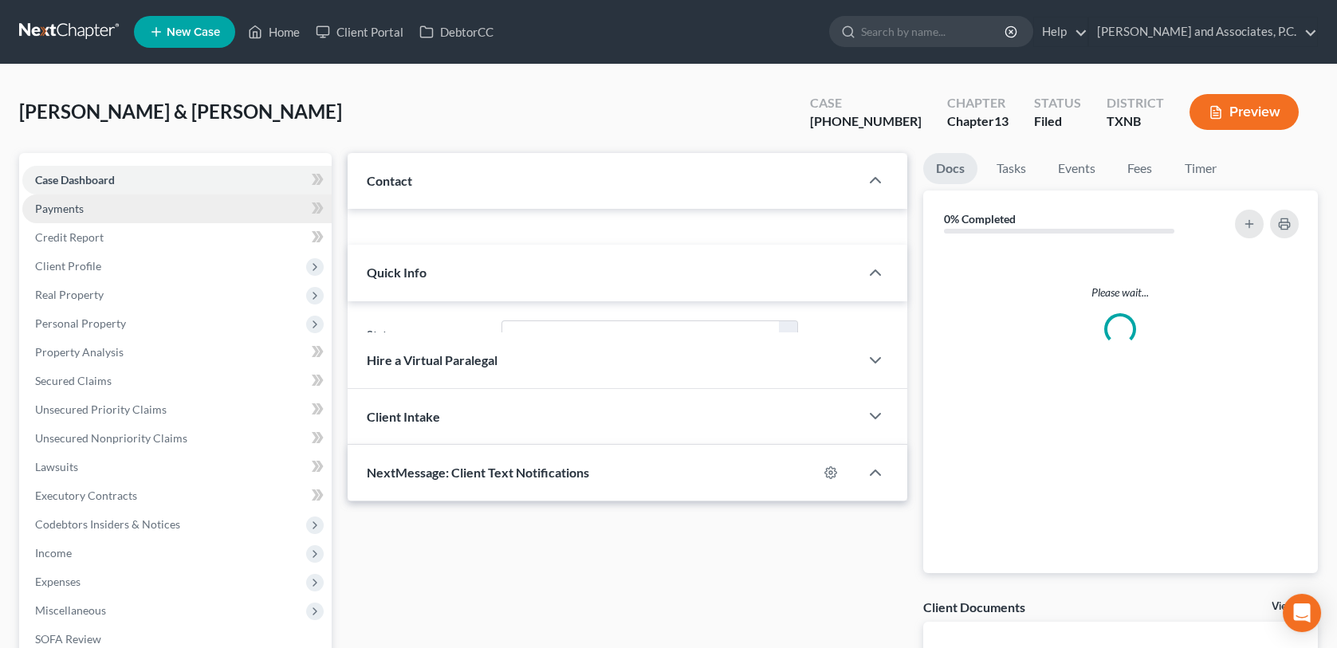
click at [62, 204] on span "Payments" at bounding box center [59, 209] width 49 height 14
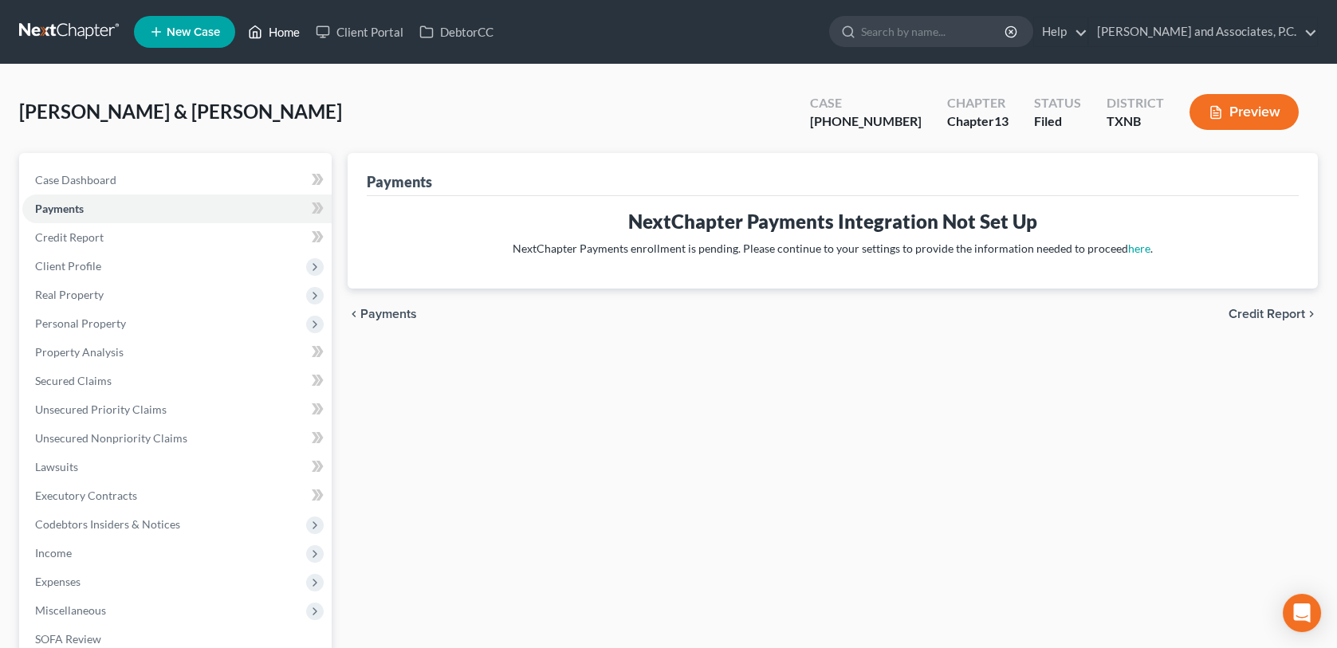
click at [272, 28] on link "Home" at bounding box center [274, 32] width 68 height 29
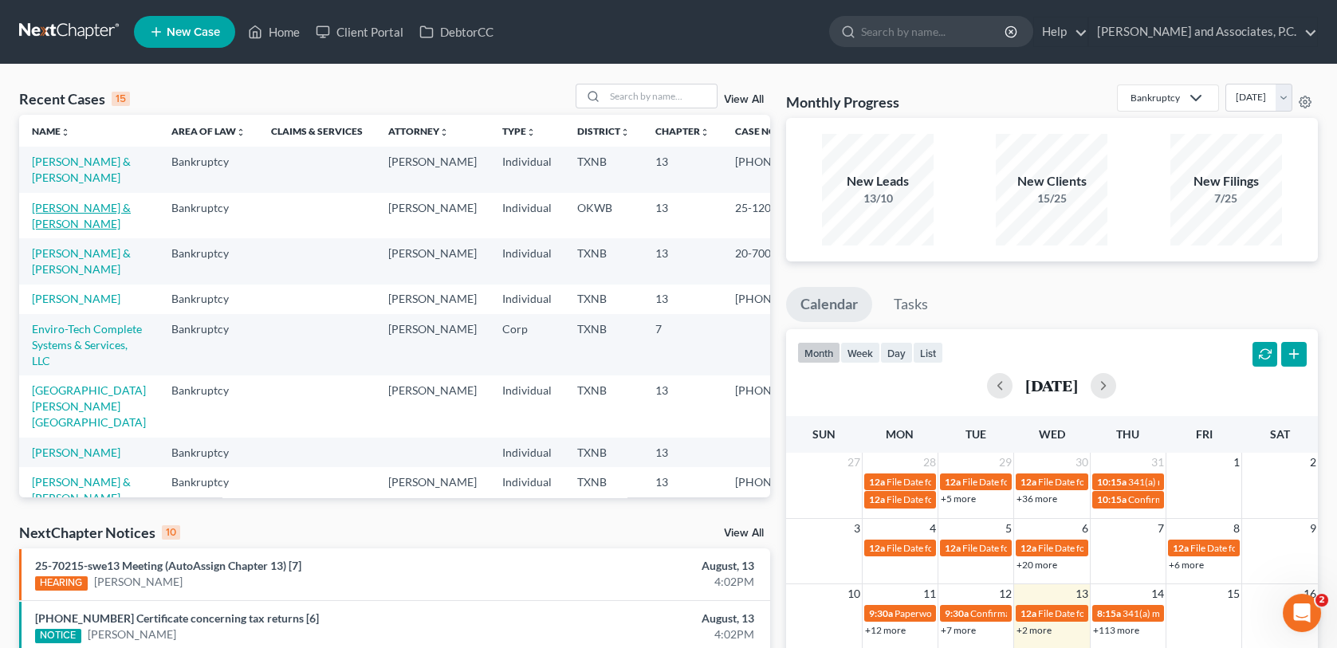
click at [74, 208] on link "[PERSON_NAME] & [PERSON_NAME]" at bounding box center [81, 216] width 99 height 30
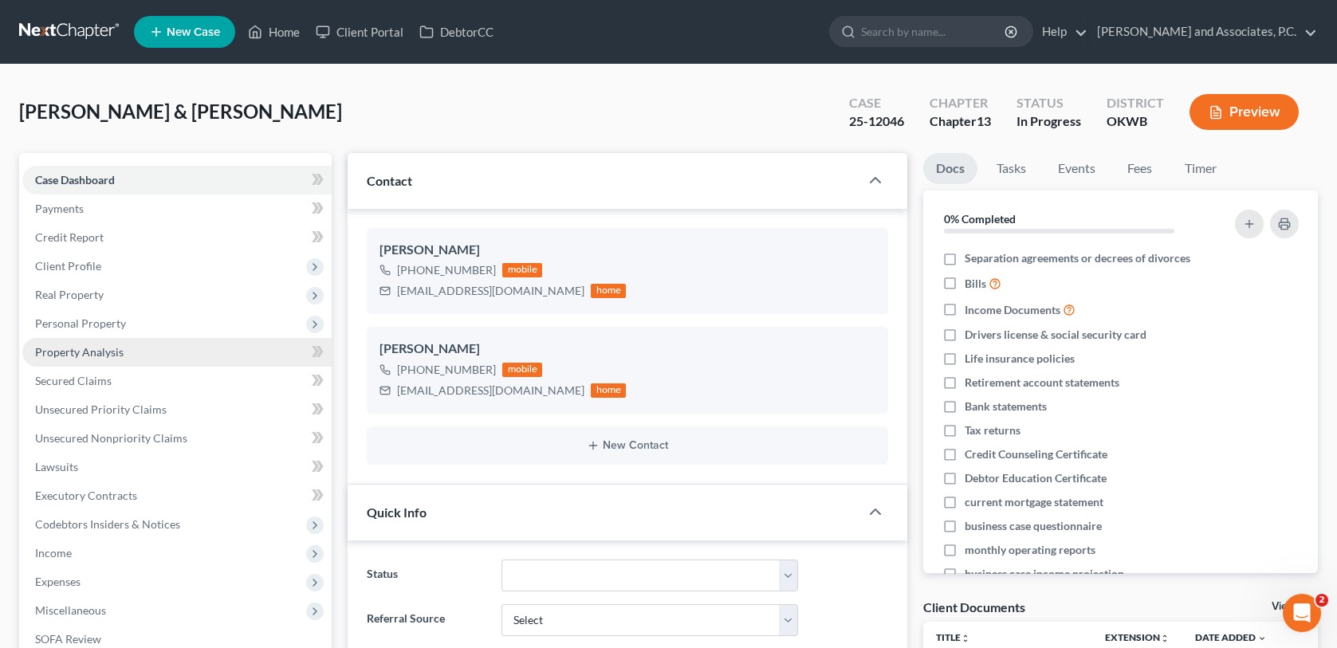
scroll to position [3008, 0]
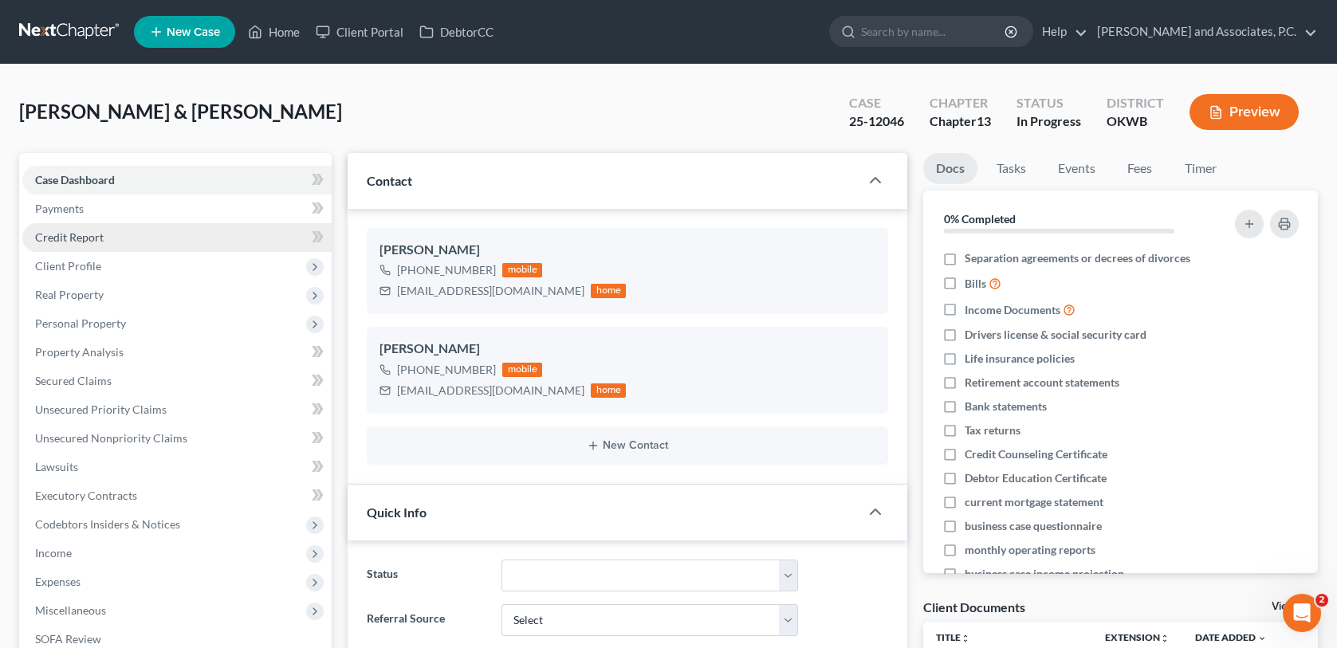
click at [78, 236] on span "Credit Report" at bounding box center [69, 237] width 69 height 14
